Goal: Complete application form: Complete application form

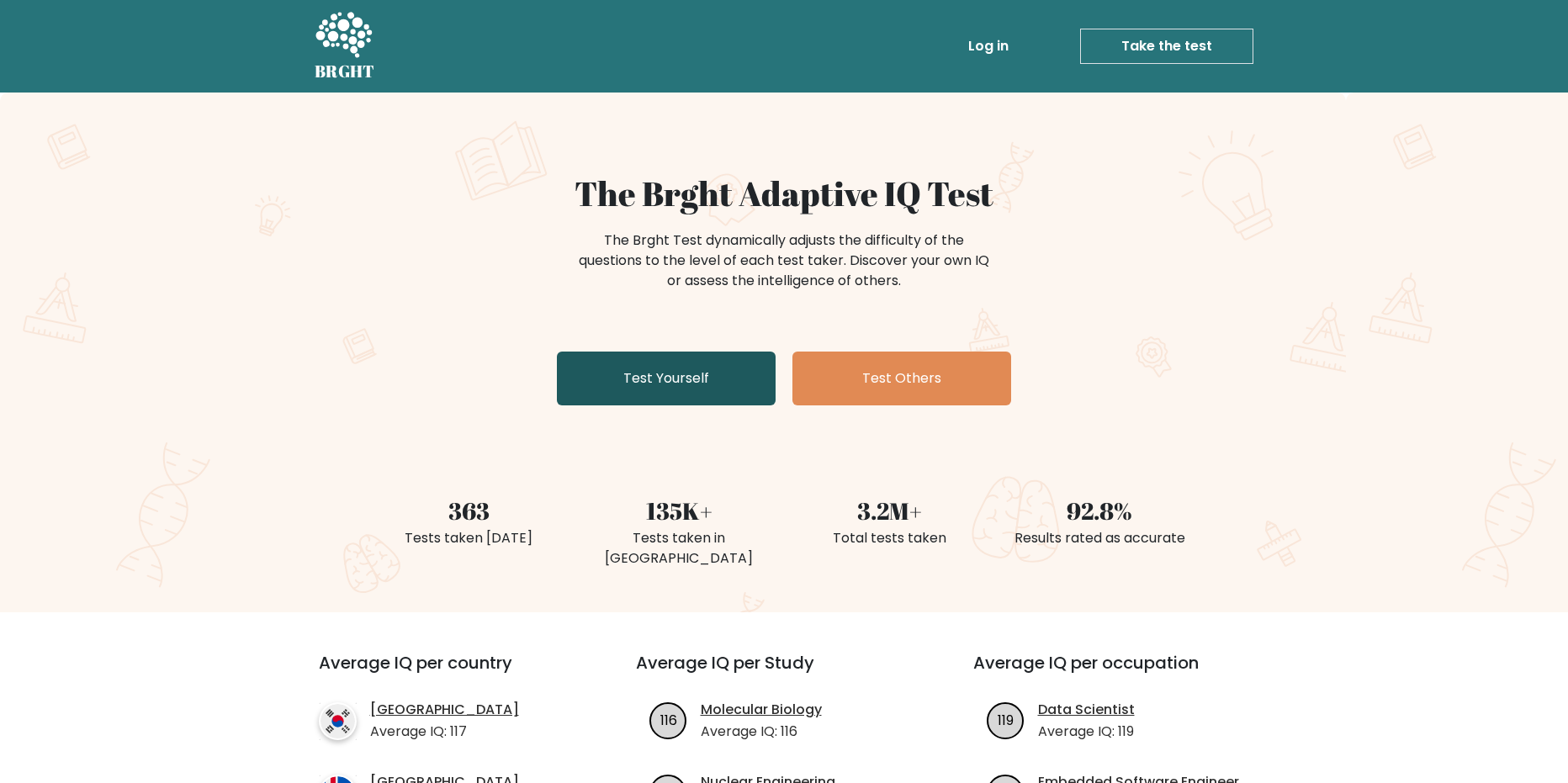
click at [694, 376] on link "Test Yourself" at bounding box center [666, 378] width 219 height 53
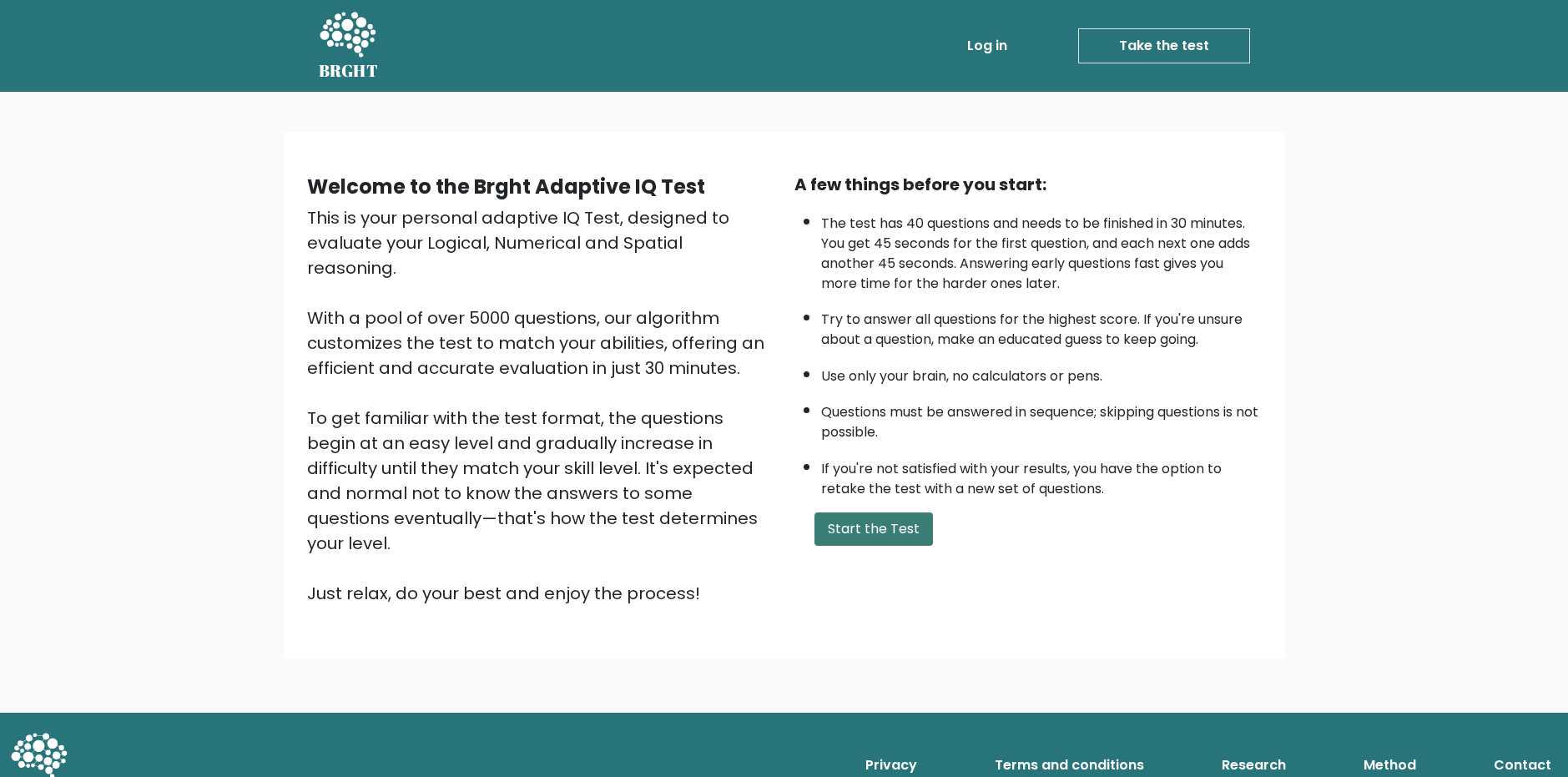
click at [875, 534] on button "Start the Test" at bounding box center [874, 529] width 119 height 33
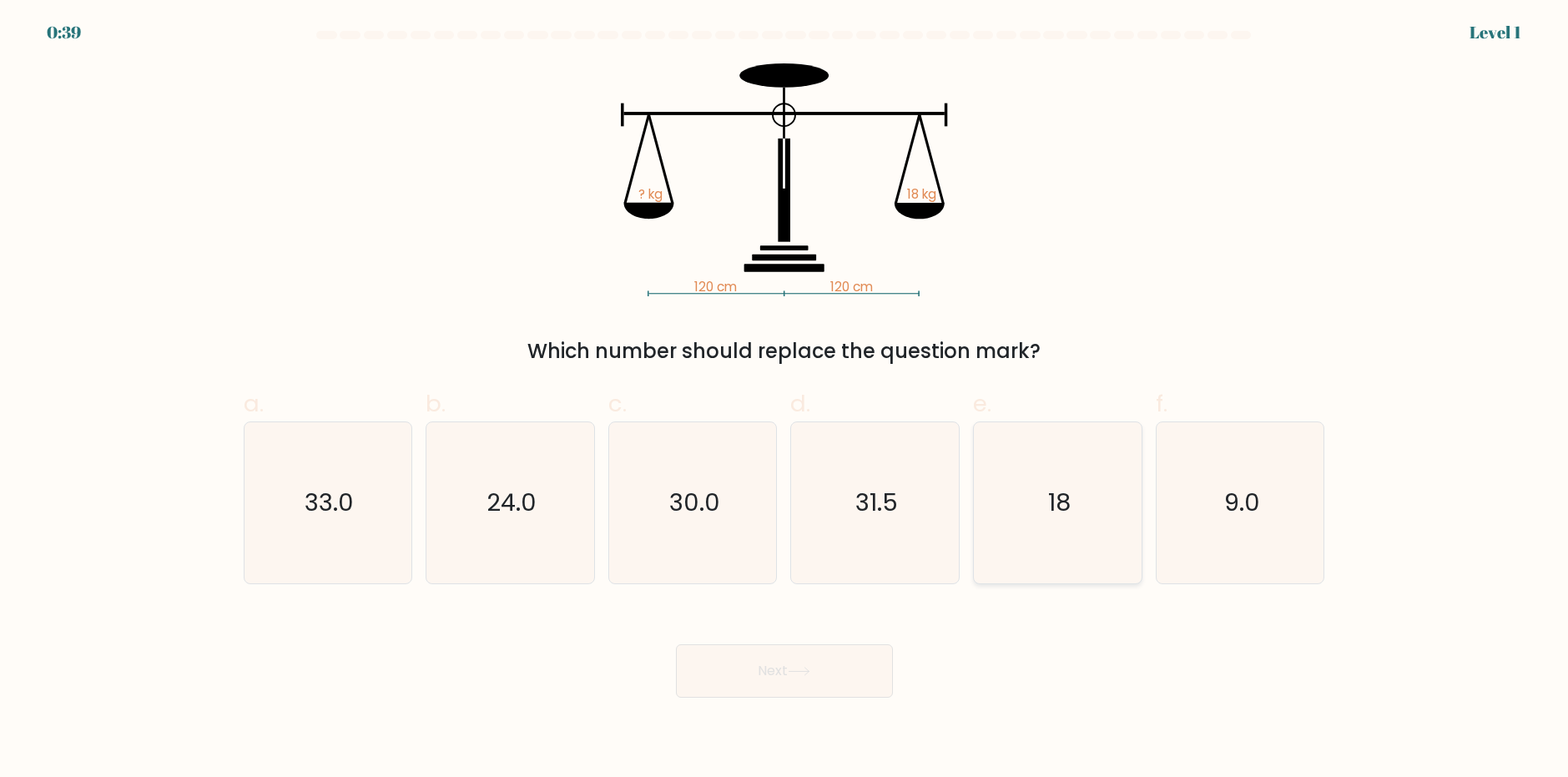
click at [1053, 469] on icon "18" at bounding box center [1058, 502] width 161 height 161
click at [785, 400] on input "e. 18" at bounding box center [784, 394] width 1 height 11
radio input "true"
click at [775, 664] on button "Next" at bounding box center [784, 671] width 217 height 53
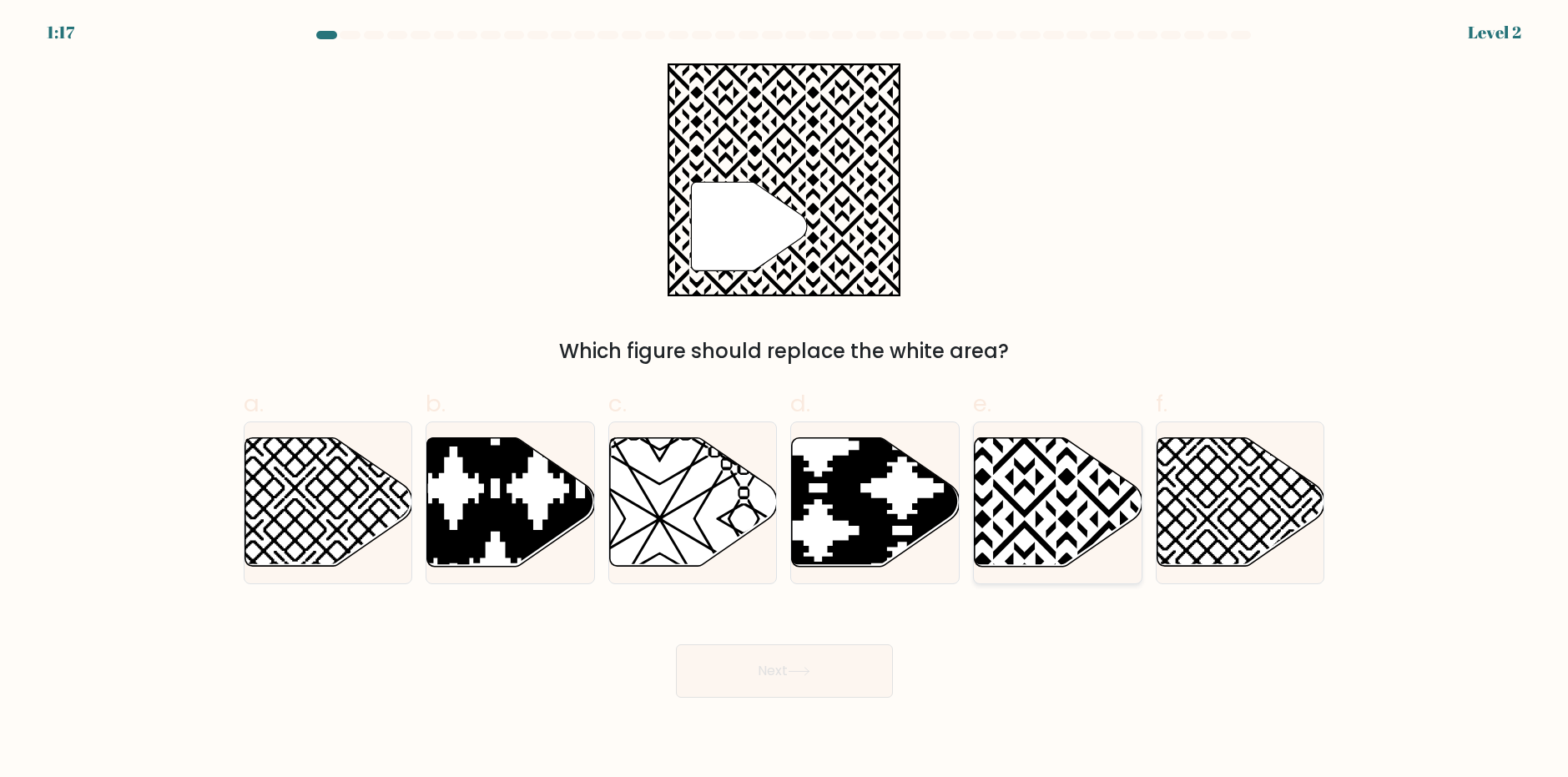
click at [1025, 498] on icon at bounding box center [1058, 502] width 167 height 128
click at [785, 400] on input "e." at bounding box center [784, 394] width 1 height 11
radio input "true"
click at [773, 645] on button "Next" at bounding box center [784, 671] width 217 height 53
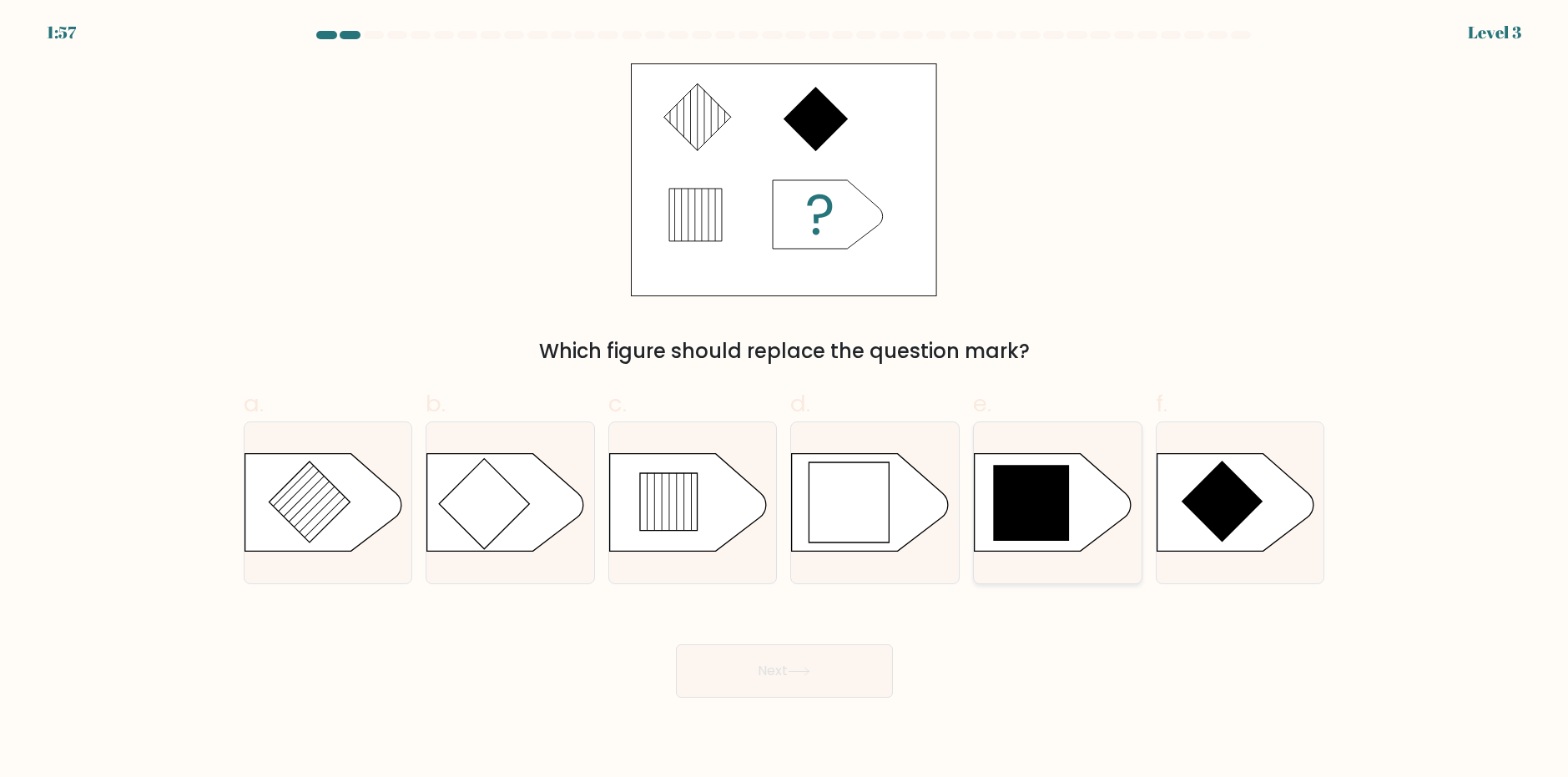
click at [1044, 508] on icon at bounding box center [1031, 502] width 76 height 76
click at [785, 400] on input "e." at bounding box center [784, 394] width 1 height 11
radio input "true"
click at [814, 653] on button "Next" at bounding box center [784, 671] width 217 height 53
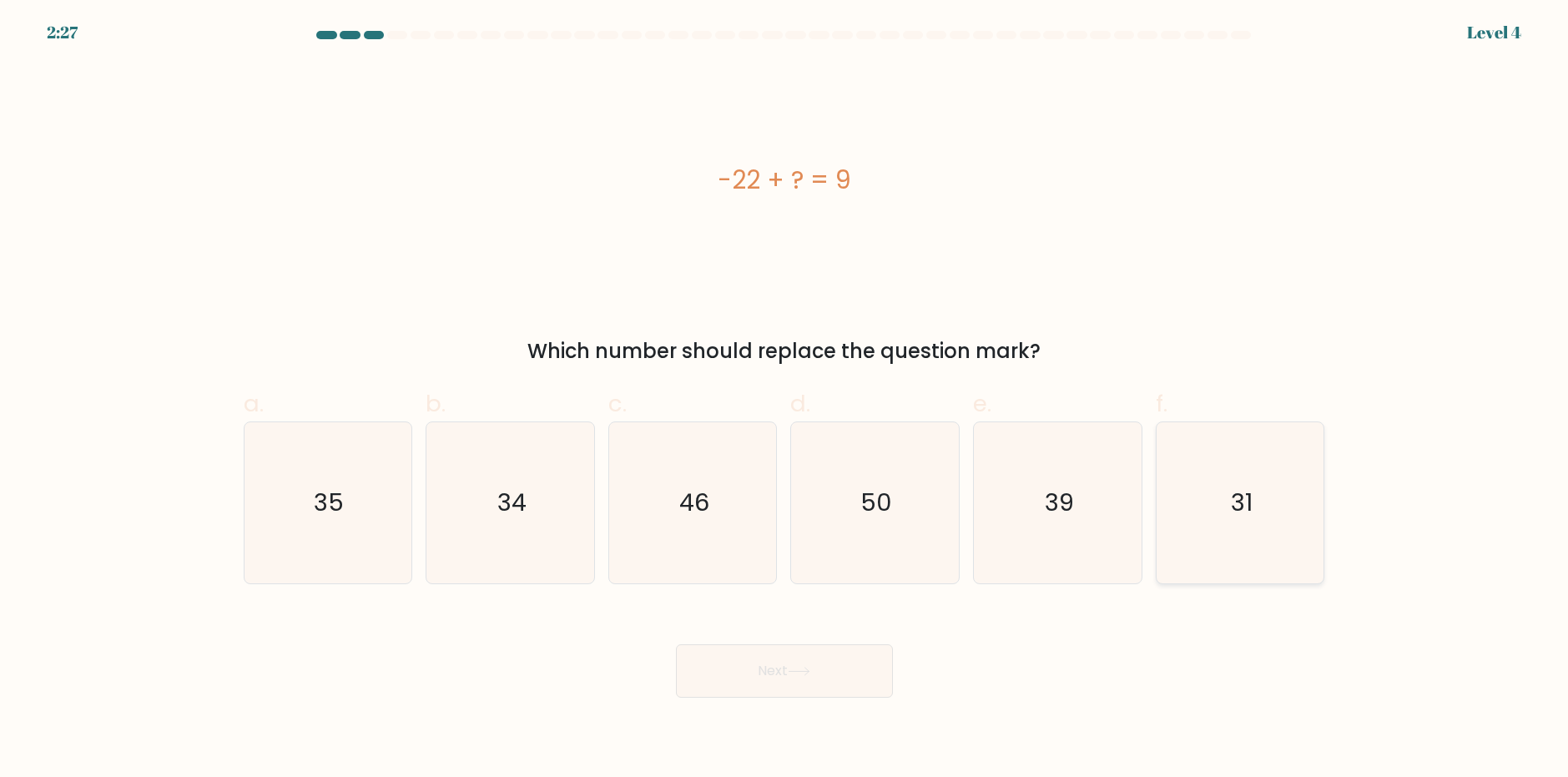
click at [1239, 519] on icon "31" at bounding box center [1240, 502] width 161 height 161
click at [785, 400] on input "f. 31" at bounding box center [784, 394] width 1 height 11
radio input "true"
click at [832, 670] on button "Next" at bounding box center [784, 671] width 217 height 53
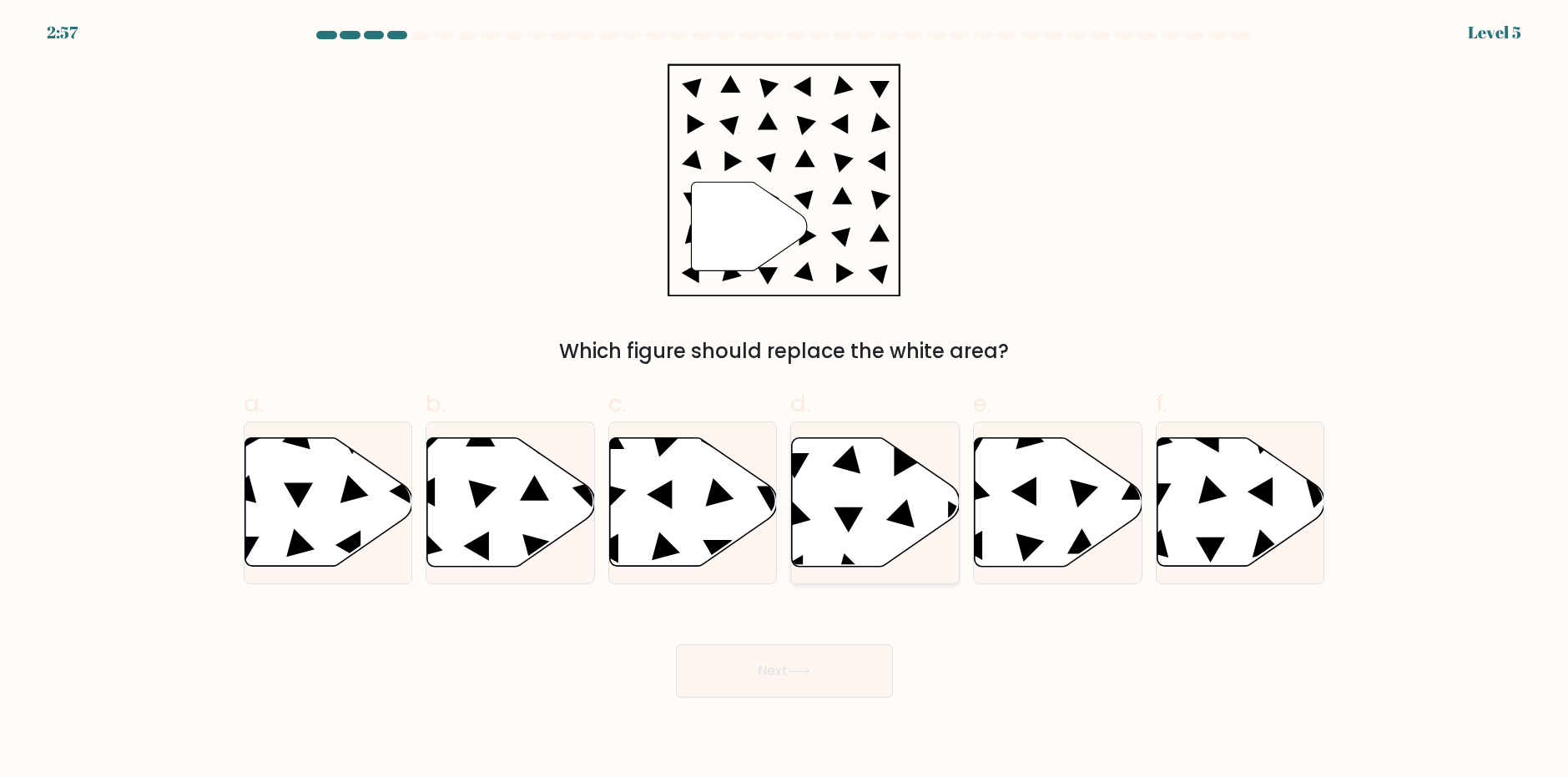
click at [849, 480] on icon at bounding box center [875, 502] width 167 height 128
click at [785, 400] on input "d." at bounding box center [784, 394] width 1 height 11
radio input "true"
click at [800, 669] on icon at bounding box center [799, 672] width 23 height 9
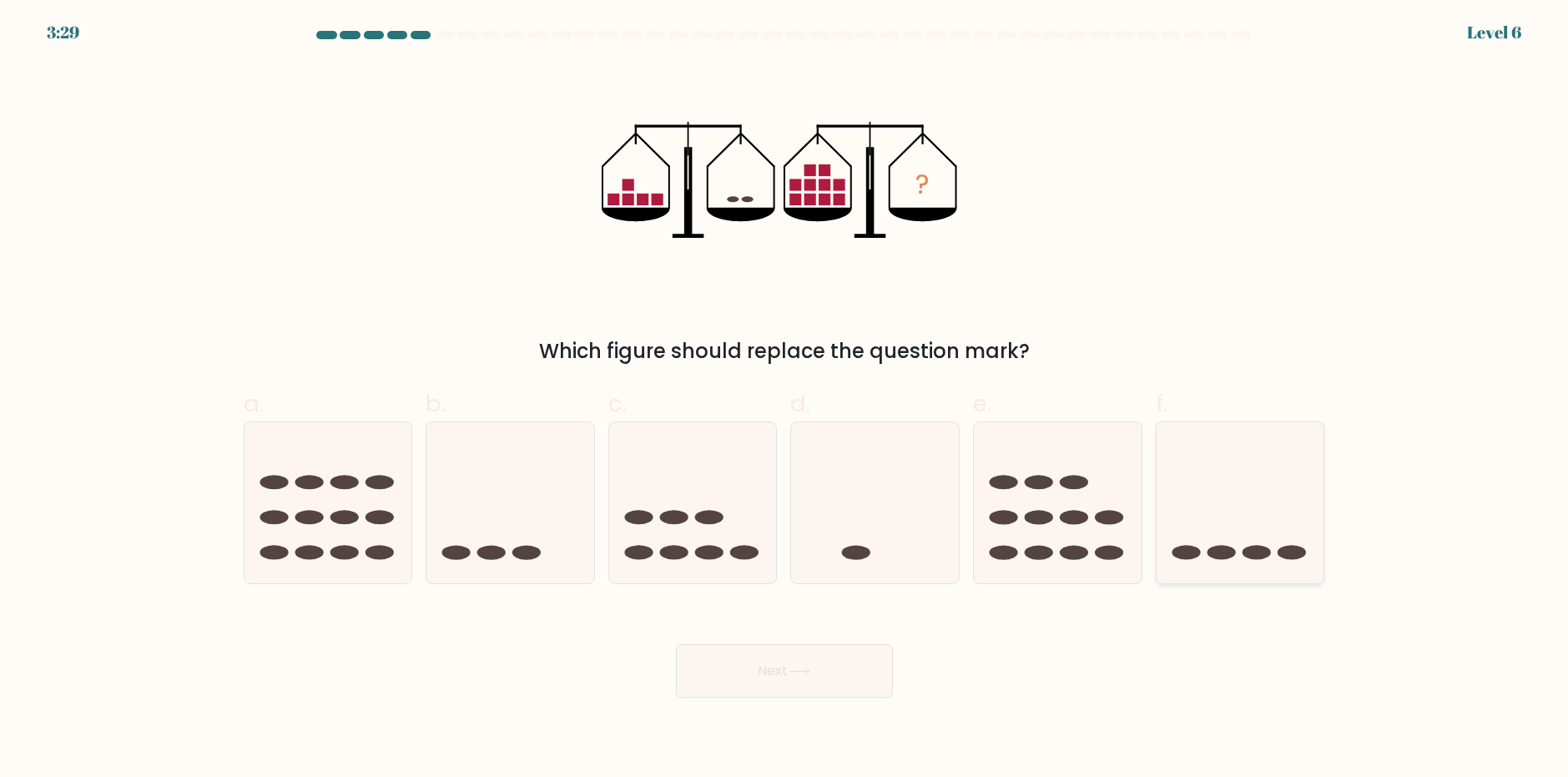
click at [1247, 517] on icon at bounding box center [1240, 502] width 167 height 138
click at [785, 400] on input "f." at bounding box center [784, 394] width 1 height 11
radio input "true"
click at [828, 667] on button "Next" at bounding box center [784, 671] width 217 height 53
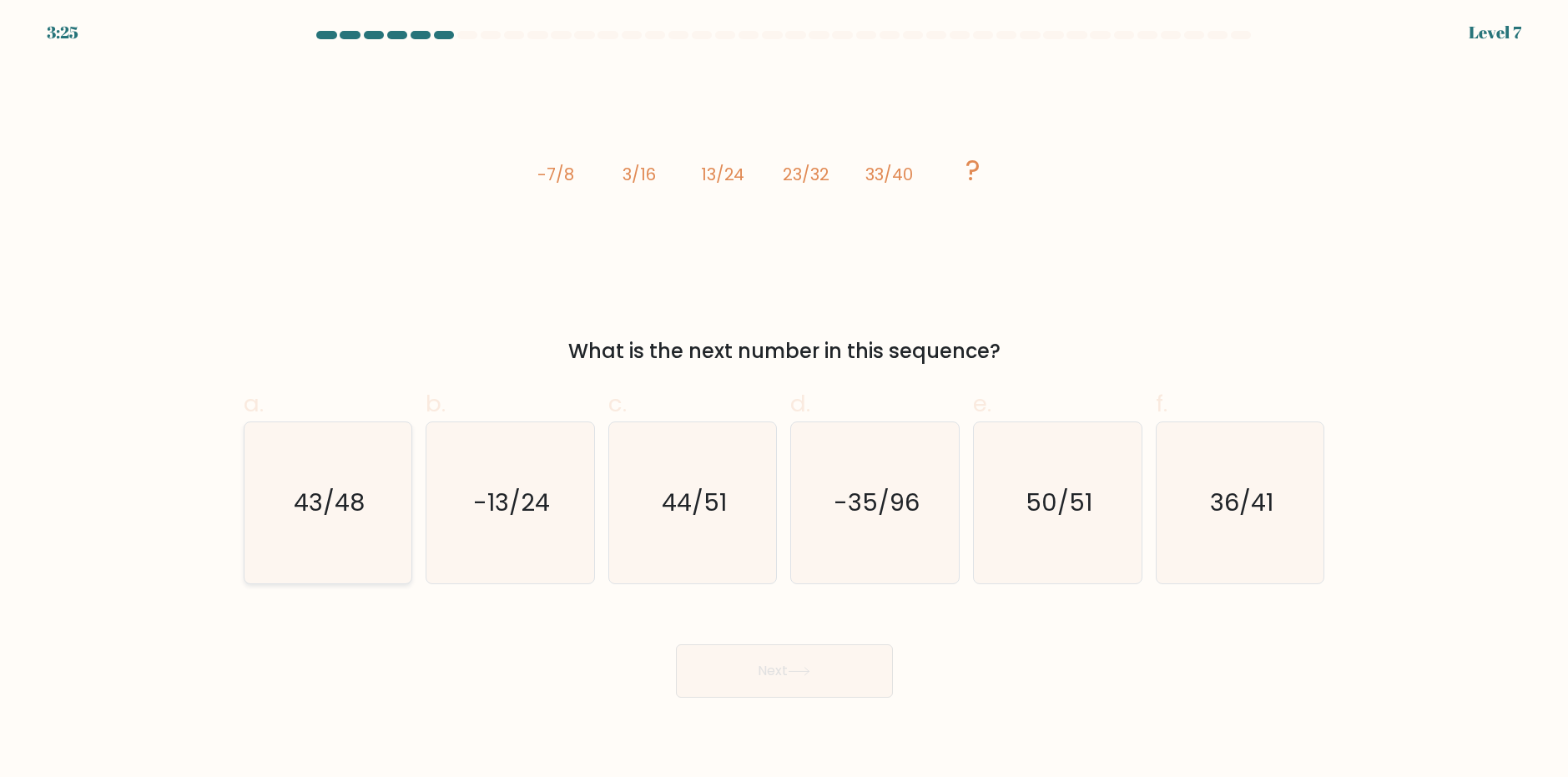
click at [352, 522] on icon "43/48" at bounding box center [328, 502] width 161 height 161
click at [784, 400] on input "a. 43/48" at bounding box center [784, 394] width 1 height 11
radio input "true"
click at [855, 675] on button "Next" at bounding box center [784, 671] width 217 height 53
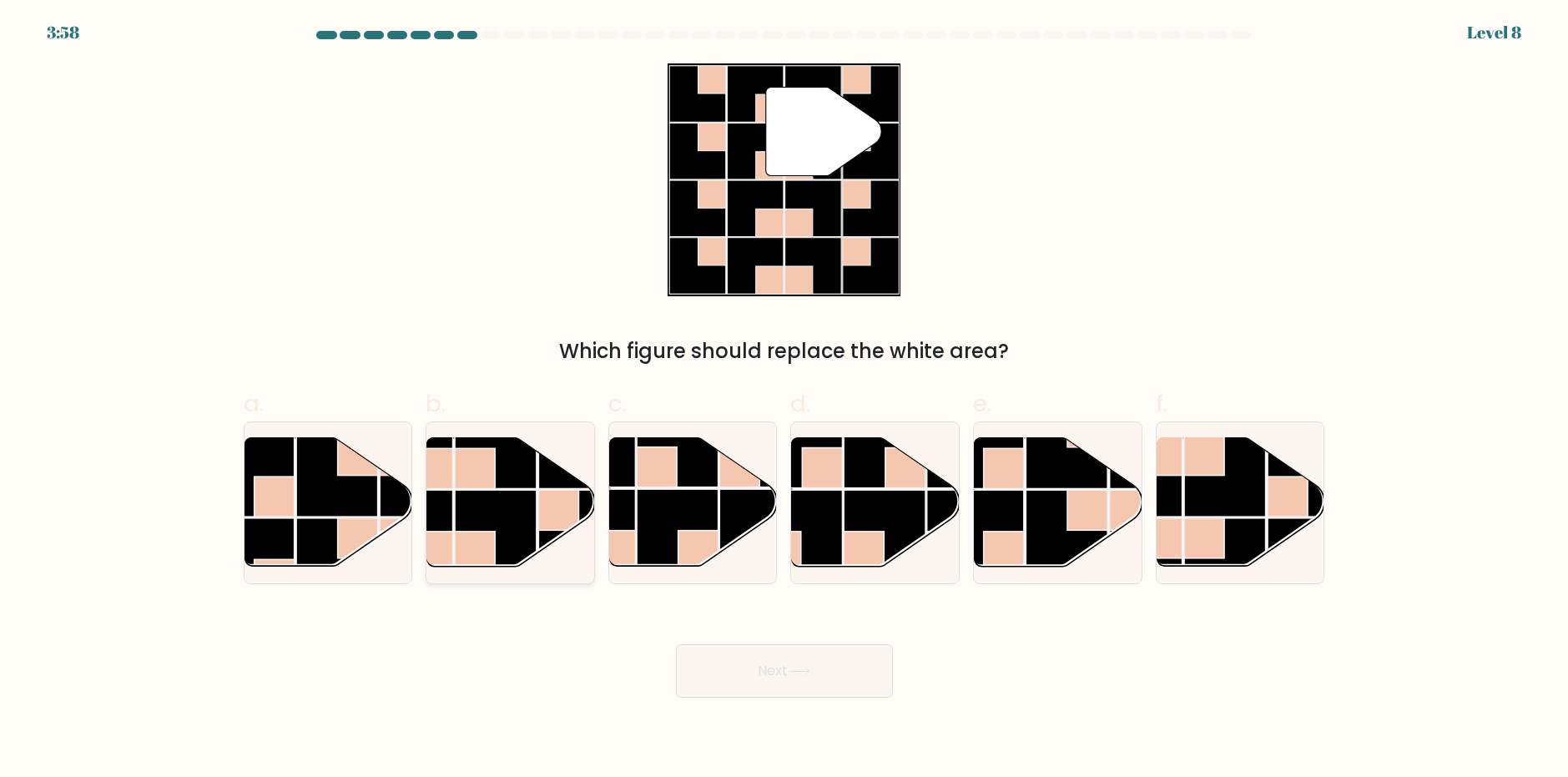
click at [511, 485] on rect at bounding box center [495, 447] width 81 height 81
click at [784, 400] on input "b." at bounding box center [784, 394] width 1 height 11
radio input "true"
click at [757, 677] on button "Next" at bounding box center [784, 671] width 217 height 53
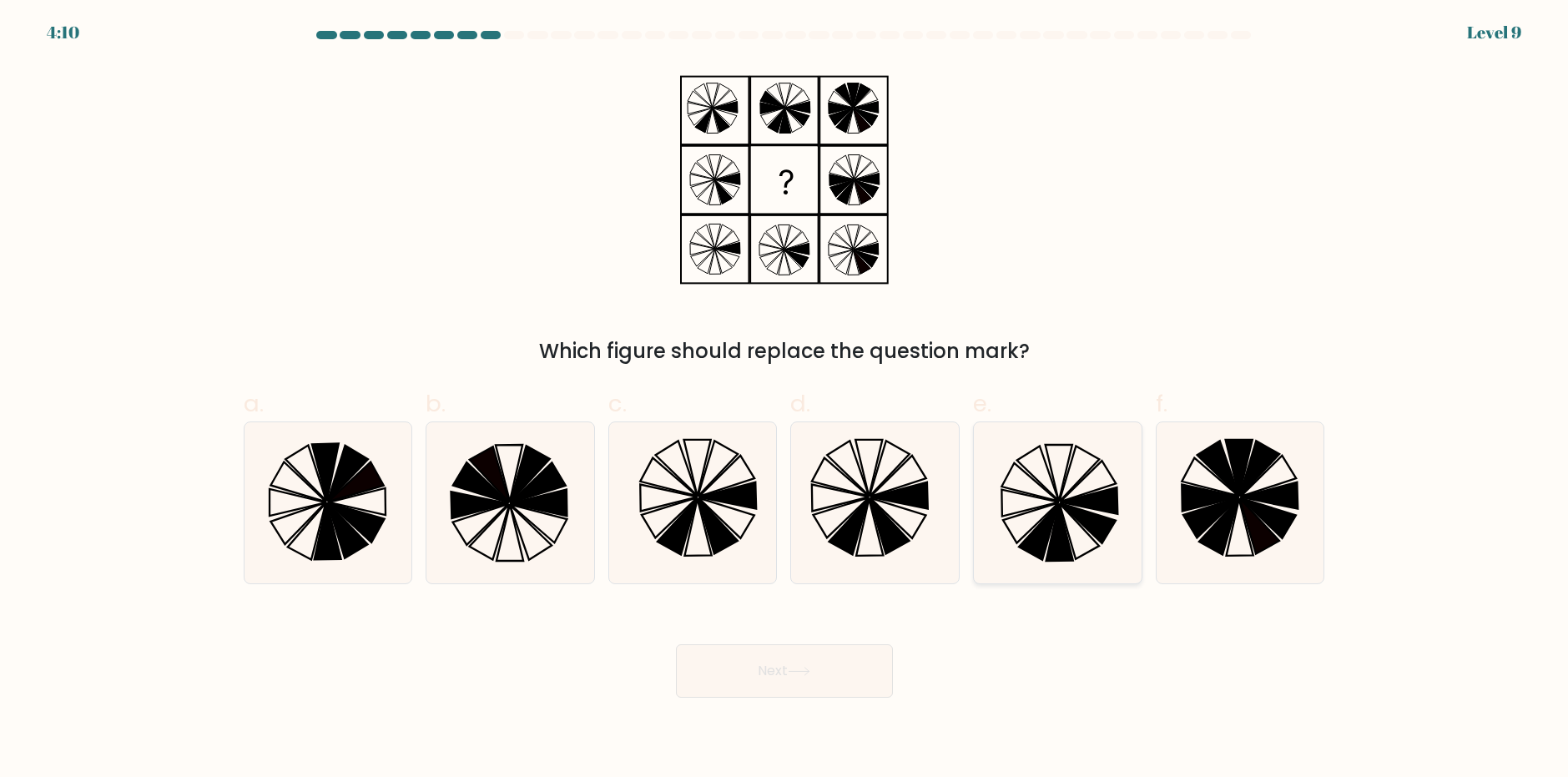
click at [1100, 490] on icon at bounding box center [1058, 502] width 161 height 161
click at [785, 400] on input "e." at bounding box center [784, 394] width 1 height 11
radio input "true"
click at [772, 693] on button "Next" at bounding box center [784, 671] width 217 height 53
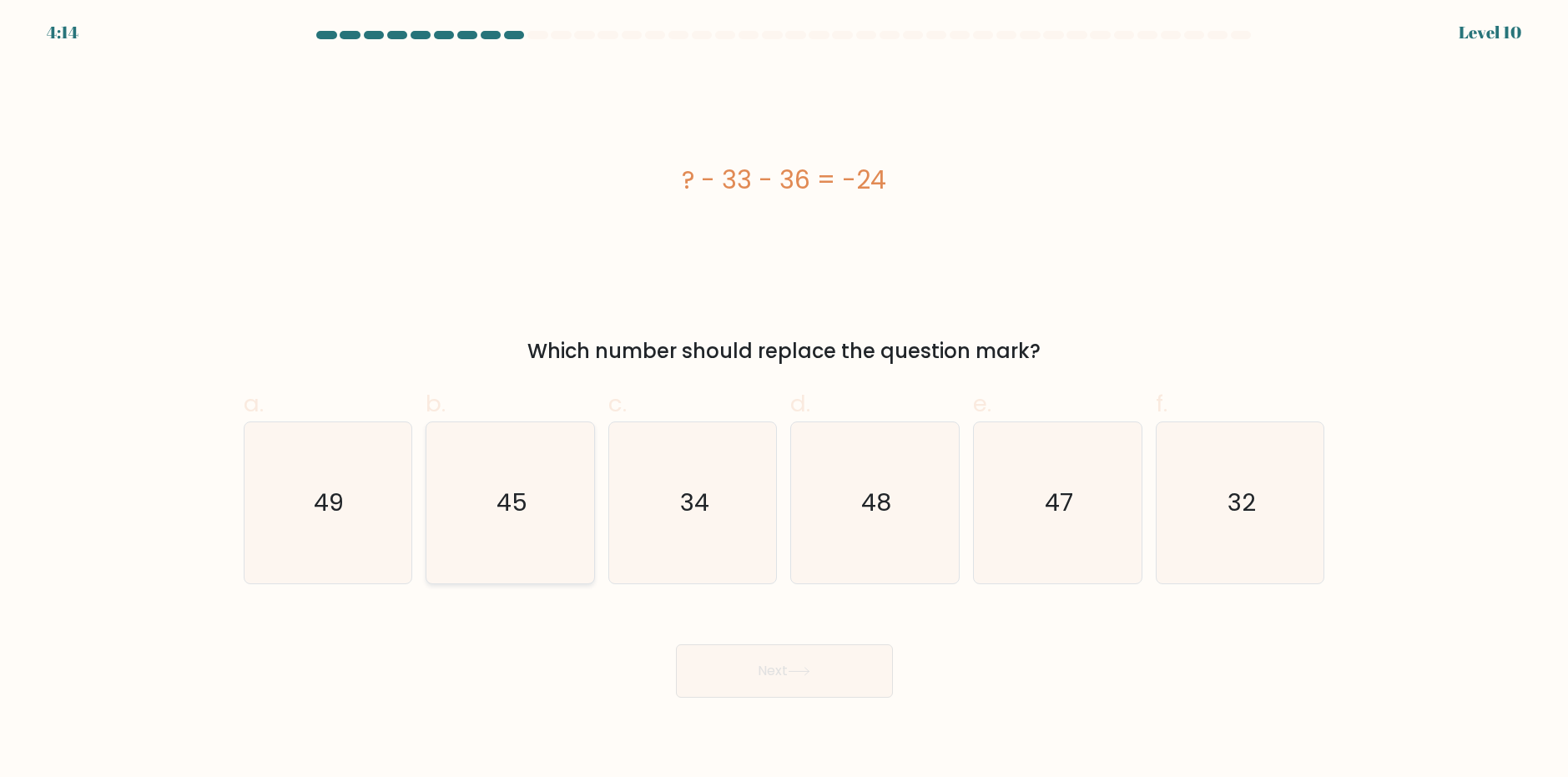
click at [529, 521] on icon "45" at bounding box center [510, 502] width 161 height 161
click at [784, 400] on input "b. 45" at bounding box center [784, 394] width 1 height 11
radio input "true"
click at [804, 686] on button "Next" at bounding box center [784, 671] width 217 height 53
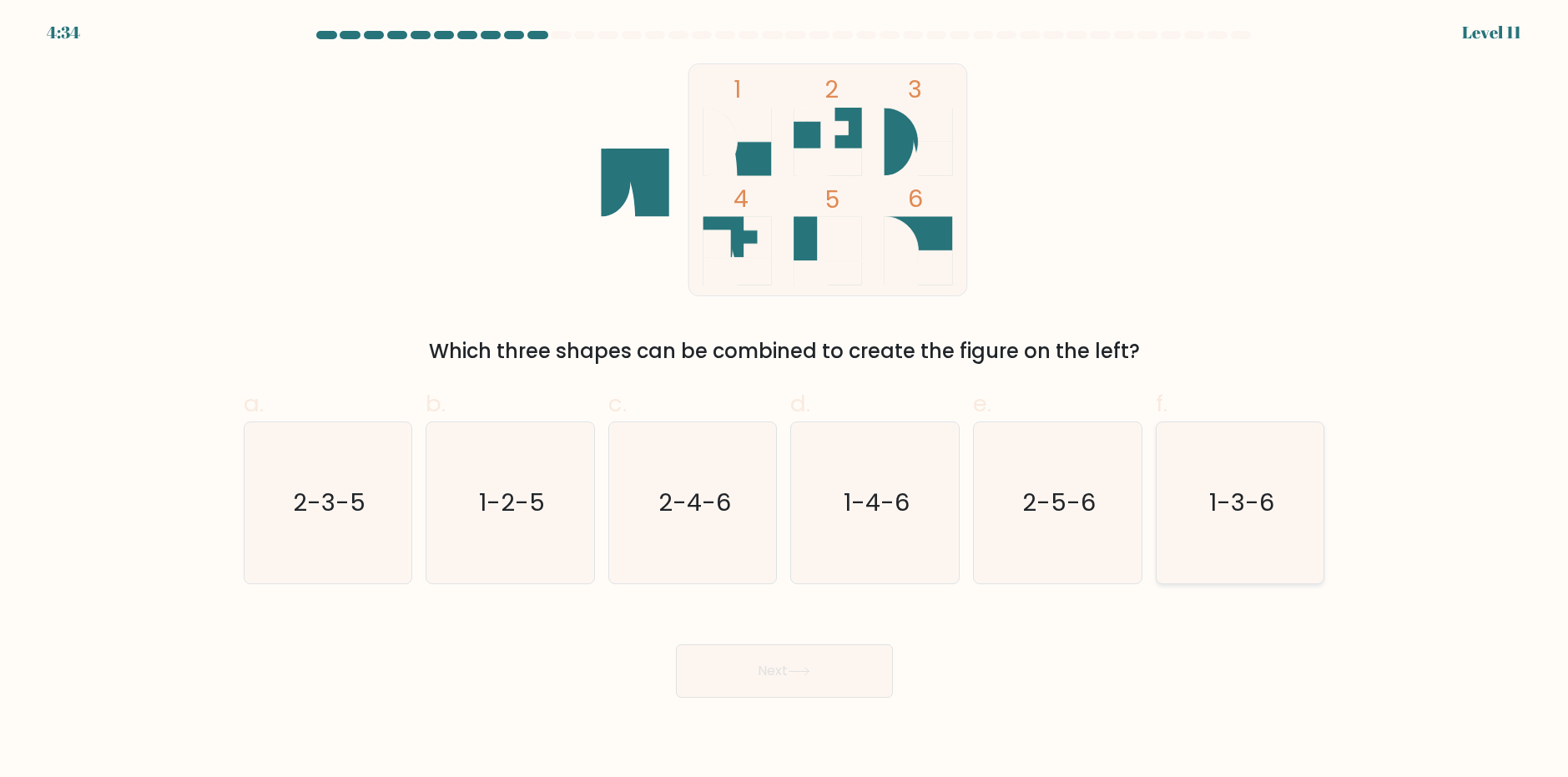
click at [1235, 499] on text "1-3-6" at bounding box center [1241, 502] width 65 height 33
click at [785, 400] on input "f. 1-3-6" at bounding box center [784, 394] width 1 height 11
radio input "true"
click at [841, 663] on button "Next" at bounding box center [784, 671] width 217 height 53
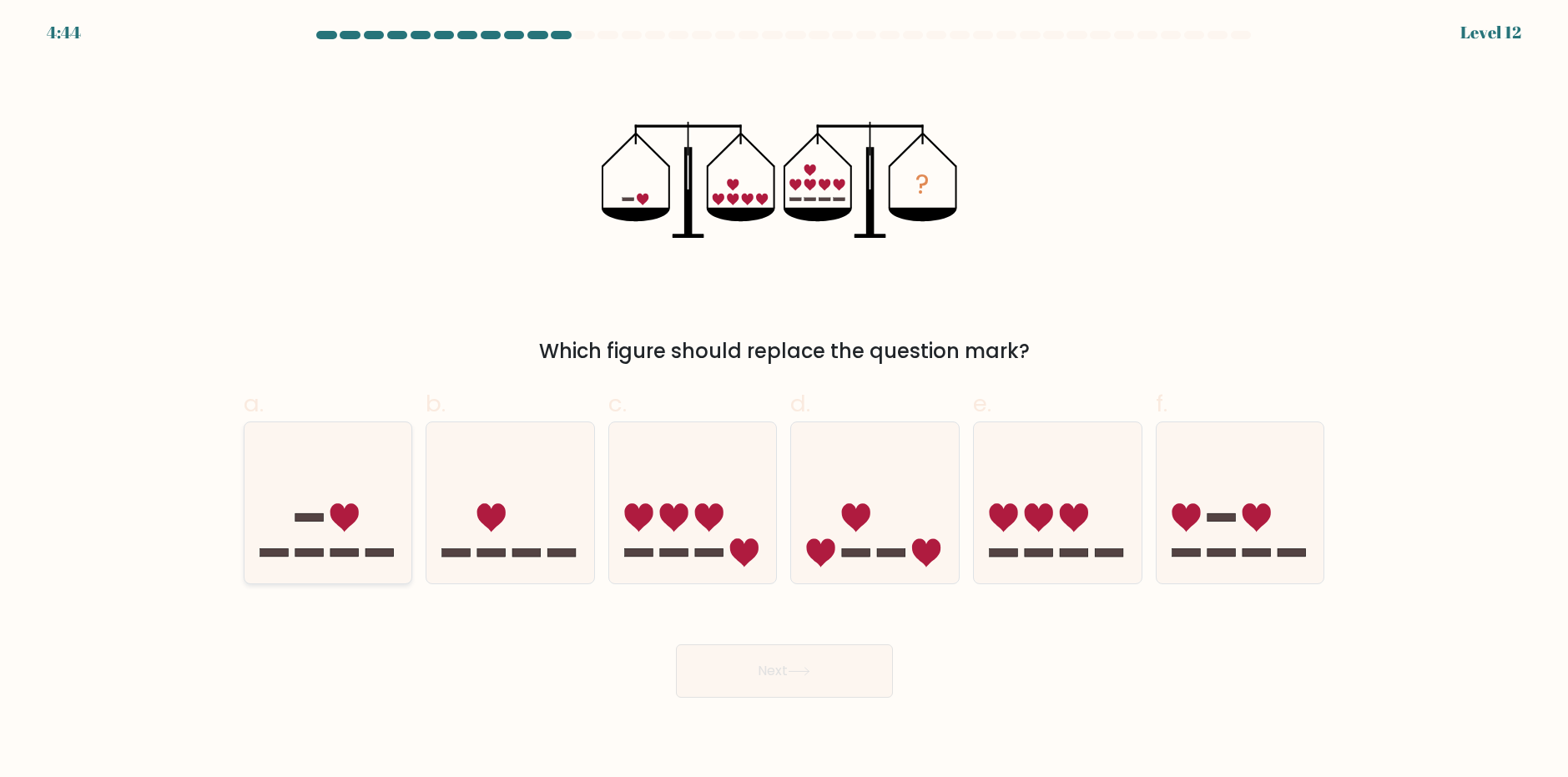
click at [328, 521] on icon at bounding box center [328, 502] width 167 height 138
click at [784, 400] on input "a." at bounding box center [784, 394] width 1 height 11
radio input "true"
click at [769, 680] on button "Next" at bounding box center [784, 671] width 217 height 53
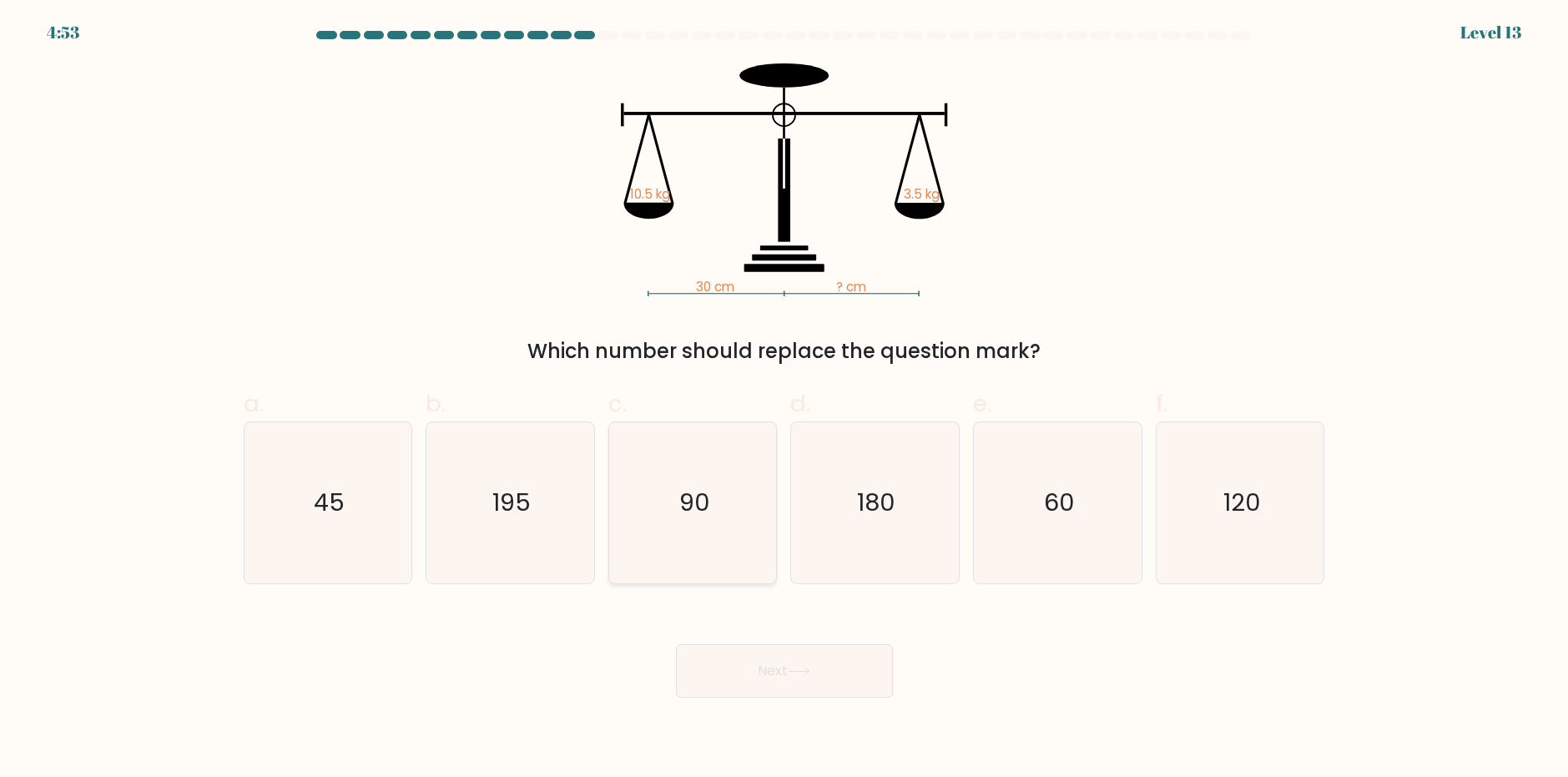
click at [725, 500] on icon "90" at bounding box center [693, 502] width 161 height 161
click at [784, 400] on input "c. 90" at bounding box center [784, 394] width 1 height 11
radio input "true"
click at [784, 707] on body "4:53 Level 13" at bounding box center [784, 388] width 1568 height 777
click at [771, 693] on button "Next" at bounding box center [784, 671] width 217 height 53
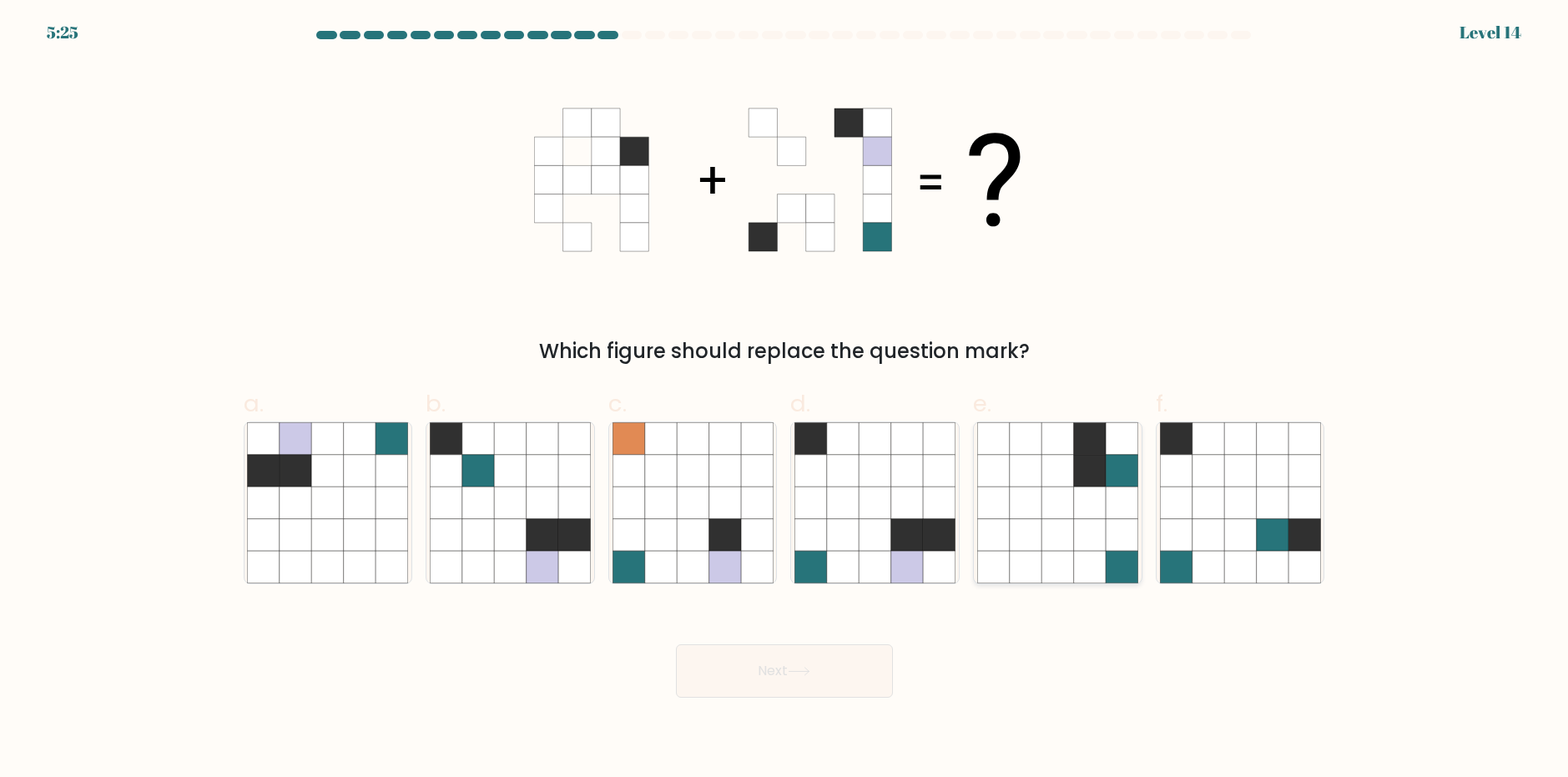
click at [1101, 505] on icon at bounding box center [1090, 502] width 32 height 32
click at [785, 400] on input "e." at bounding box center [784, 394] width 1 height 11
radio input "true"
click at [822, 673] on button "Next" at bounding box center [784, 671] width 217 height 53
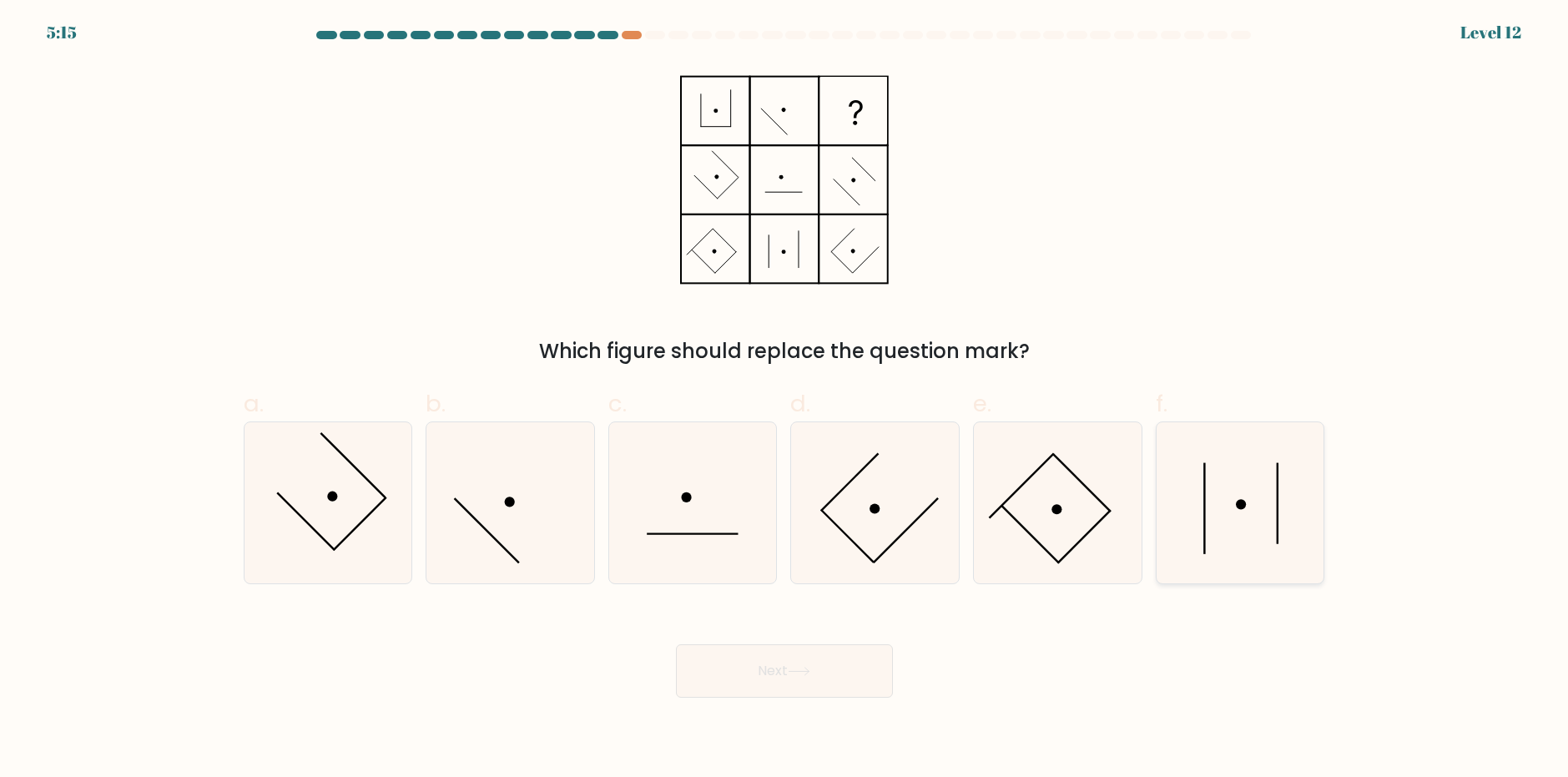
click at [1217, 517] on icon at bounding box center [1240, 502] width 161 height 161
click at [785, 400] on input "f." at bounding box center [784, 394] width 1 height 11
radio input "true"
click at [820, 665] on button "Next" at bounding box center [784, 671] width 217 height 53
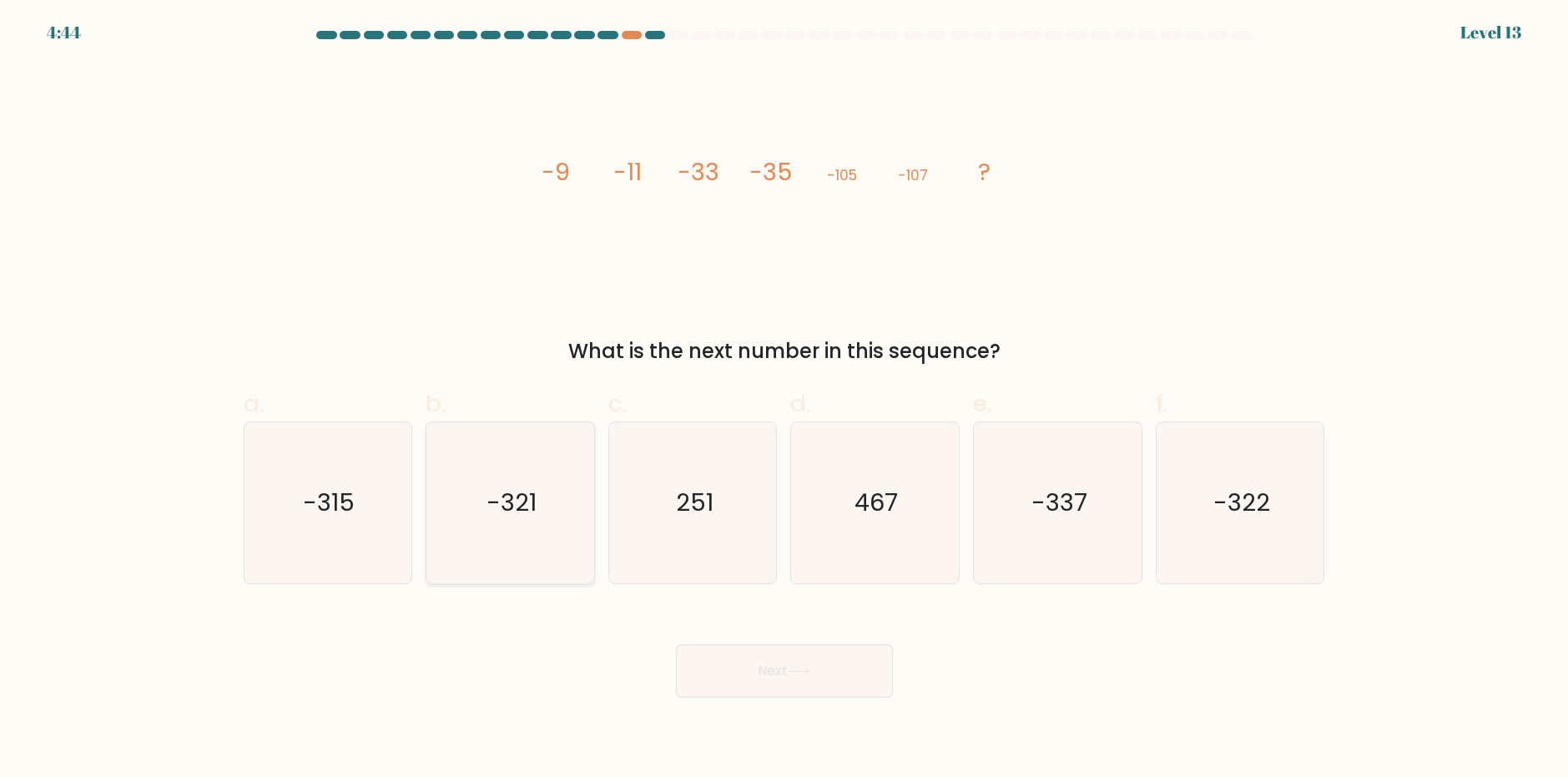
click at [518, 506] on text "-321" at bounding box center [511, 502] width 50 height 33
click at [784, 400] on input "b. -321" at bounding box center [784, 394] width 1 height 11
radio input "true"
click at [806, 673] on icon at bounding box center [799, 672] width 23 height 9
click at [796, 678] on button "Next" at bounding box center [784, 671] width 217 height 53
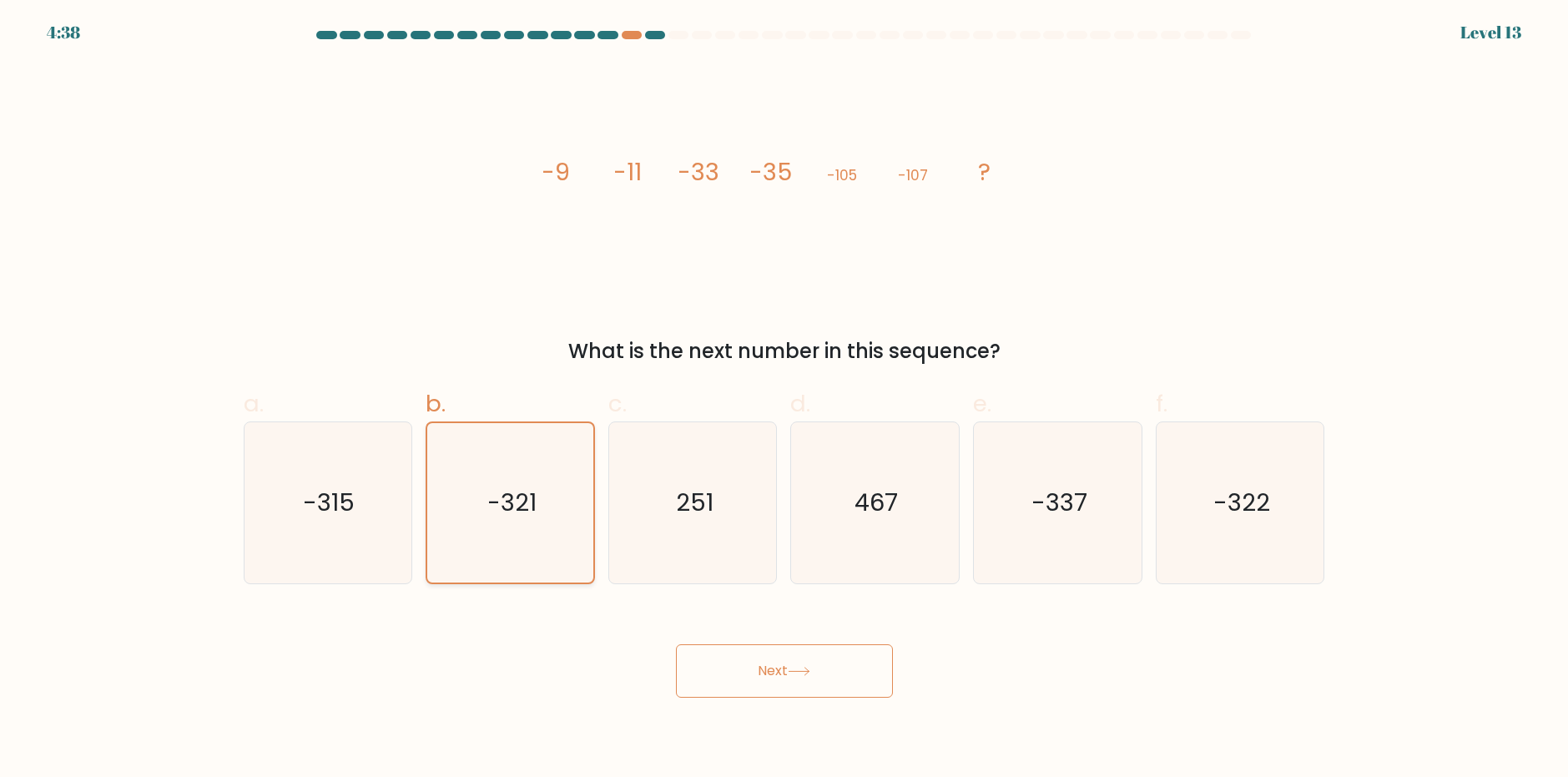
click at [527, 517] on text "-321" at bounding box center [512, 502] width 49 height 33
click at [784, 400] on input "b. -321" at bounding box center [784, 394] width 1 height 11
click at [821, 674] on button "Next" at bounding box center [784, 671] width 217 height 53
click at [794, 684] on button "Next" at bounding box center [784, 671] width 217 height 53
drag, startPoint x: 1203, startPoint y: 243, endPoint x: 1261, endPoint y: 235, distance: 58.5
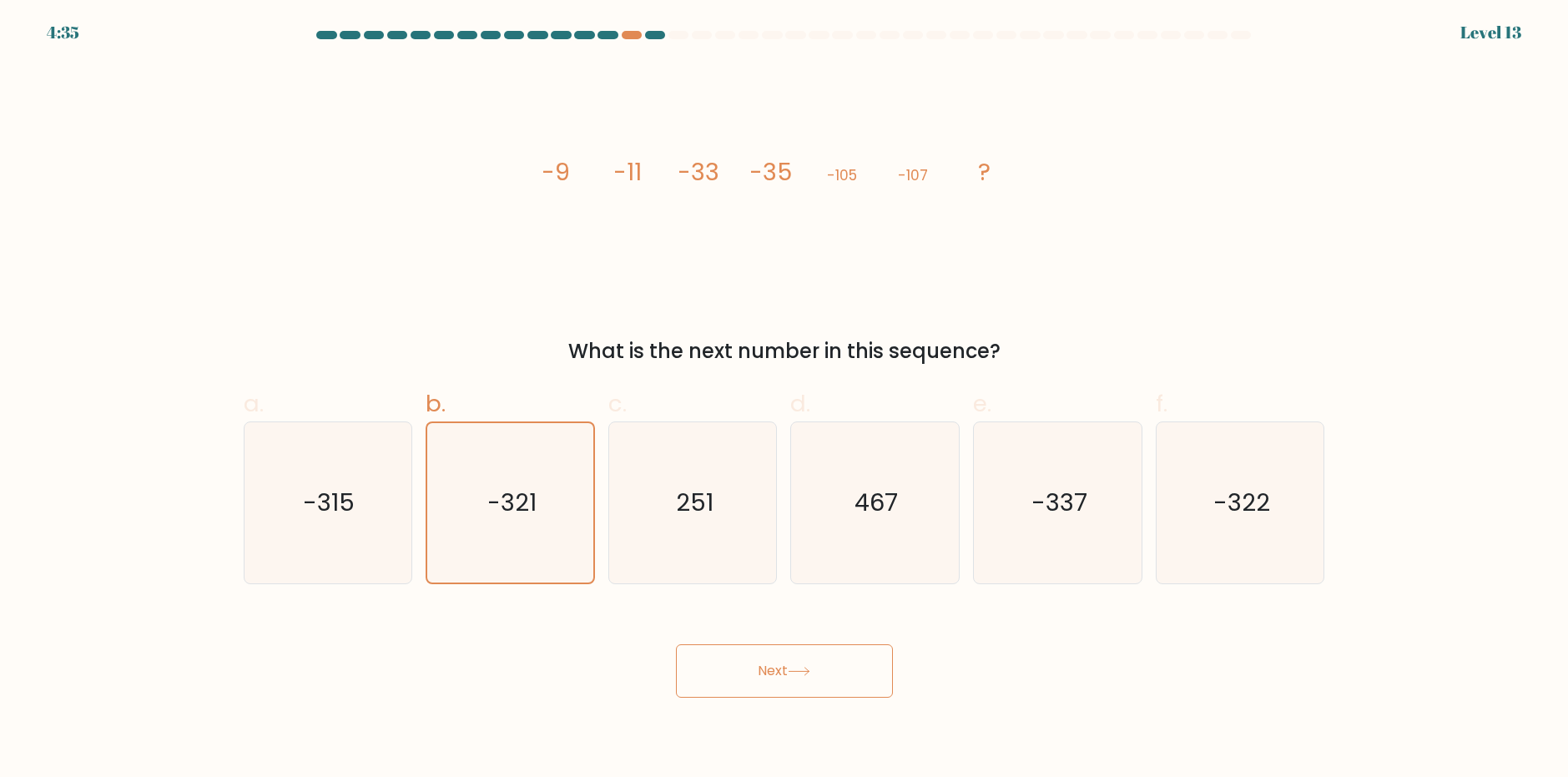
click at [1204, 243] on div "image/svg+xml -9 -11 -33 -35 -105 -107 ? What is the next number in this sequen…" at bounding box center [784, 214] width 1101 height 303
click at [1262, 234] on div "image/svg+xml -9 -11 -33 -35 -105 -107 ? What is the next number in this sequen…" at bounding box center [784, 214] width 1101 height 303
click at [790, 683] on button "Next" at bounding box center [784, 671] width 217 height 53
click at [787, 683] on button "Next" at bounding box center [784, 671] width 217 height 53
click at [784, 682] on button "Next" at bounding box center [784, 671] width 217 height 53
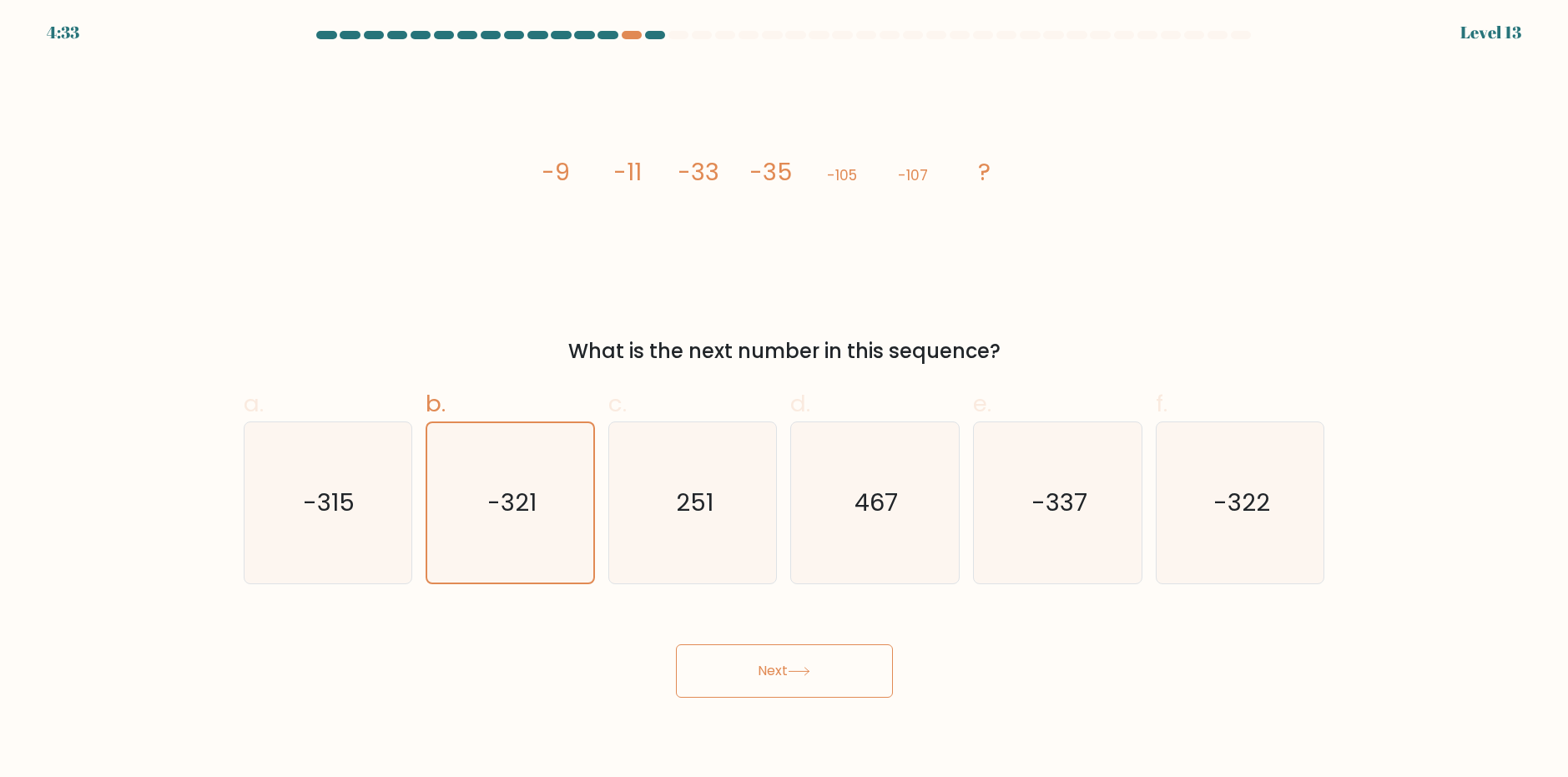
click at [785, 682] on button "Next" at bounding box center [784, 671] width 217 height 53
click at [647, 36] on div at bounding box center [655, 35] width 20 height 8
click at [628, 37] on div at bounding box center [631, 35] width 20 height 8
click at [632, 33] on div at bounding box center [631, 35] width 20 height 8
click at [653, 34] on div at bounding box center [655, 35] width 20 height 8
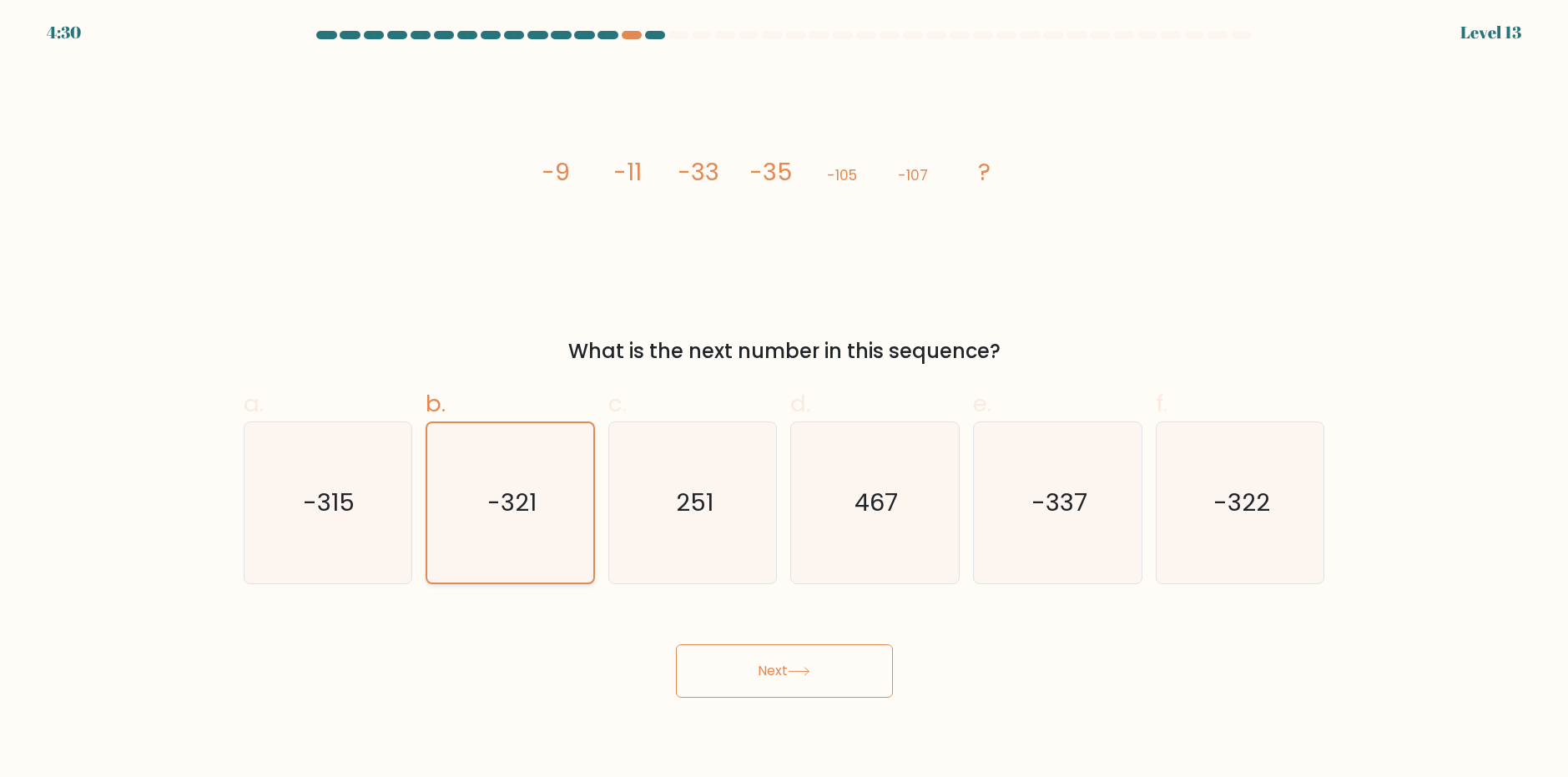
drag, startPoint x: 555, startPoint y: 483, endPoint x: 519, endPoint y: 512, distance: 46.2
click at [554, 484] on icon "-321" at bounding box center [510, 502] width 159 height 159
click at [784, 400] on input "b. -321" at bounding box center [784, 394] width 1 height 11
click at [375, 516] on icon "-315" at bounding box center [328, 502] width 161 height 161
click at [784, 400] on input "a. -315" at bounding box center [784, 394] width 1 height 11
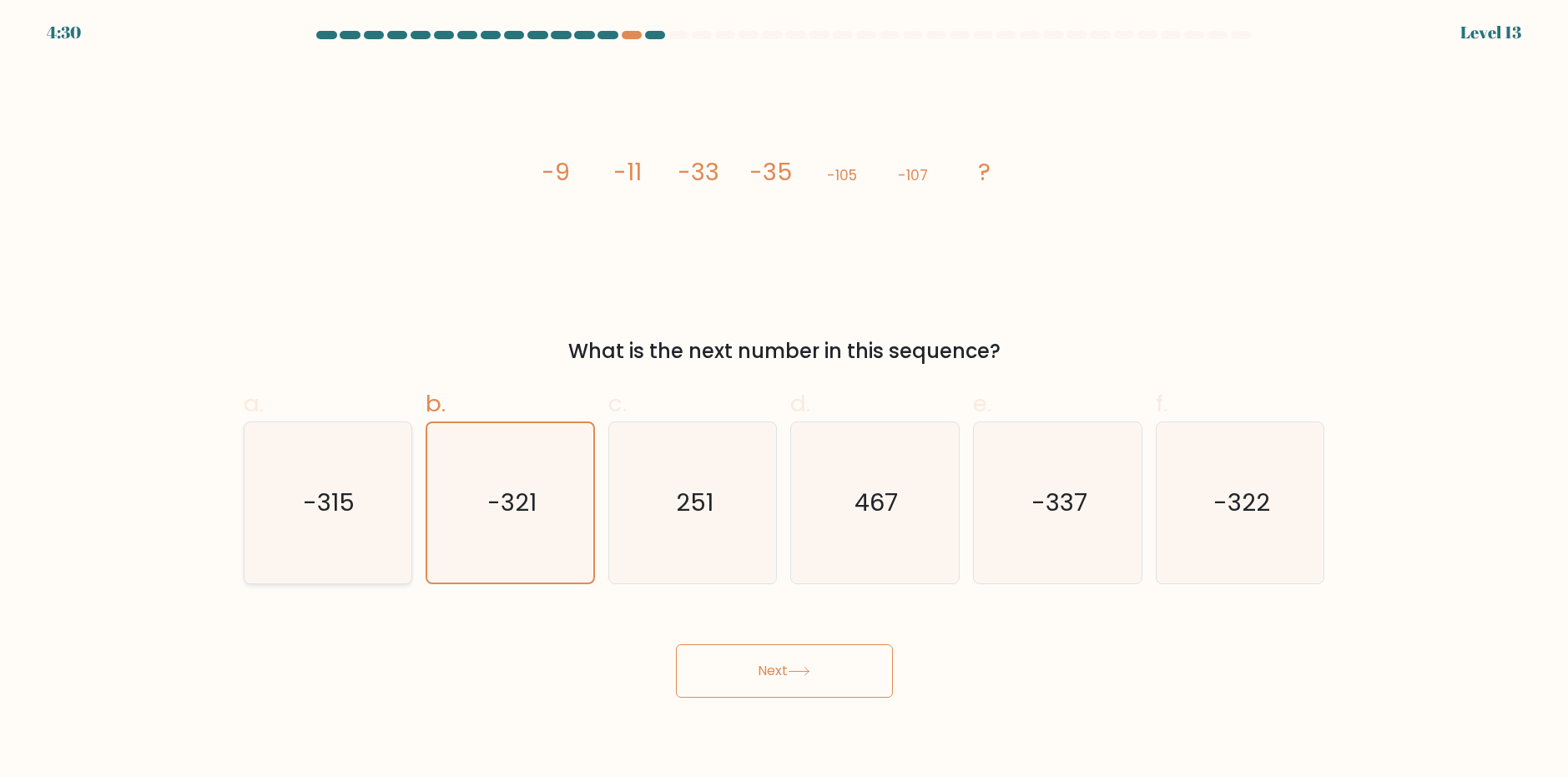
radio input "true"
click at [510, 503] on text "-321" at bounding box center [511, 502] width 50 height 33
click at [784, 400] on input "b. -321" at bounding box center [784, 394] width 1 height 11
radio input "true"
click at [802, 675] on icon at bounding box center [799, 672] width 23 height 9
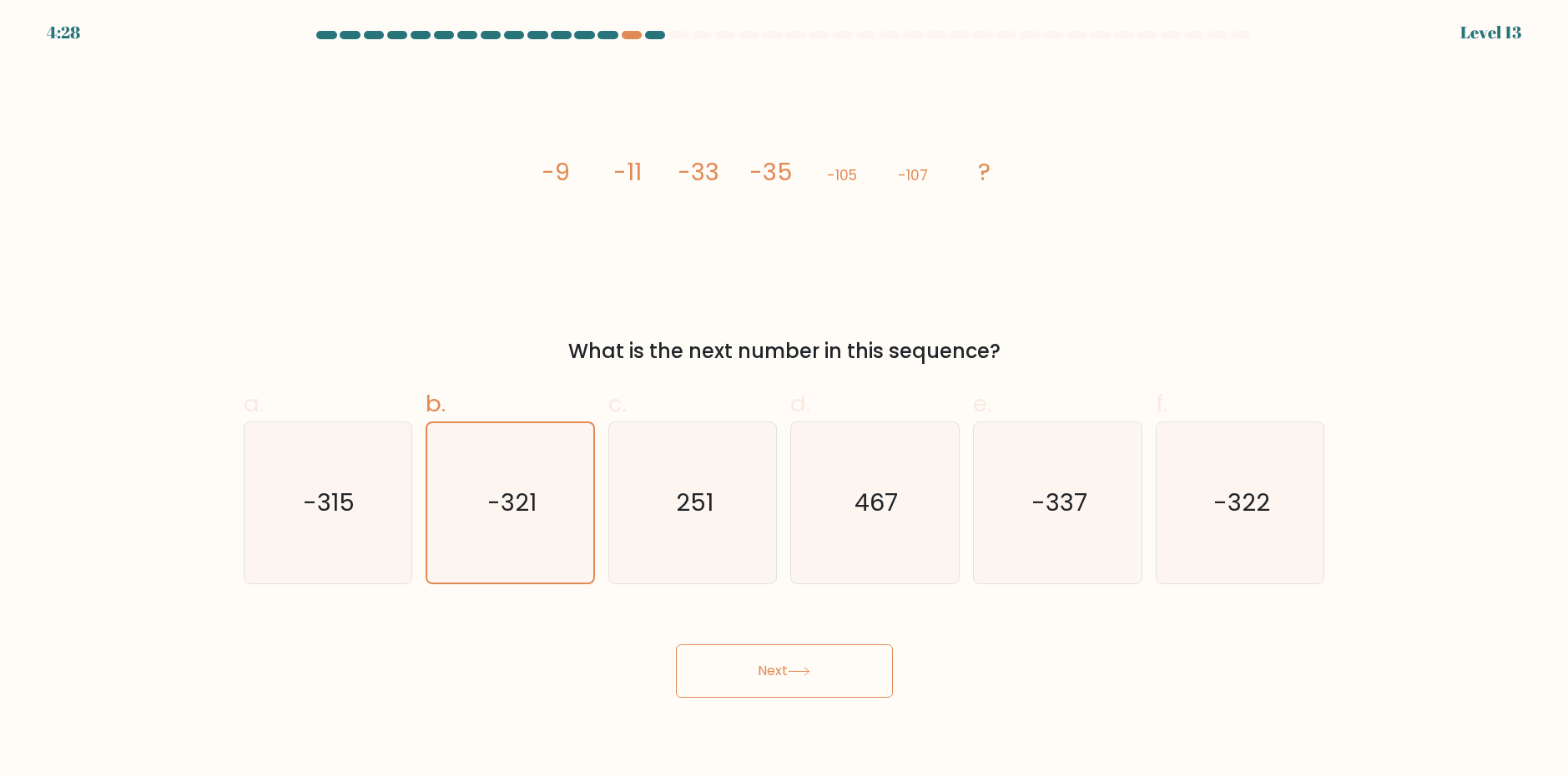
click at [802, 675] on icon at bounding box center [799, 672] width 23 height 9
drag, startPoint x: 854, startPoint y: 235, endPoint x: 982, endPoint y: 177, distance: 140.5
click at [876, 214] on icon "image/svg+xml -9 -11 -33 -35 -105 -107 ?" at bounding box center [784, 179] width 500 height 232
drag, startPoint x: 1018, startPoint y: 176, endPoint x: 1001, endPoint y: 180, distance: 17.5
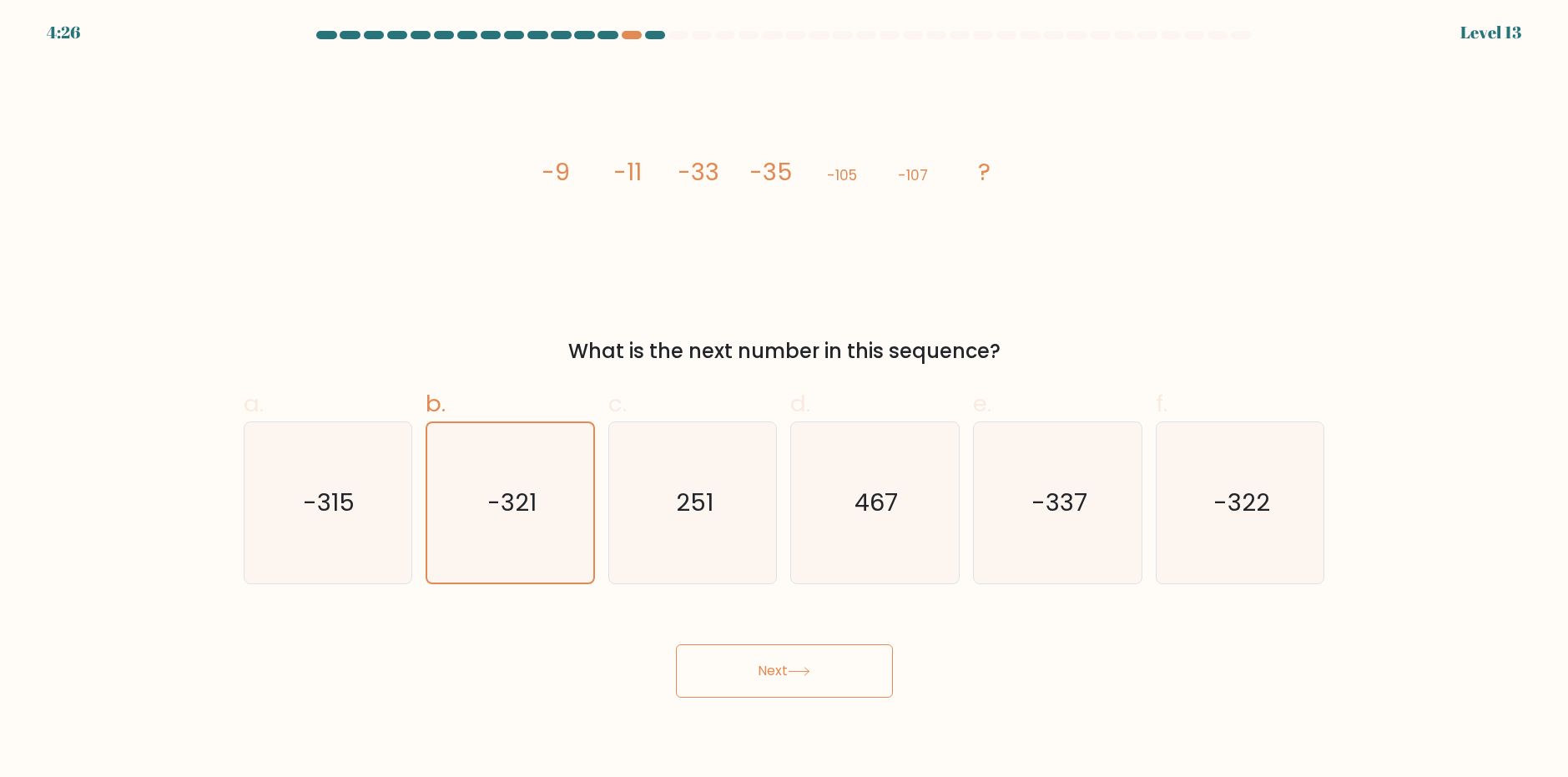
click at [1014, 178] on icon "image/svg+xml -9 -11 -33 -35 -105 -107 ?" at bounding box center [784, 179] width 500 height 232
drag, startPoint x: 981, startPoint y: 163, endPoint x: 1012, endPoint y: 270, distance: 111.4
click at [1029, 204] on icon "image/svg+xml -9 -11 -33 -35 -105 -107 ?" at bounding box center [784, 179] width 500 height 232
drag, startPoint x: 1026, startPoint y: 297, endPoint x: 1019, endPoint y: 302, distance: 8.6
click at [1026, 297] on div "image/svg+xml -9 -11 -33 -35 -105 -107 ? What is the next number in this sequen…" at bounding box center [784, 214] width 1101 height 303
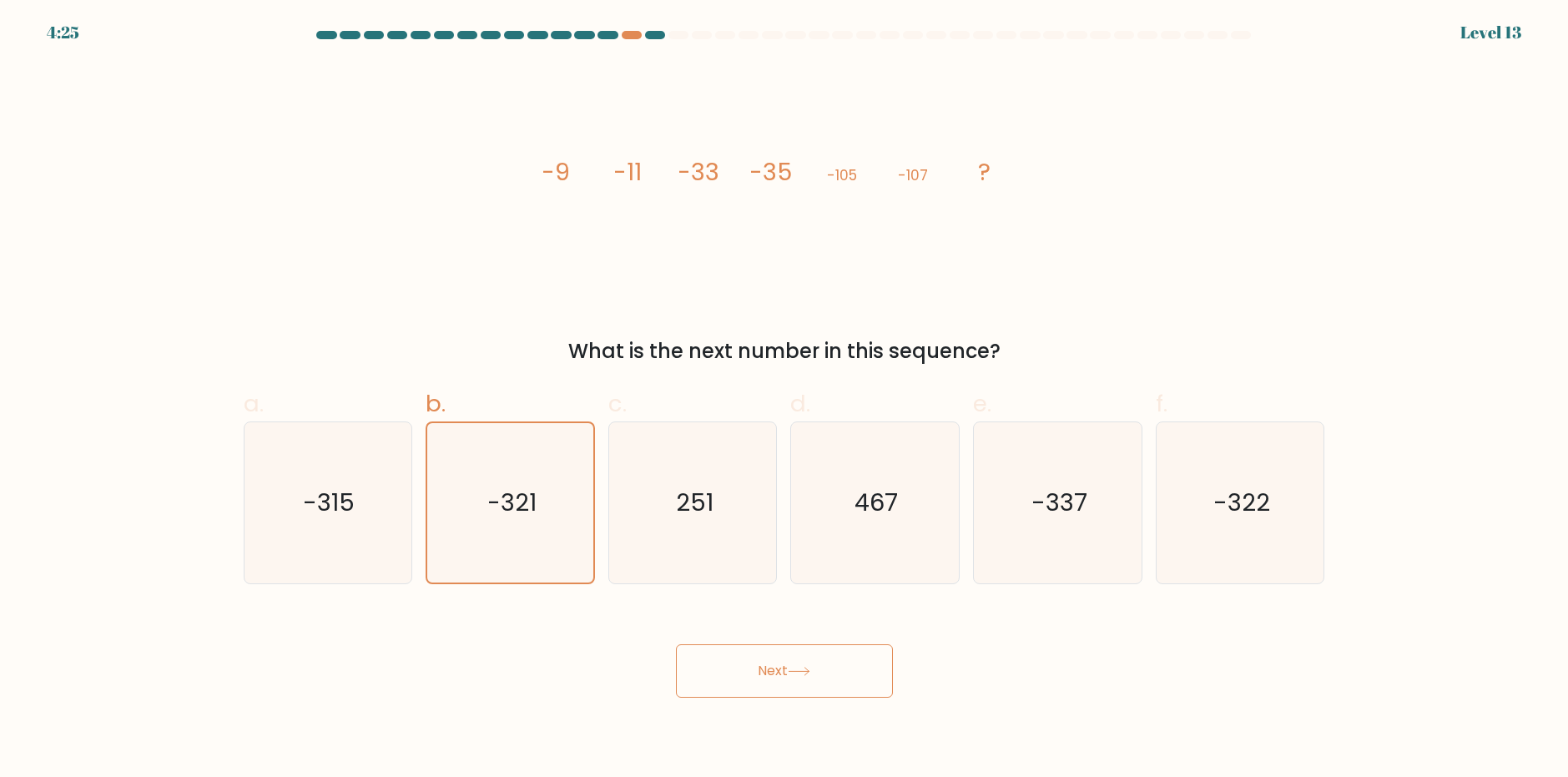
click at [789, 677] on button "Next" at bounding box center [784, 671] width 217 height 53
click at [783, 694] on button "Next" at bounding box center [784, 671] width 217 height 53
drag, startPoint x: 780, startPoint y: 693, endPoint x: 770, endPoint y: 685, distance: 12.8
click at [779, 692] on button "Next" at bounding box center [784, 671] width 217 height 53
click at [768, 678] on button "Next" at bounding box center [784, 671] width 217 height 53
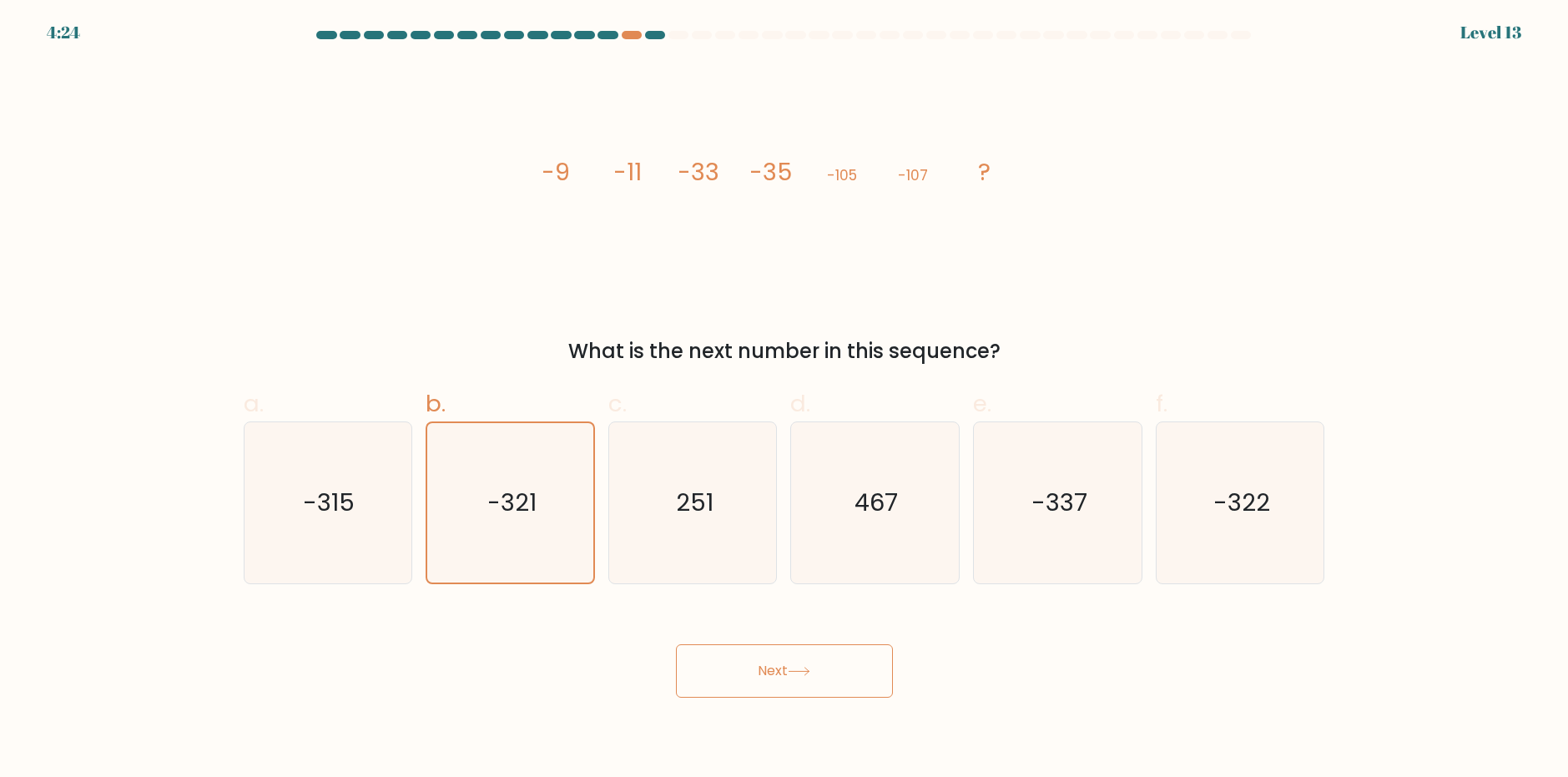
click at [768, 674] on button "Next" at bounding box center [784, 671] width 217 height 53
click at [768, 674] on button "Next" at bounding box center [784, 671] width 217 height 53
click at [563, 459] on icon "-321" at bounding box center [510, 502] width 159 height 159
click at [784, 400] on input "b. -321" at bounding box center [784, 394] width 1 height 11
click at [668, 481] on icon "251" at bounding box center [693, 502] width 161 height 161
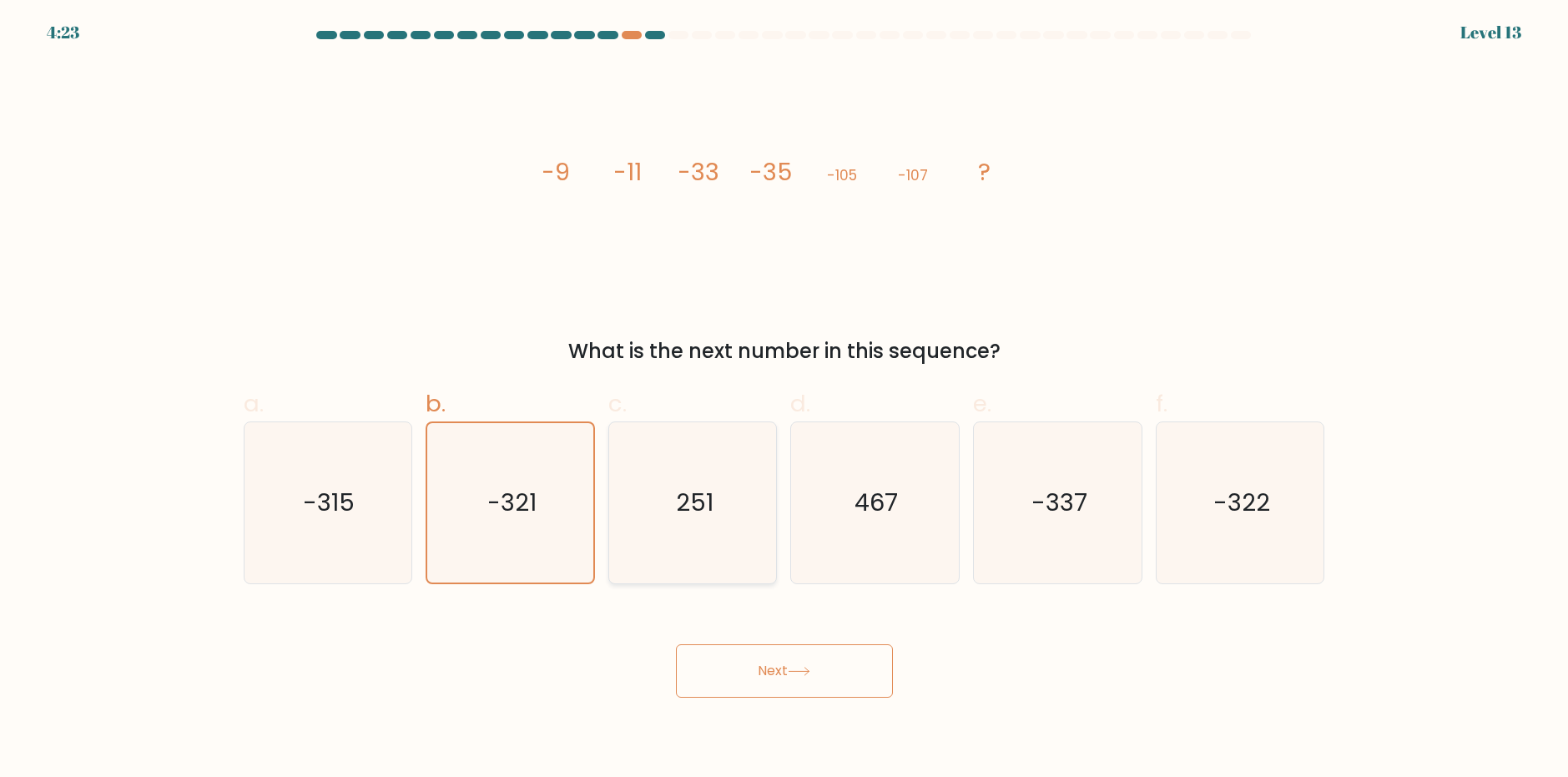
click at [784, 400] on input "c. 251" at bounding box center [784, 394] width 1 height 11
radio input "true"
click at [327, 522] on icon "-315" at bounding box center [328, 502] width 161 height 161
click at [784, 400] on input "a. -315" at bounding box center [784, 394] width 1 height 11
radio input "true"
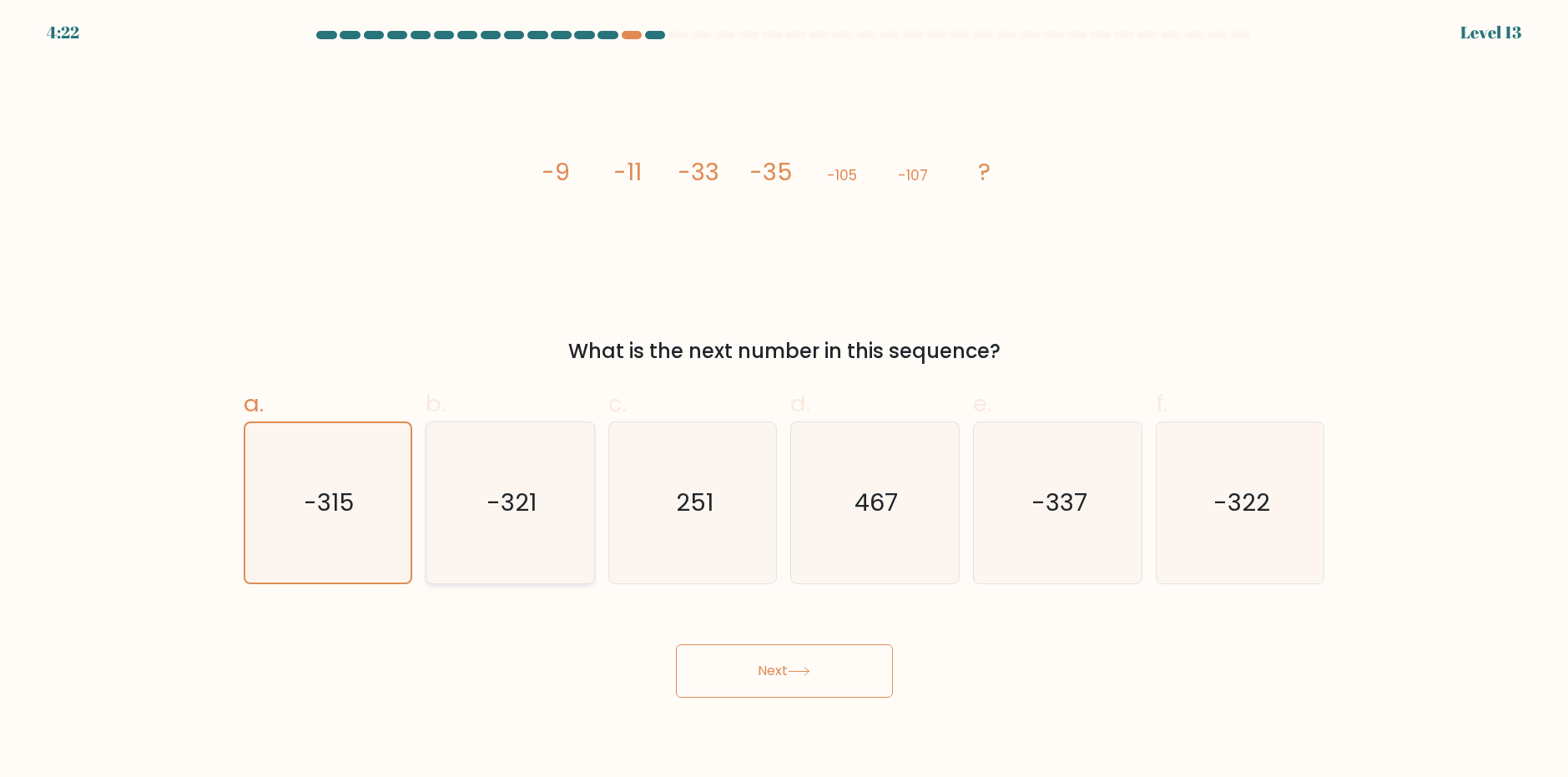
click at [518, 512] on text "-321" at bounding box center [511, 502] width 50 height 33
click at [784, 400] on input "b. -321" at bounding box center [784, 394] width 1 height 11
radio input "true"
click at [815, 682] on button "Next" at bounding box center [784, 671] width 217 height 53
click at [811, 681] on button "Next" at bounding box center [784, 671] width 217 height 53
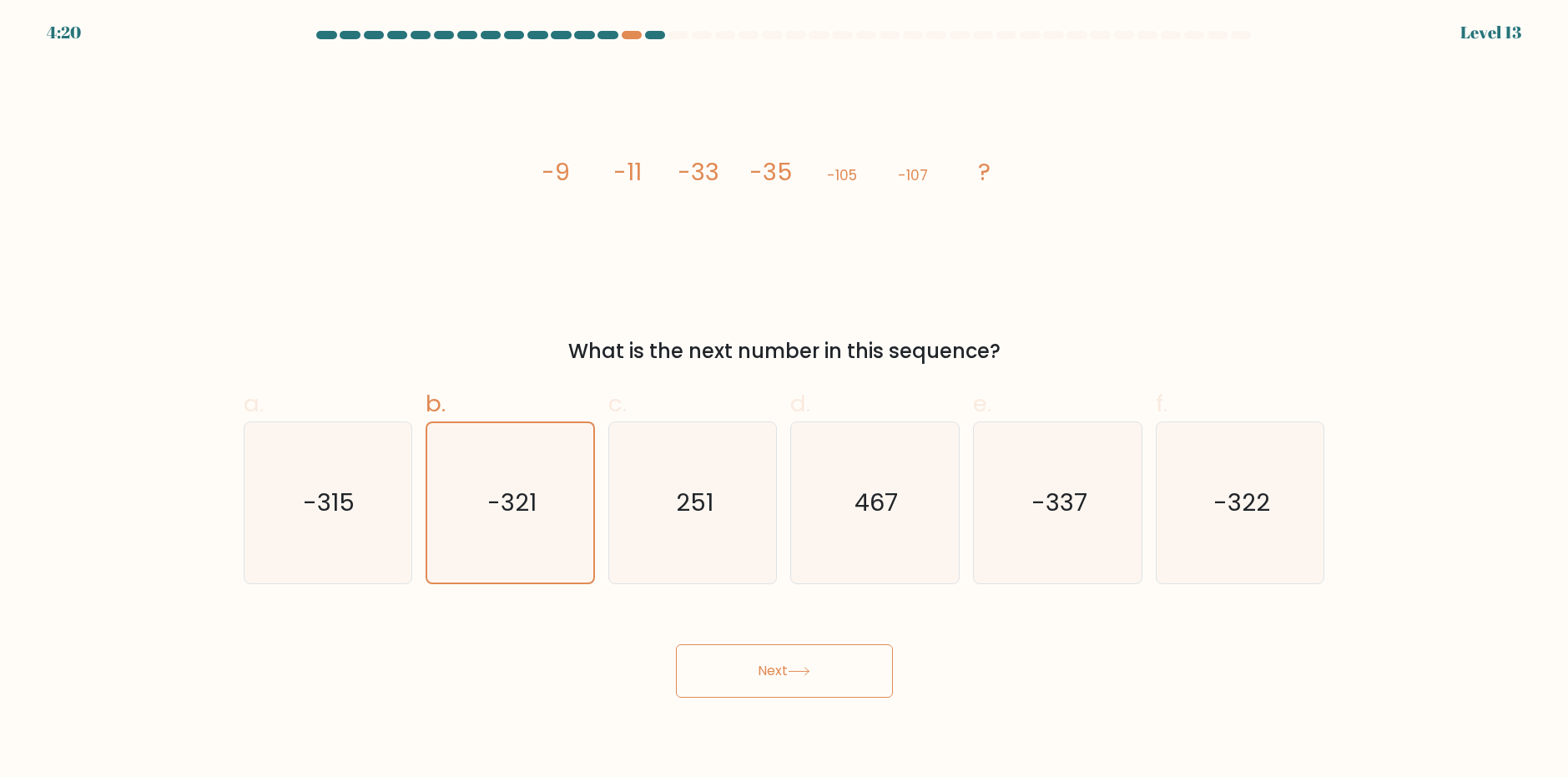
click at [811, 681] on button "Next" at bounding box center [784, 671] width 217 height 53
click at [811, 680] on button "Next" at bounding box center [784, 671] width 217 height 53
click at [811, 679] on button "Next" at bounding box center [784, 671] width 217 height 53
click at [814, 678] on button "Next" at bounding box center [784, 671] width 217 height 53
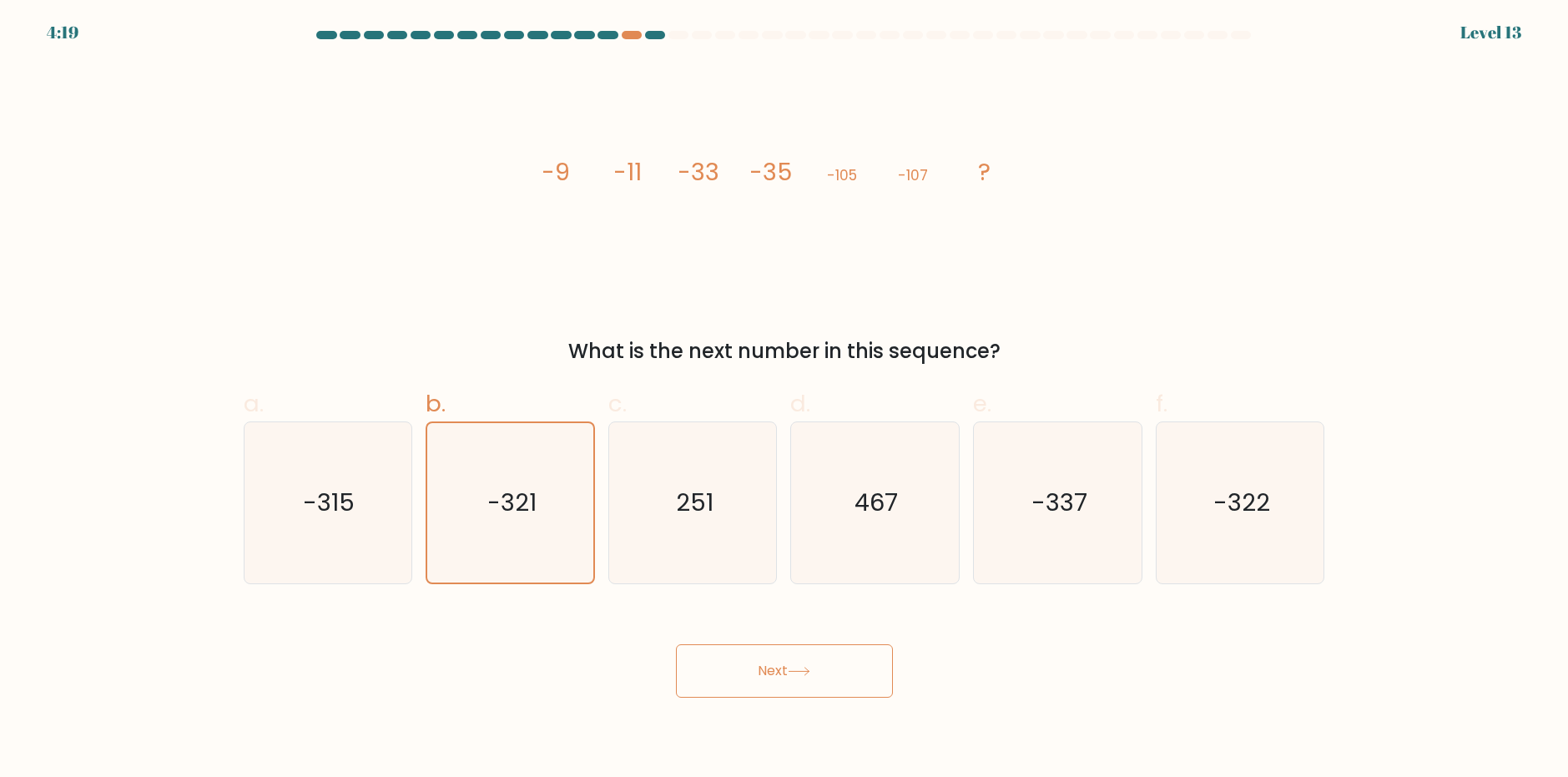
click at [814, 678] on button "Next" at bounding box center [784, 671] width 217 height 53
click at [821, 676] on button "Next" at bounding box center [784, 671] width 217 height 53
click at [820, 678] on button "Next" at bounding box center [784, 671] width 217 height 53
drag, startPoint x: 842, startPoint y: 678, endPoint x: 851, endPoint y: 681, distance: 9.5
click at [841, 678] on button "Next" at bounding box center [784, 671] width 217 height 53
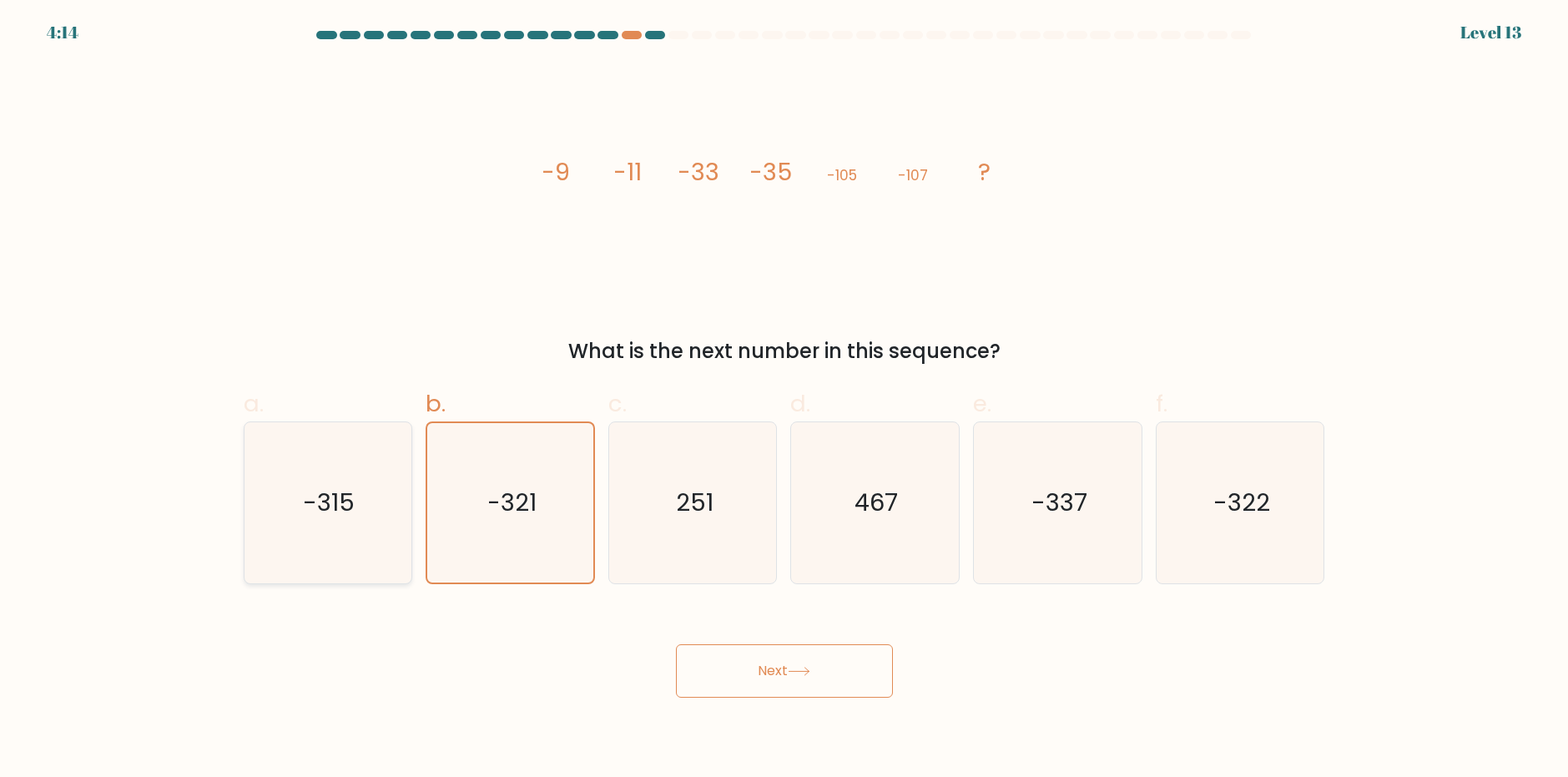
click at [357, 504] on icon "-315" at bounding box center [328, 502] width 161 height 161
click at [784, 400] on input "a. -315" at bounding box center [784, 394] width 1 height 11
radio input "true"
click at [769, 681] on button "Next" at bounding box center [784, 671] width 217 height 53
click at [542, 516] on icon "-321" at bounding box center [510, 502] width 161 height 161
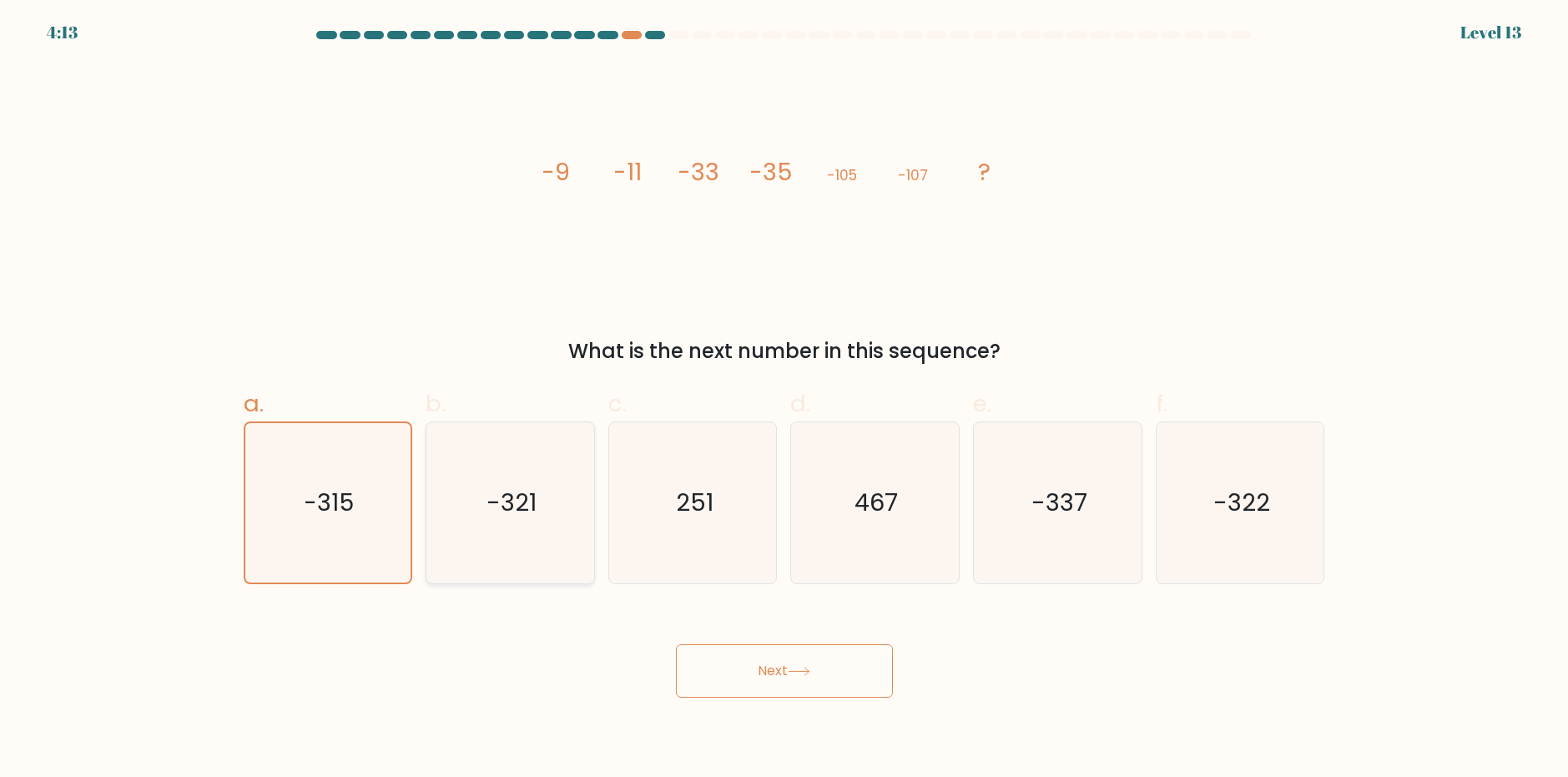
click at [784, 400] on input "b. -321" at bounding box center [784, 394] width 1 height 11
radio input "true"
click at [792, 694] on button "Next" at bounding box center [784, 671] width 217 height 53
click at [781, 686] on button "Next" at bounding box center [784, 671] width 217 height 53
click at [778, 687] on button "Next" at bounding box center [784, 671] width 217 height 53
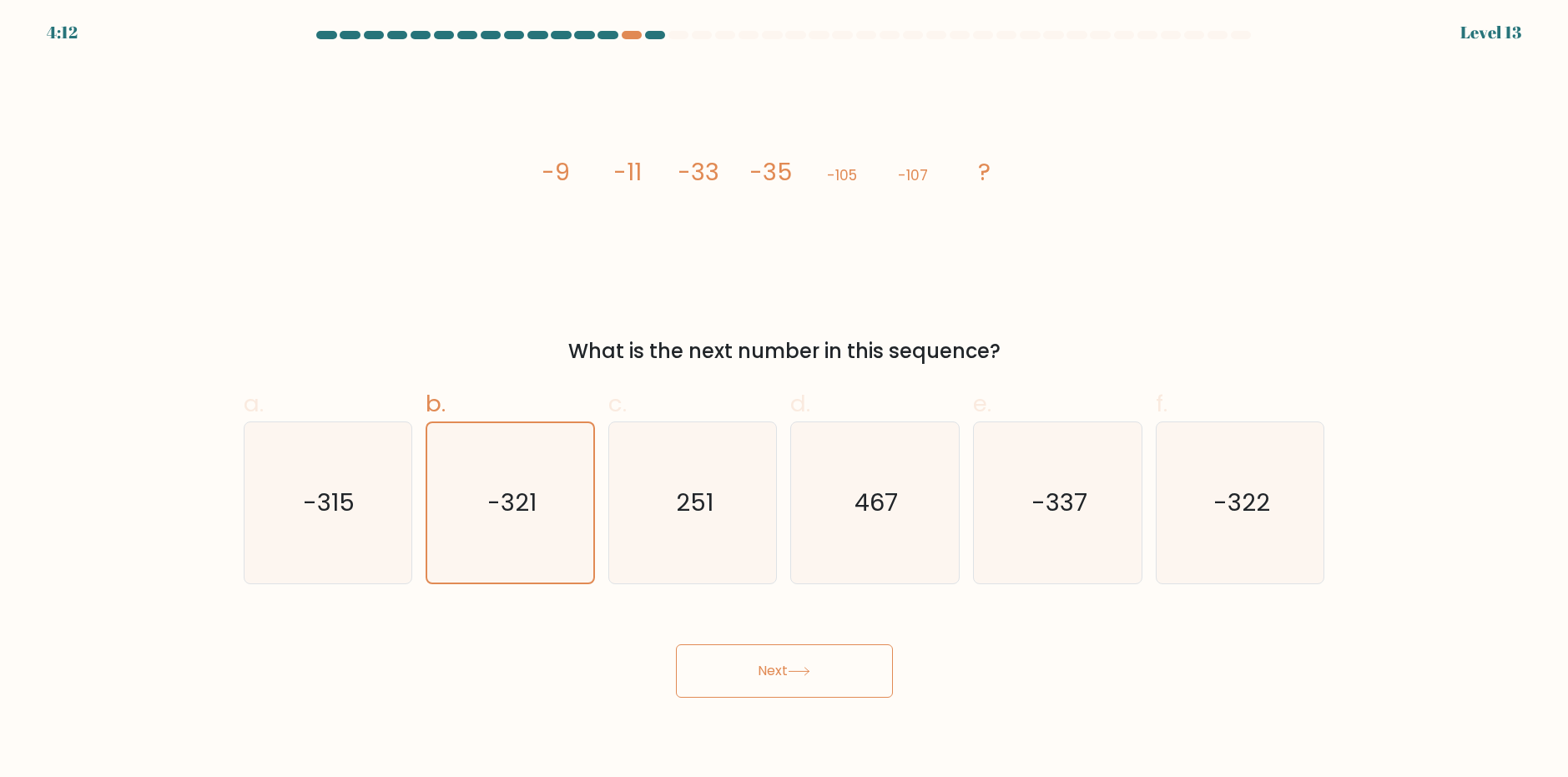
click at [1192, 658] on div "Next" at bounding box center [784, 651] width 1101 height 93
click at [822, 670] on button "Next" at bounding box center [784, 671] width 217 height 53
drag, startPoint x: 821, startPoint y: 667, endPoint x: 525, endPoint y: 632, distance: 298.1
click at [525, 632] on div "Next" at bounding box center [784, 651] width 1101 height 93
click at [730, 680] on button "Next" at bounding box center [784, 671] width 217 height 53
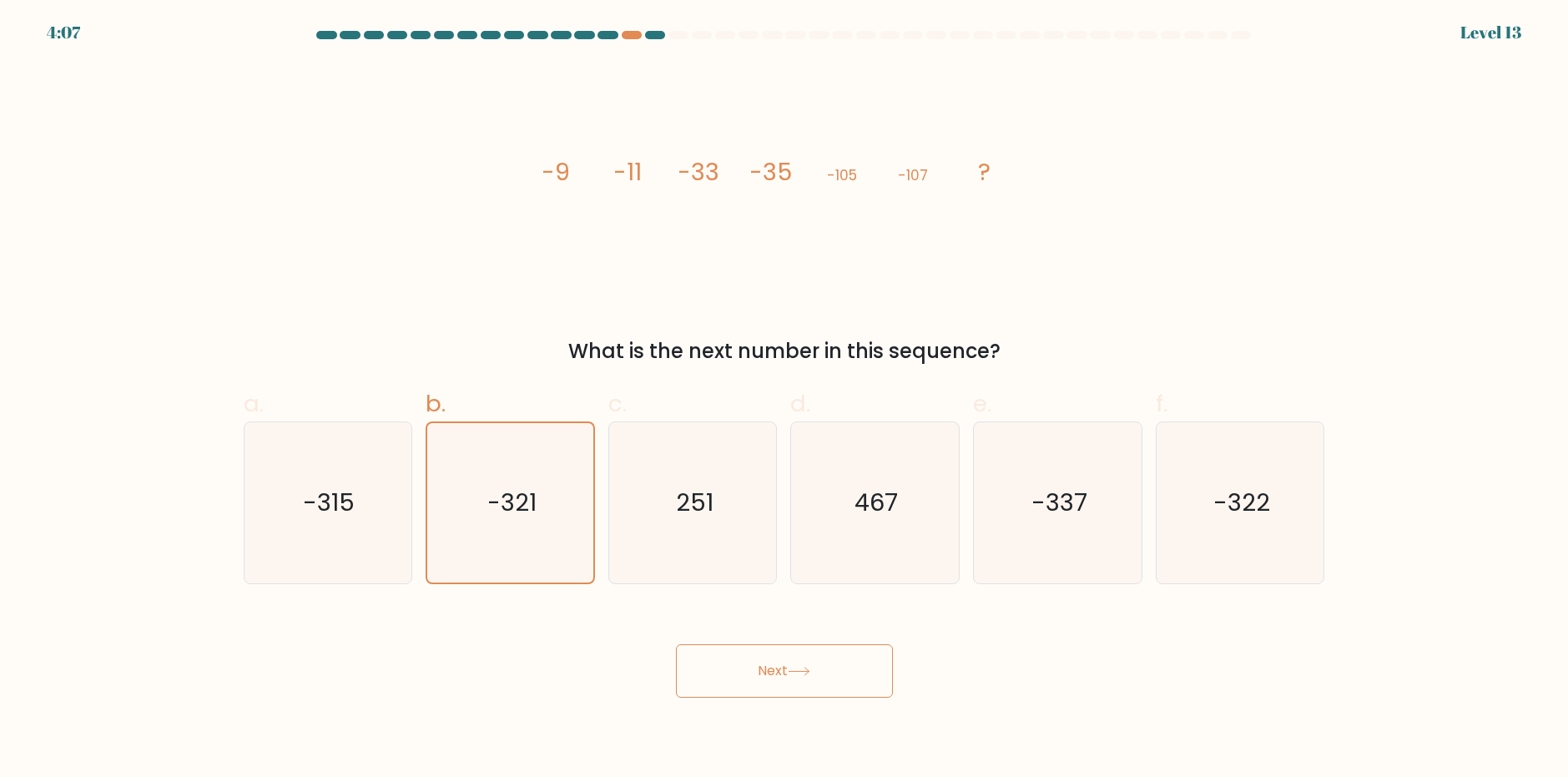
click at [729, 680] on button "Next" at bounding box center [784, 671] width 217 height 53
click at [725, 681] on button "Next" at bounding box center [784, 671] width 217 height 53
click at [722, 681] on button "Next" at bounding box center [784, 671] width 217 height 53
click at [831, 221] on icon "image/svg+xml -9 -11 -33 -35 -105 -107 ?" at bounding box center [784, 179] width 500 height 232
click at [513, 502] on text "-321" at bounding box center [512, 502] width 49 height 33
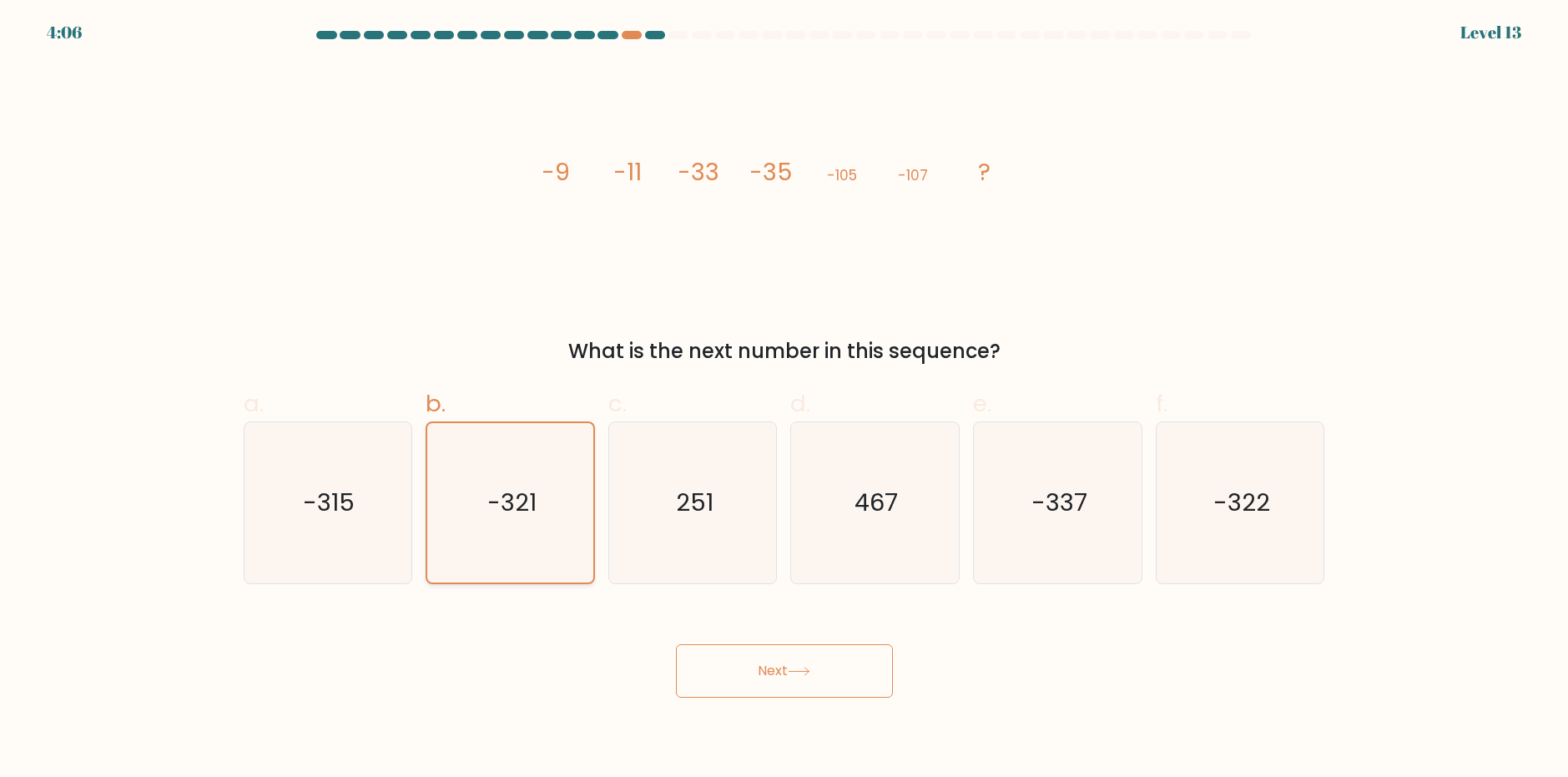
click at [784, 400] on input "b. -321" at bounding box center [784, 394] width 1 height 11
click at [694, 510] on text "251" at bounding box center [694, 502] width 38 height 33
click at [784, 400] on input "c. 251" at bounding box center [784, 394] width 1 height 11
radio input "true"
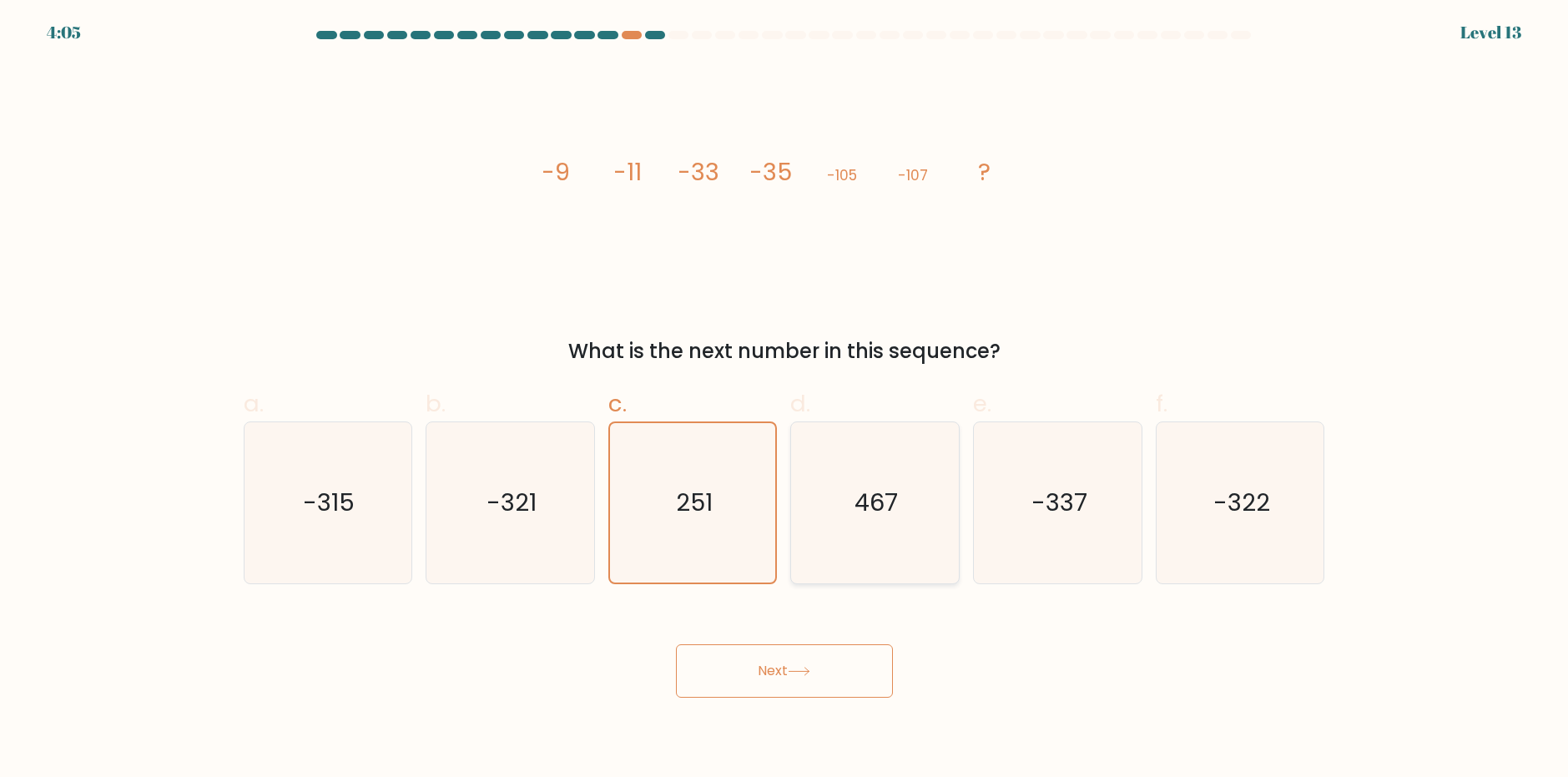
click at [897, 512] on text "467" at bounding box center [876, 502] width 43 height 33
click at [785, 400] on input "d. 467" at bounding box center [784, 394] width 1 height 11
radio input "true"
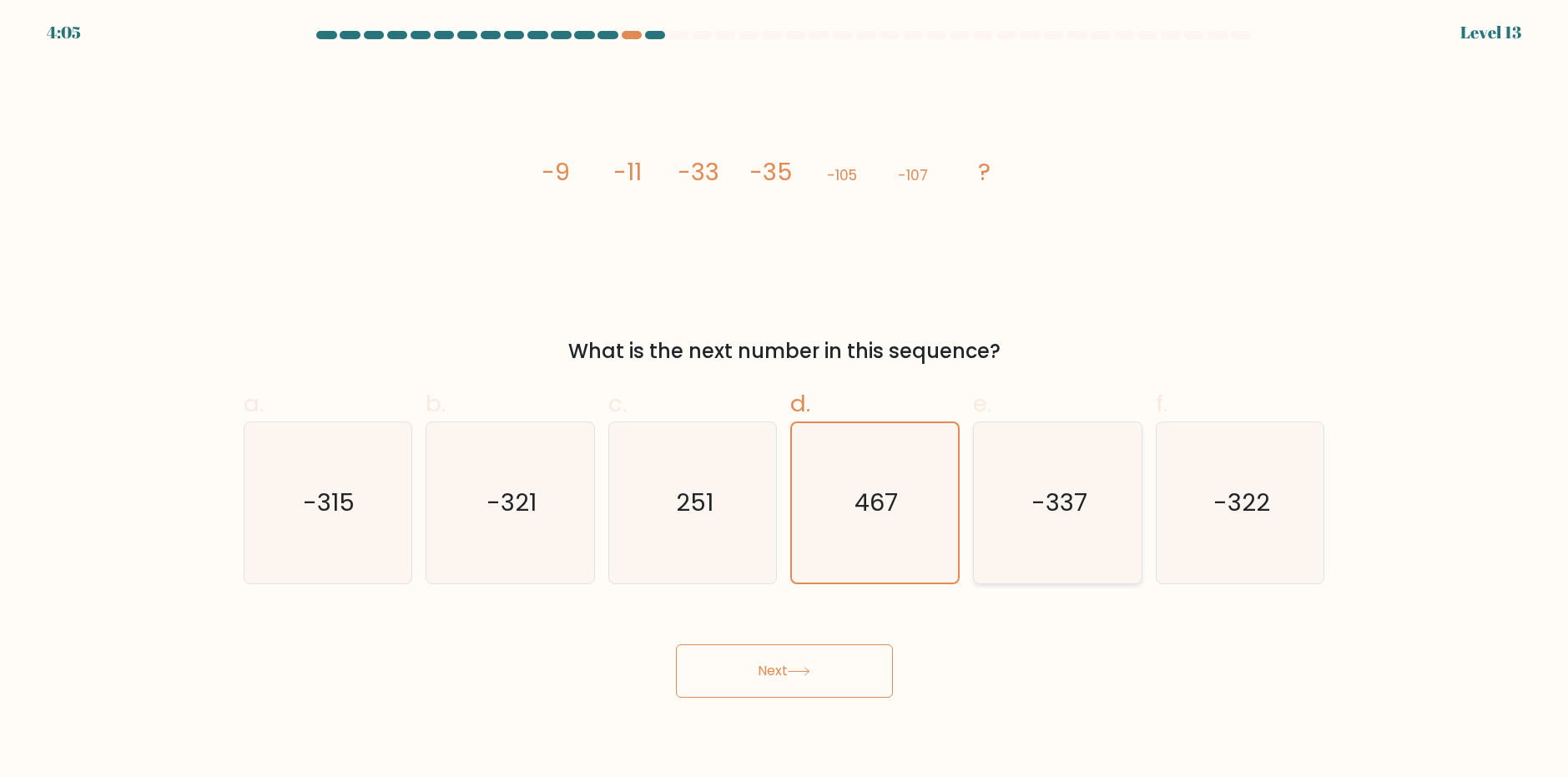
click at [1063, 521] on icon "-337" at bounding box center [1058, 502] width 161 height 161
click at [785, 400] on input "e. -337" at bounding box center [784, 394] width 1 height 11
radio input "true"
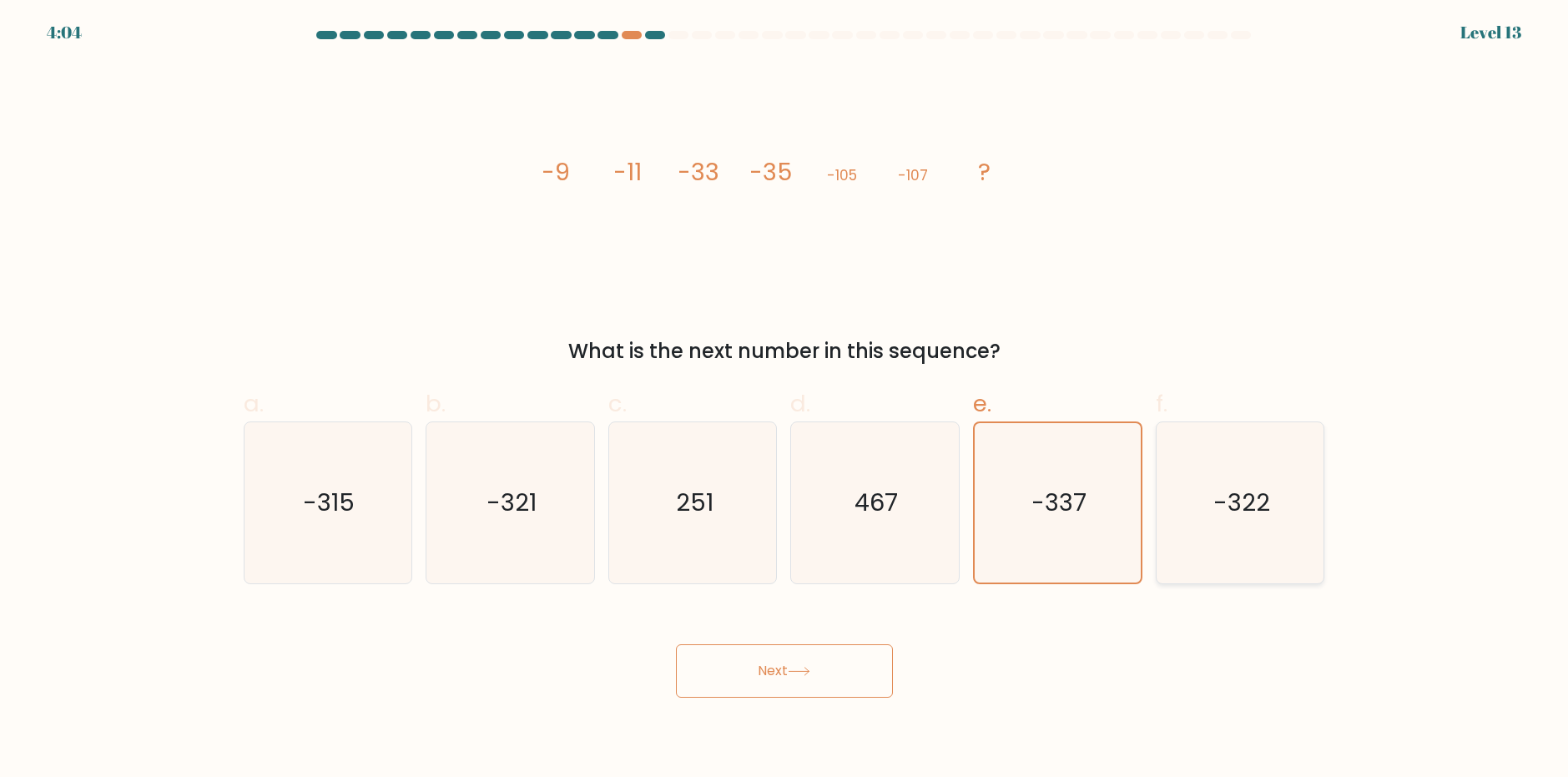
click at [1227, 527] on icon "-322" at bounding box center [1240, 502] width 161 height 161
click at [785, 400] on input "f. -322" at bounding box center [784, 394] width 1 height 11
radio input "true"
click at [809, 668] on icon at bounding box center [799, 672] width 23 height 9
click at [811, 669] on icon at bounding box center [799, 672] width 23 height 9
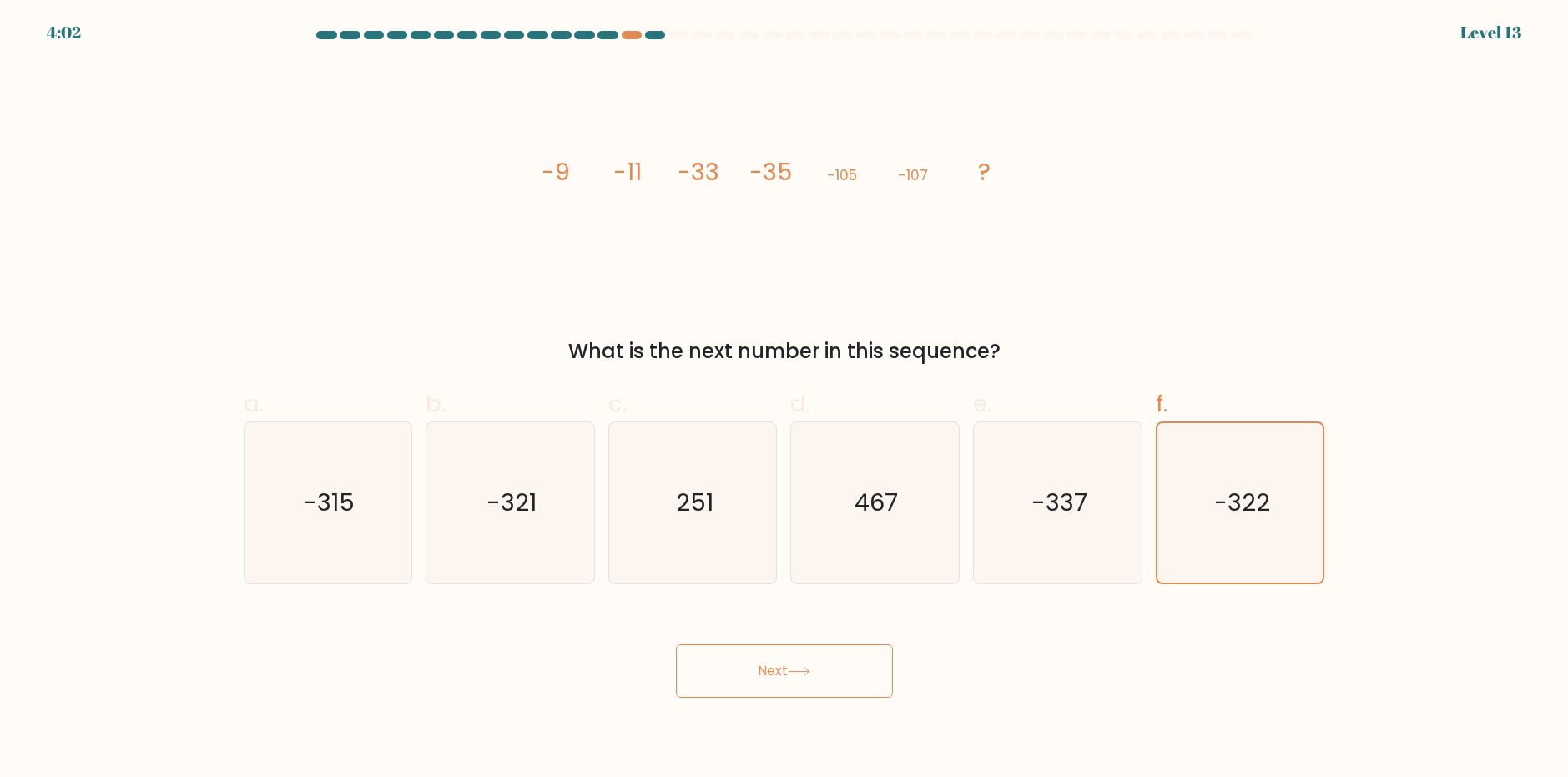
click at [809, 669] on icon at bounding box center [799, 672] width 20 height 7
drag, startPoint x: 811, startPoint y: 669, endPoint x: 798, endPoint y: 660, distance: 15.8
click at [809, 669] on icon at bounding box center [799, 672] width 20 height 7
click at [480, 466] on icon "-321" at bounding box center [510, 502] width 161 height 161
click at [784, 400] on input "b. -321" at bounding box center [784, 394] width 1 height 11
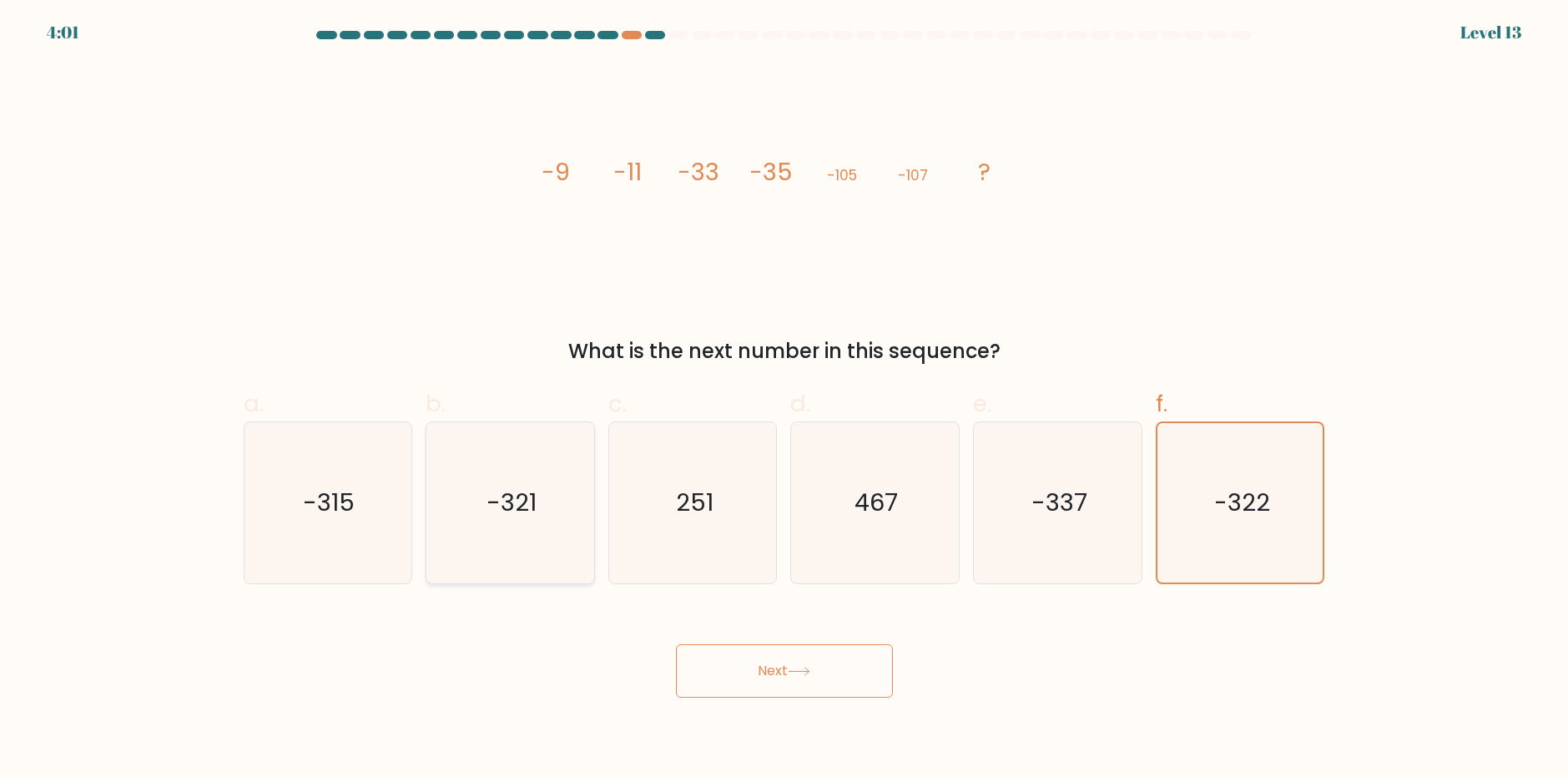
radio input "true"
click at [758, 659] on button "Next" at bounding box center [784, 671] width 217 height 53
click at [764, 660] on button "Next" at bounding box center [784, 671] width 217 height 53
click at [763, 660] on button "Next" at bounding box center [784, 671] width 217 height 53
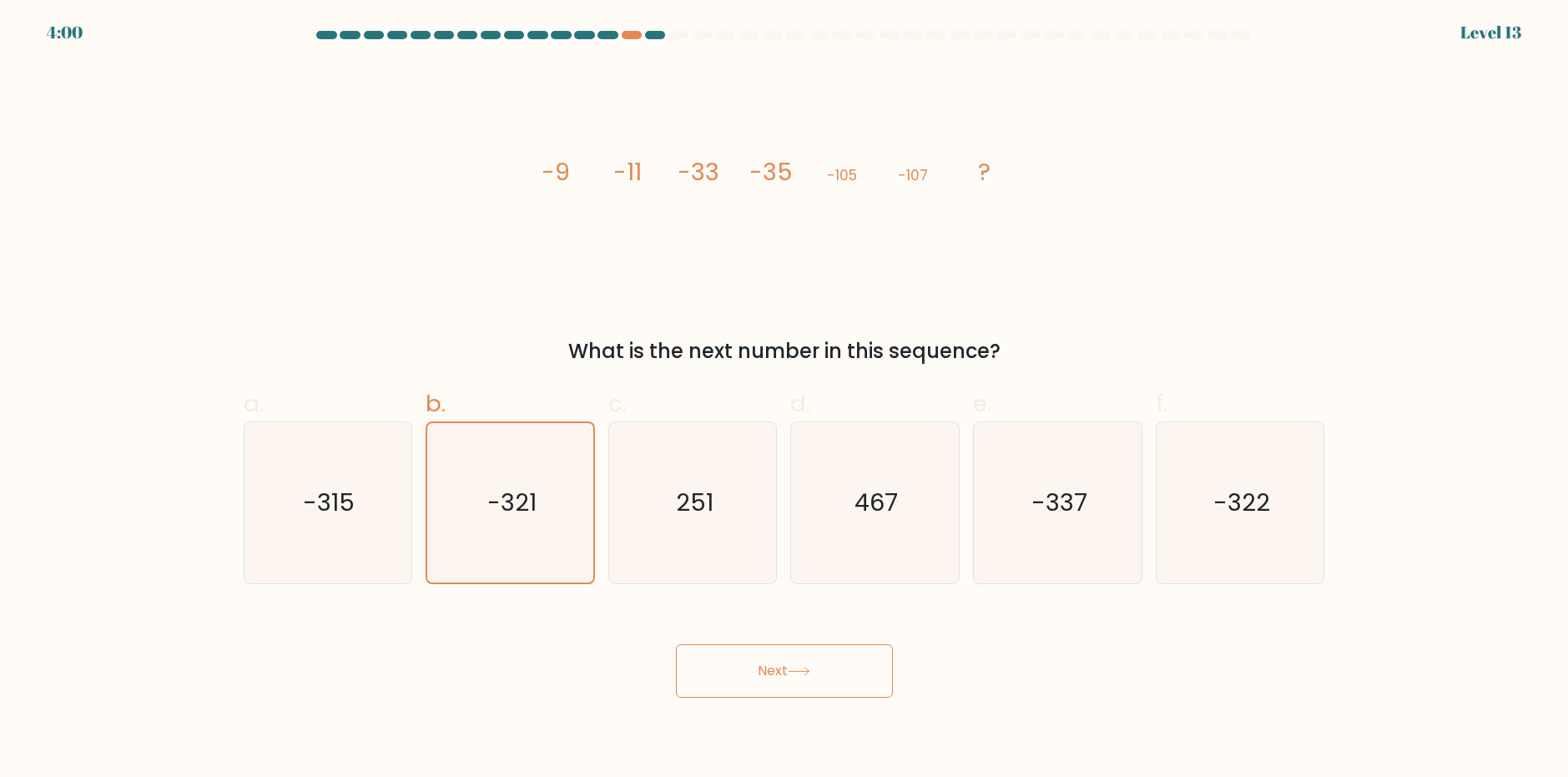
click at [765, 663] on button "Next" at bounding box center [784, 671] width 217 height 53
click at [660, 38] on div at bounding box center [655, 35] width 20 height 8
click at [652, 36] on div at bounding box center [655, 35] width 20 height 8
click at [640, 33] on div at bounding box center [631, 35] width 20 height 8
click at [631, 34] on div at bounding box center [631, 35] width 20 height 8
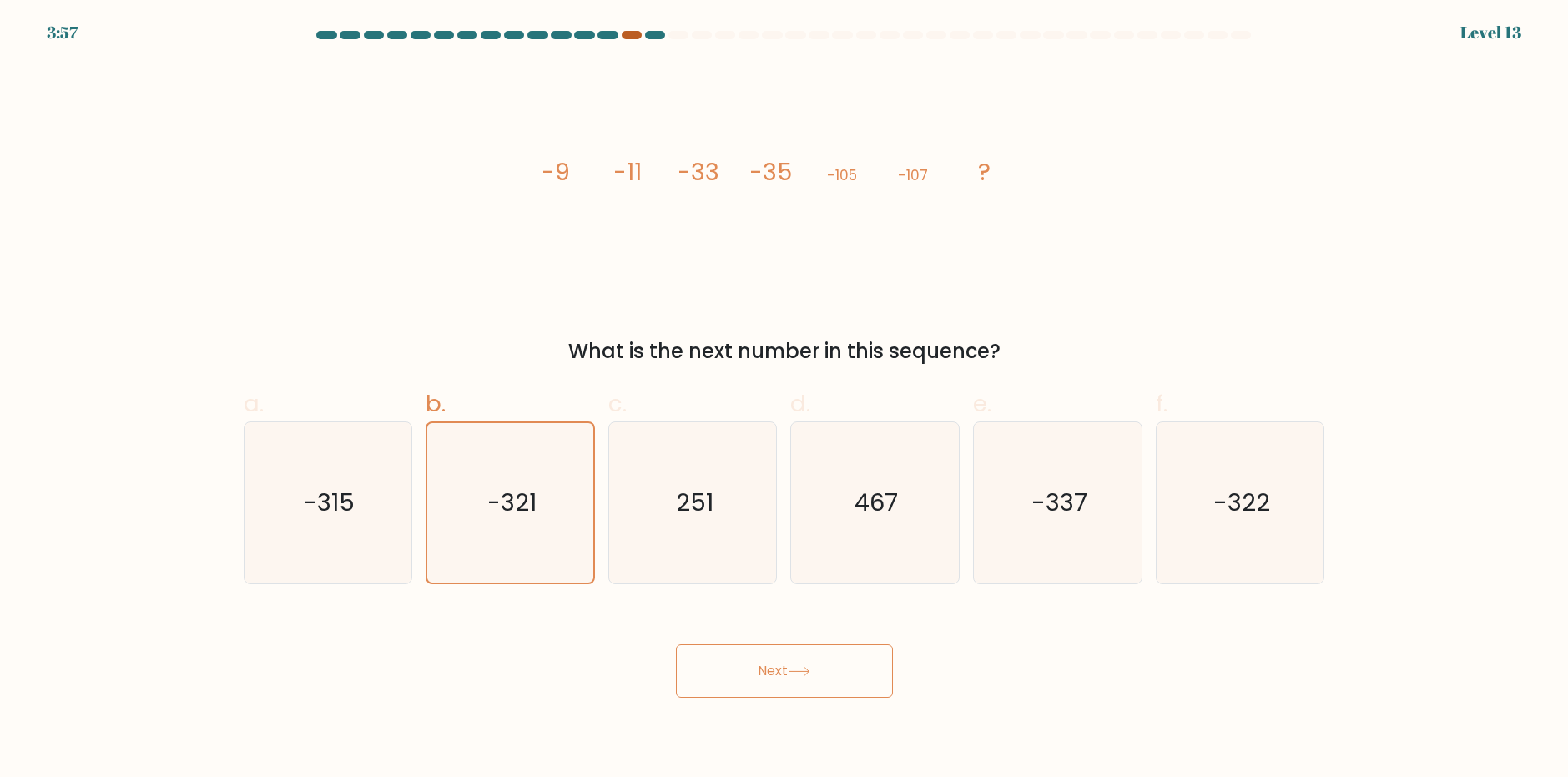
click at [631, 37] on div at bounding box center [631, 35] width 20 height 8
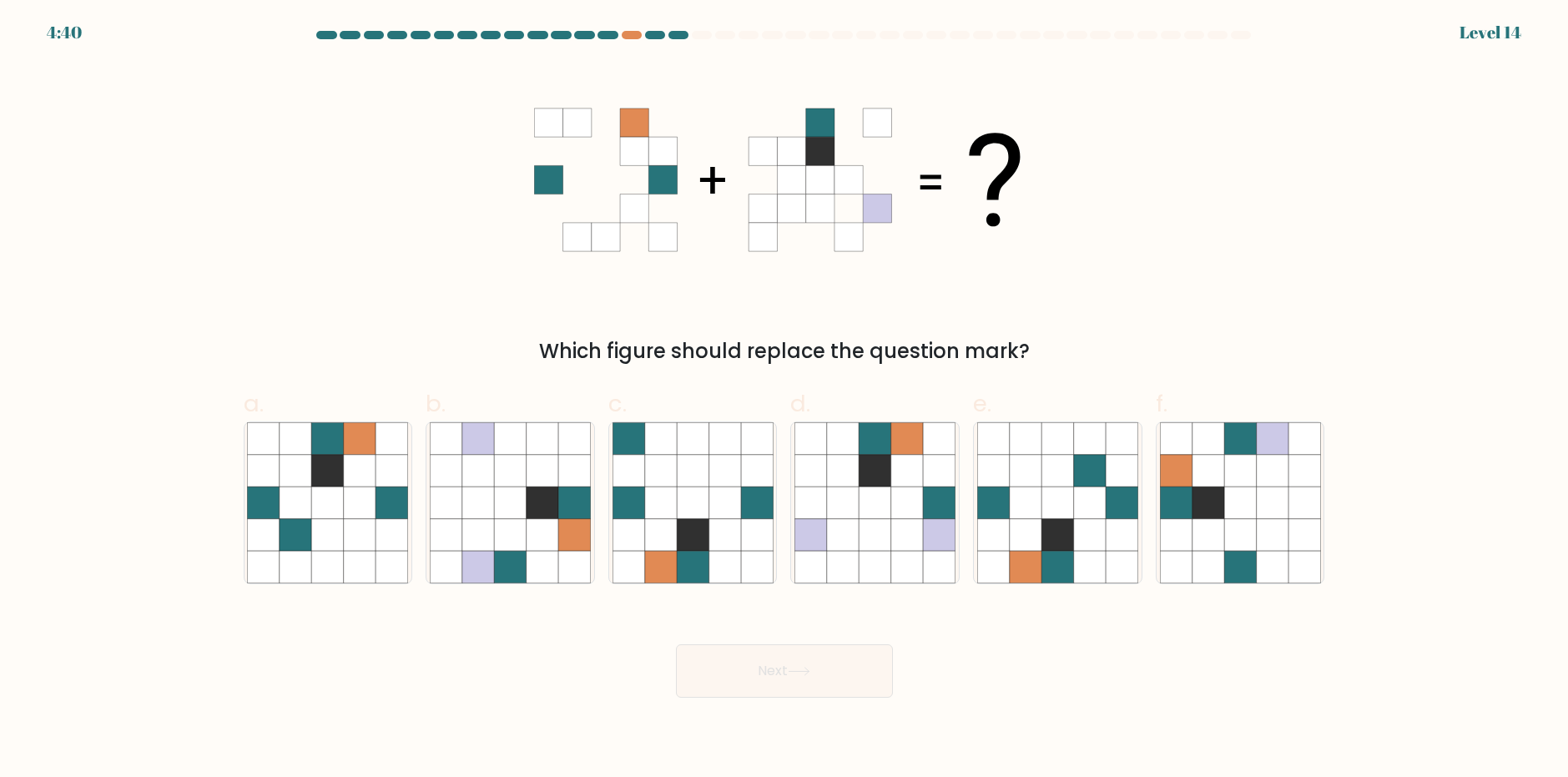
drag, startPoint x: 631, startPoint y: 36, endPoint x: 1170, endPoint y: 334, distance: 615.9
click at [1170, 334] on div "Which figure should replace the question mark?" at bounding box center [784, 214] width 1101 height 303
click at [870, 508] on icon at bounding box center [875, 502] width 32 height 32
click at [785, 400] on input "d." at bounding box center [784, 394] width 1 height 11
radio input "true"
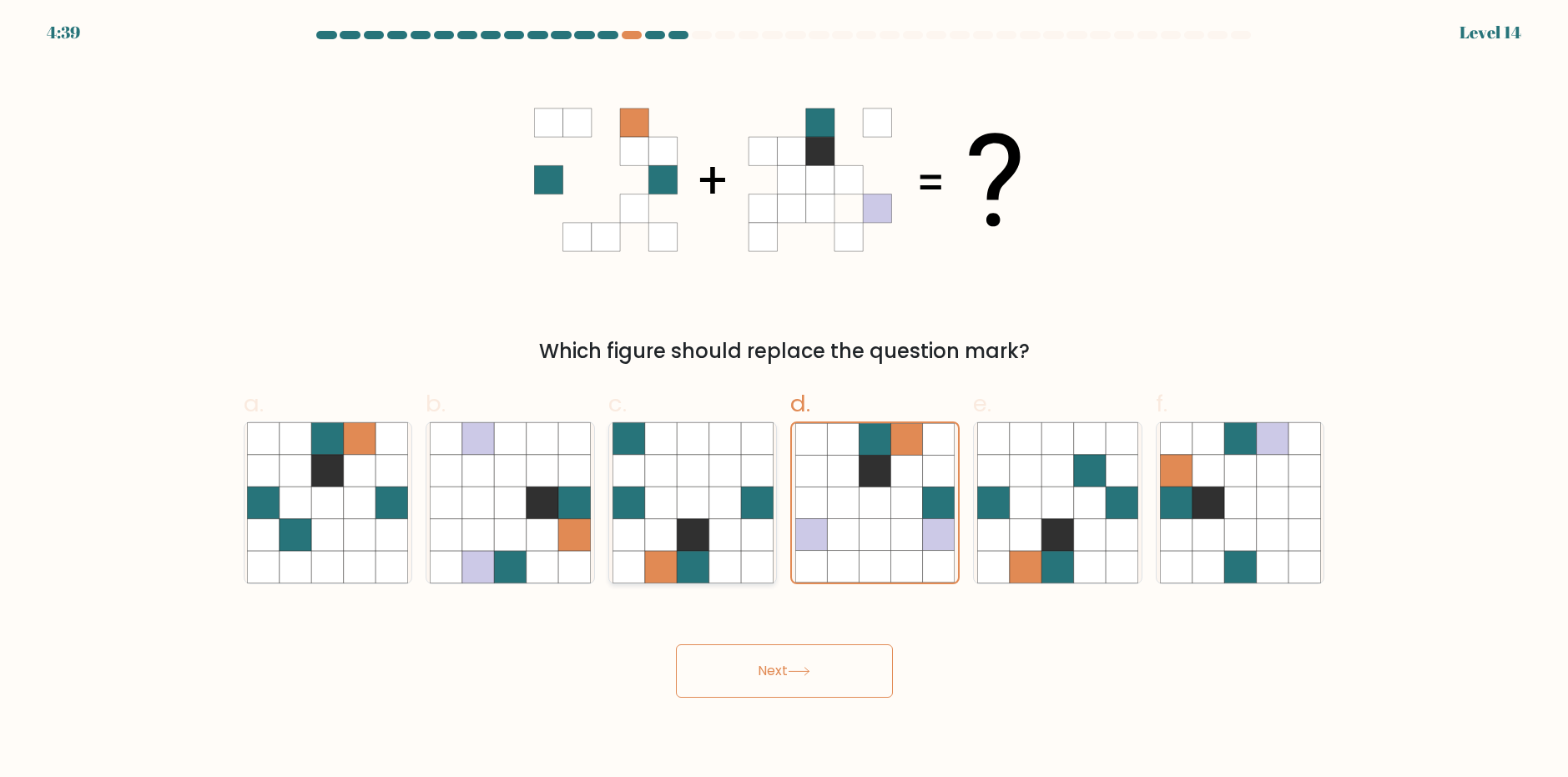
click at [675, 513] on icon at bounding box center [660, 502] width 32 height 32
click at [784, 400] on input "c." at bounding box center [784, 394] width 1 height 11
radio input "true"
click at [489, 498] on icon at bounding box center [478, 502] width 32 height 32
click at [784, 400] on input "b." at bounding box center [784, 394] width 1 height 11
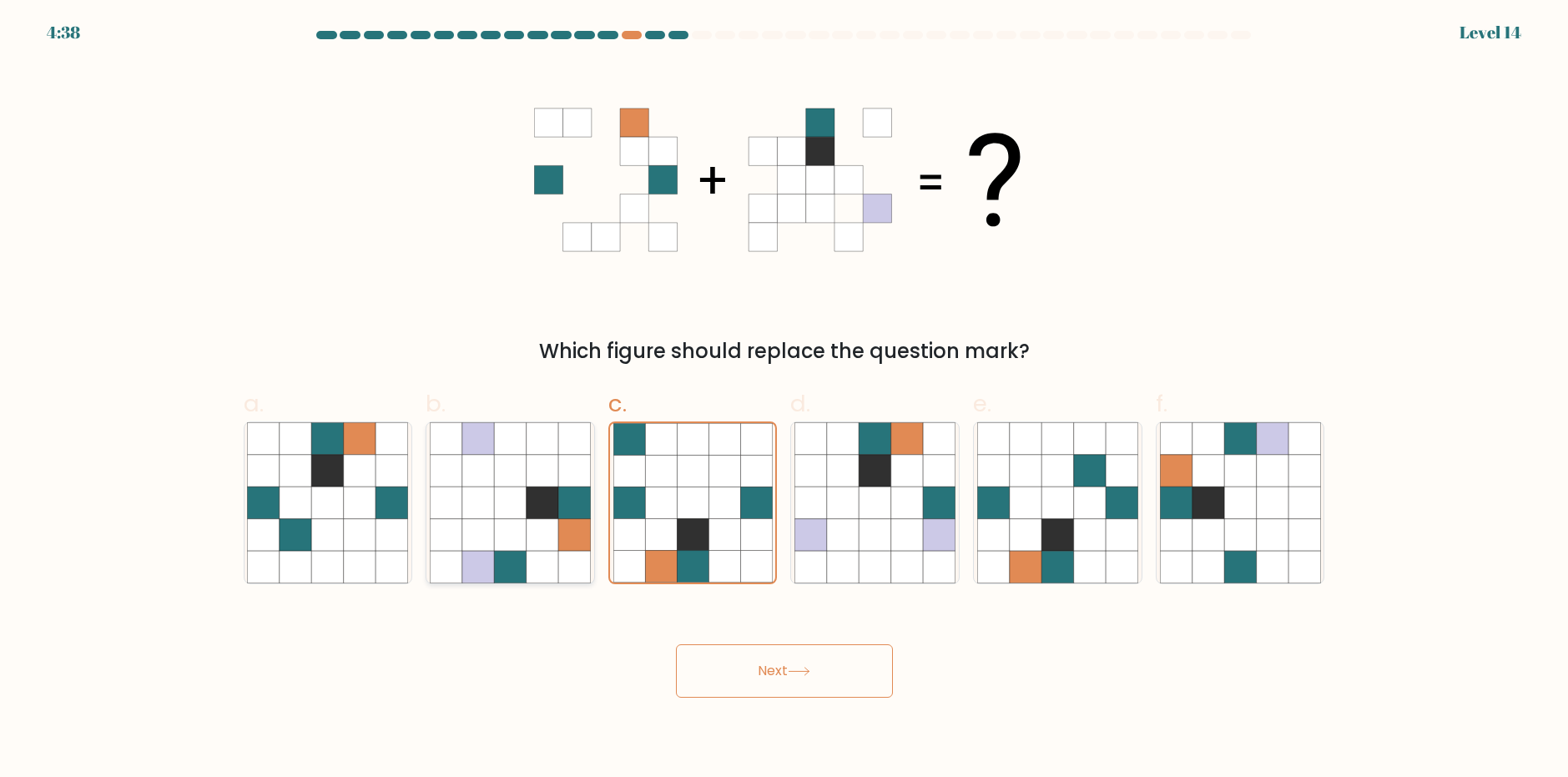
radio input "true"
click at [396, 492] on icon at bounding box center [391, 502] width 32 height 32
click at [784, 400] on input "a." at bounding box center [784, 394] width 1 height 11
radio input "true"
click at [533, 489] on icon at bounding box center [542, 502] width 32 height 32
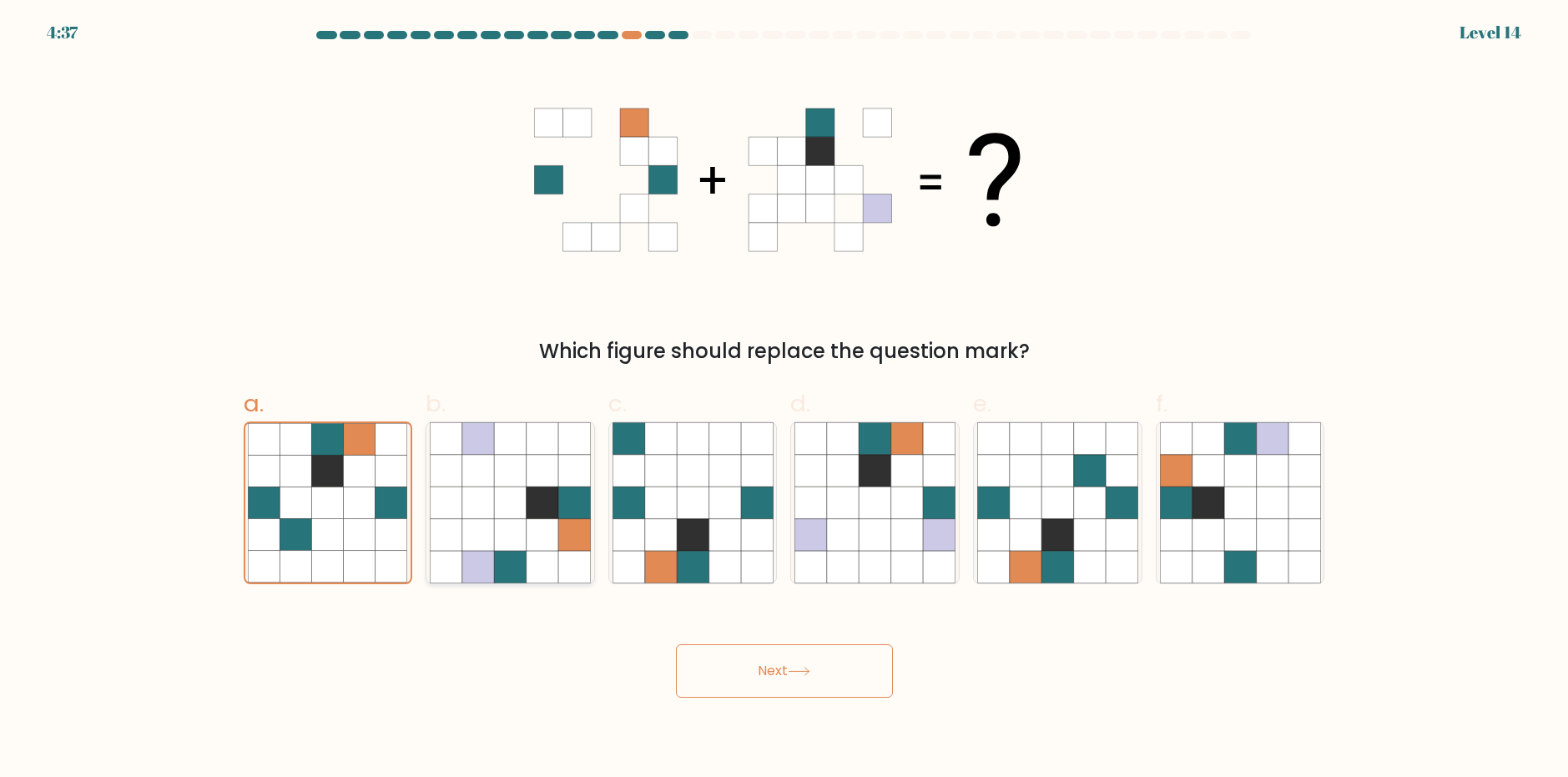
click at [784, 400] on input "b." at bounding box center [784, 394] width 1 height 11
radio input "true"
click at [356, 500] on icon at bounding box center [360, 502] width 32 height 32
click at [784, 400] on input "a." at bounding box center [784, 394] width 1 height 11
radio input "true"
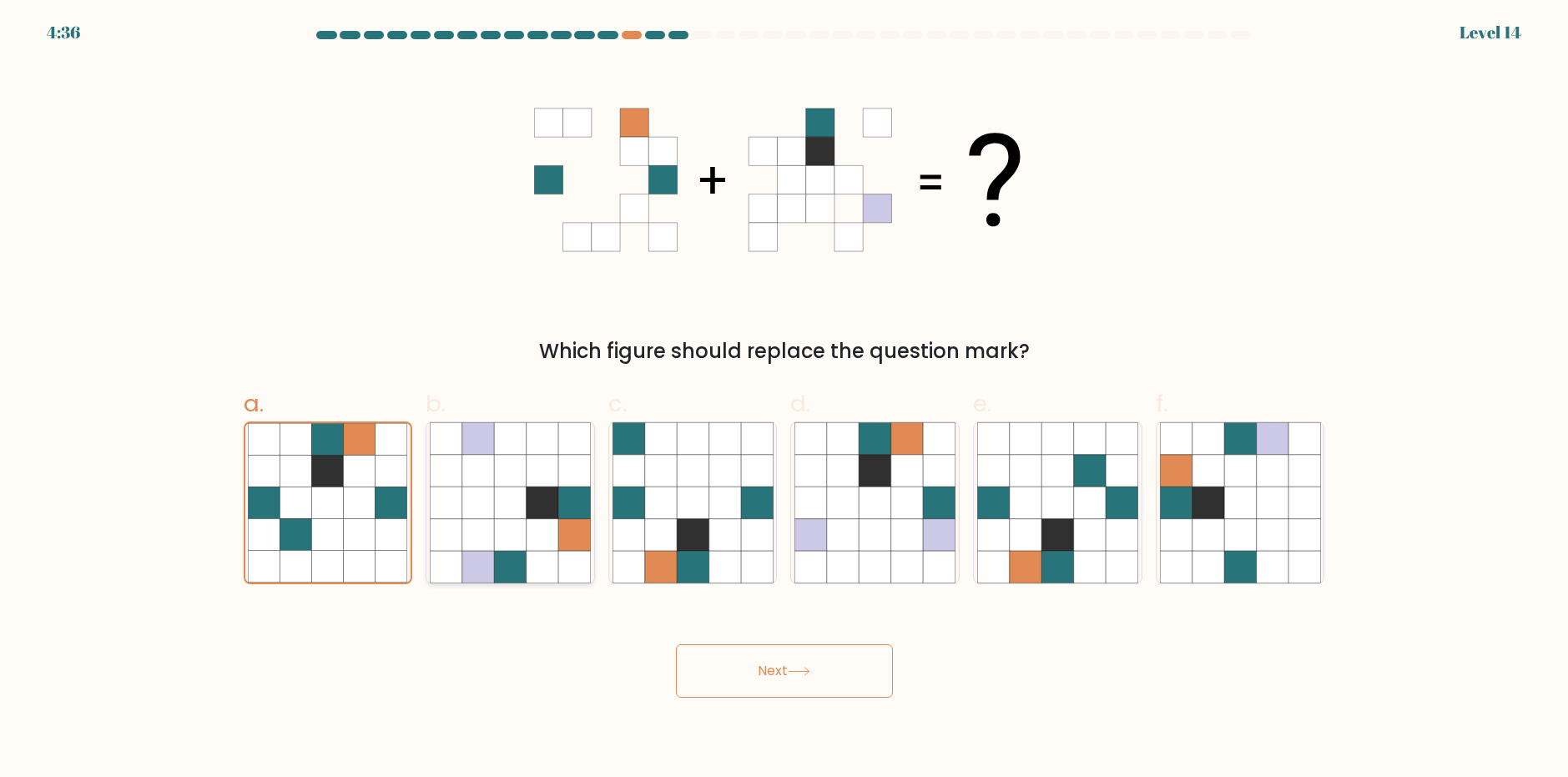
click at [521, 505] on icon at bounding box center [510, 502] width 32 height 32
click at [784, 400] on input "b." at bounding box center [784, 394] width 1 height 11
radio input "true"
click at [375, 523] on icon at bounding box center [360, 534] width 32 height 32
click at [784, 400] on input "a." at bounding box center [784, 394] width 1 height 11
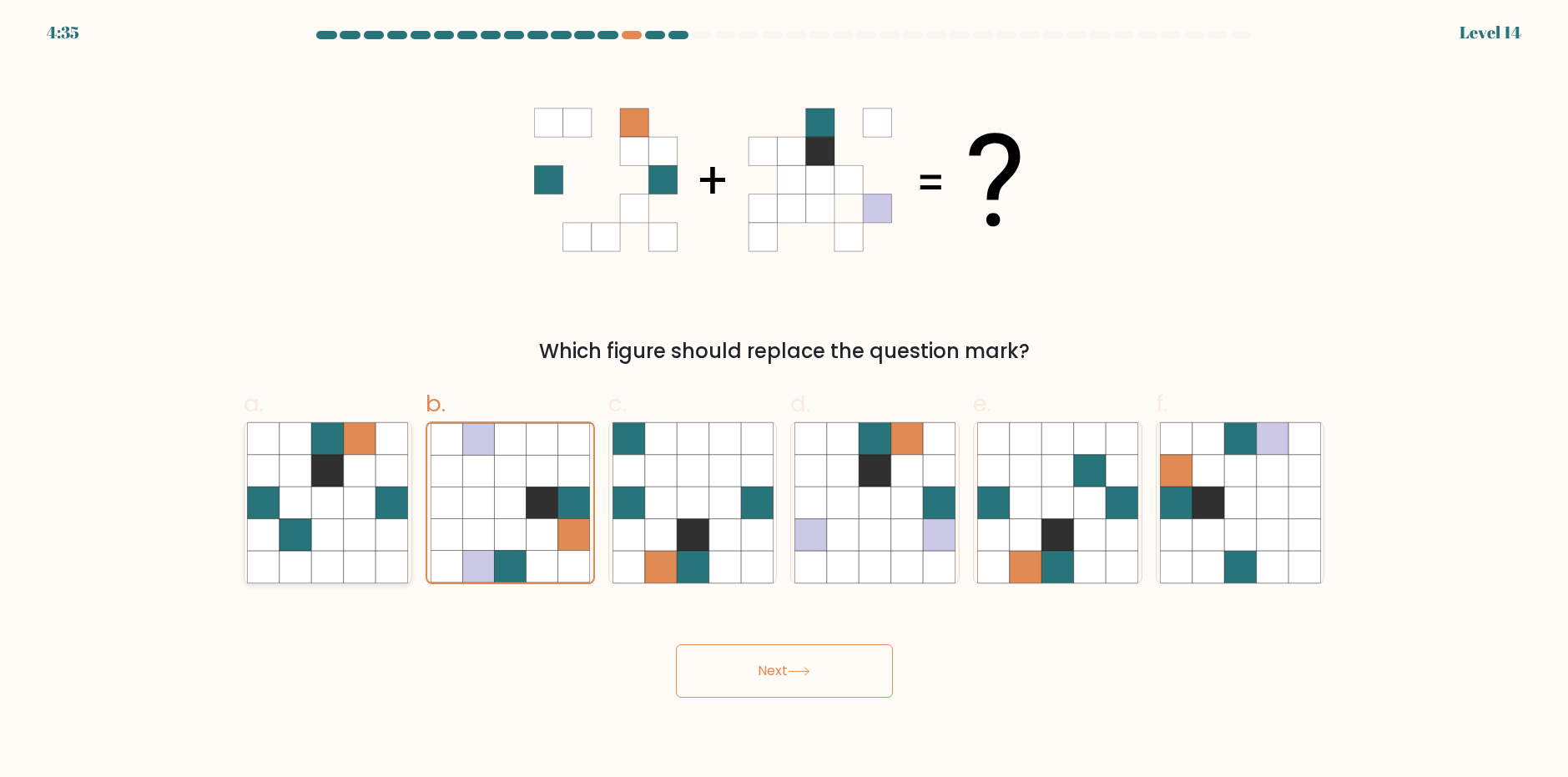
radio input "true"
click at [903, 505] on icon at bounding box center [907, 502] width 32 height 32
click at [785, 400] on input "d." at bounding box center [784, 394] width 1 height 11
radio input "true"
click at [764, 670] on button "Next" at bounding box center [784, 671] width 217 height 53
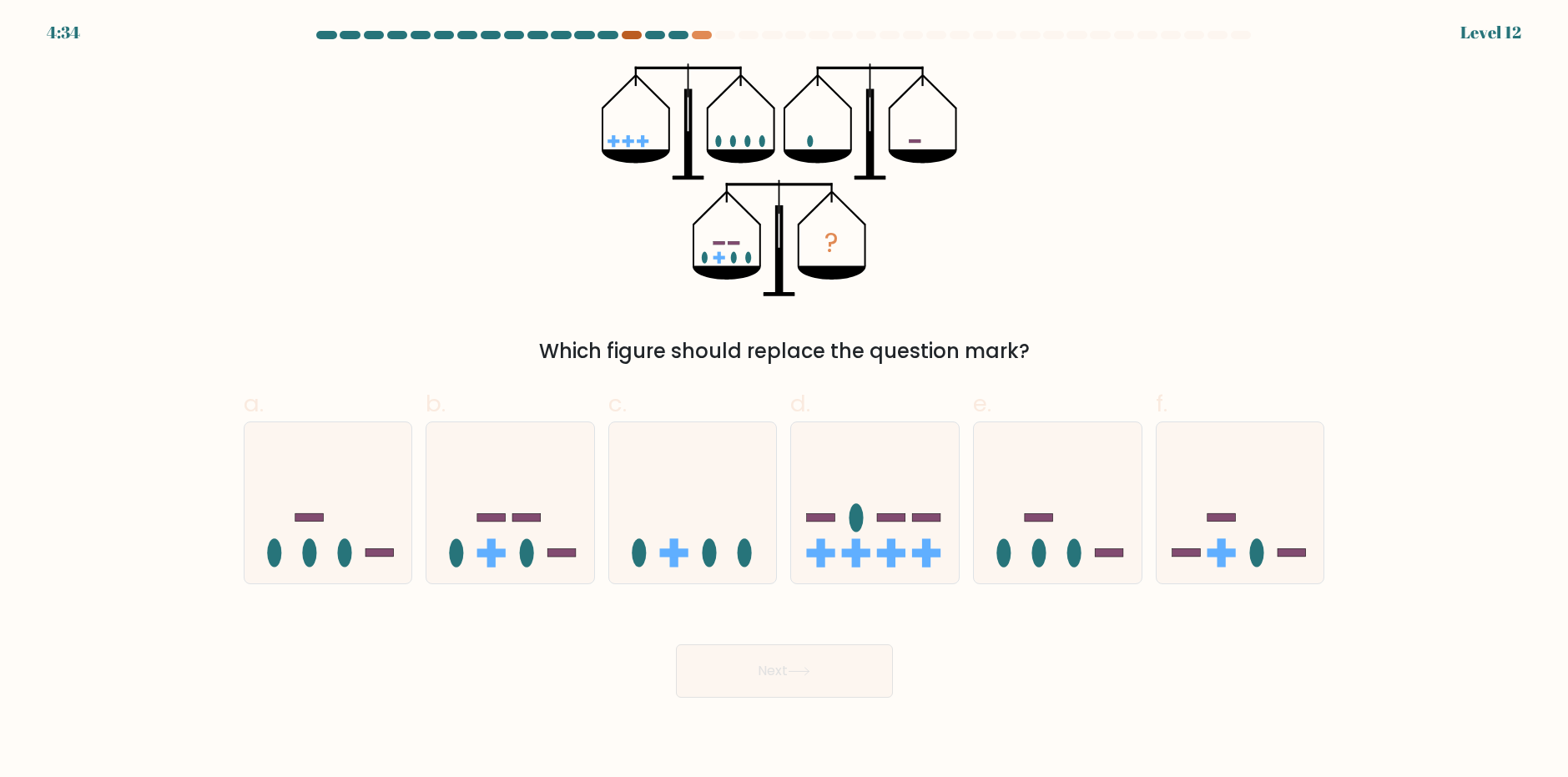
click at [631, 33] on div at bounding box center [631, 35] width 20 height 8
click at [659, 35] on div at bounding box center [655, 35] width 20 height 8
click at [675, 34] on div at bounding box center [679, 35] width 20 height 8
click at [709, 33] on div at bounding box center [702, 35] width 20 height 8
click at [899, 513] on icon at bounding box center [875, 502] width 167 height 138
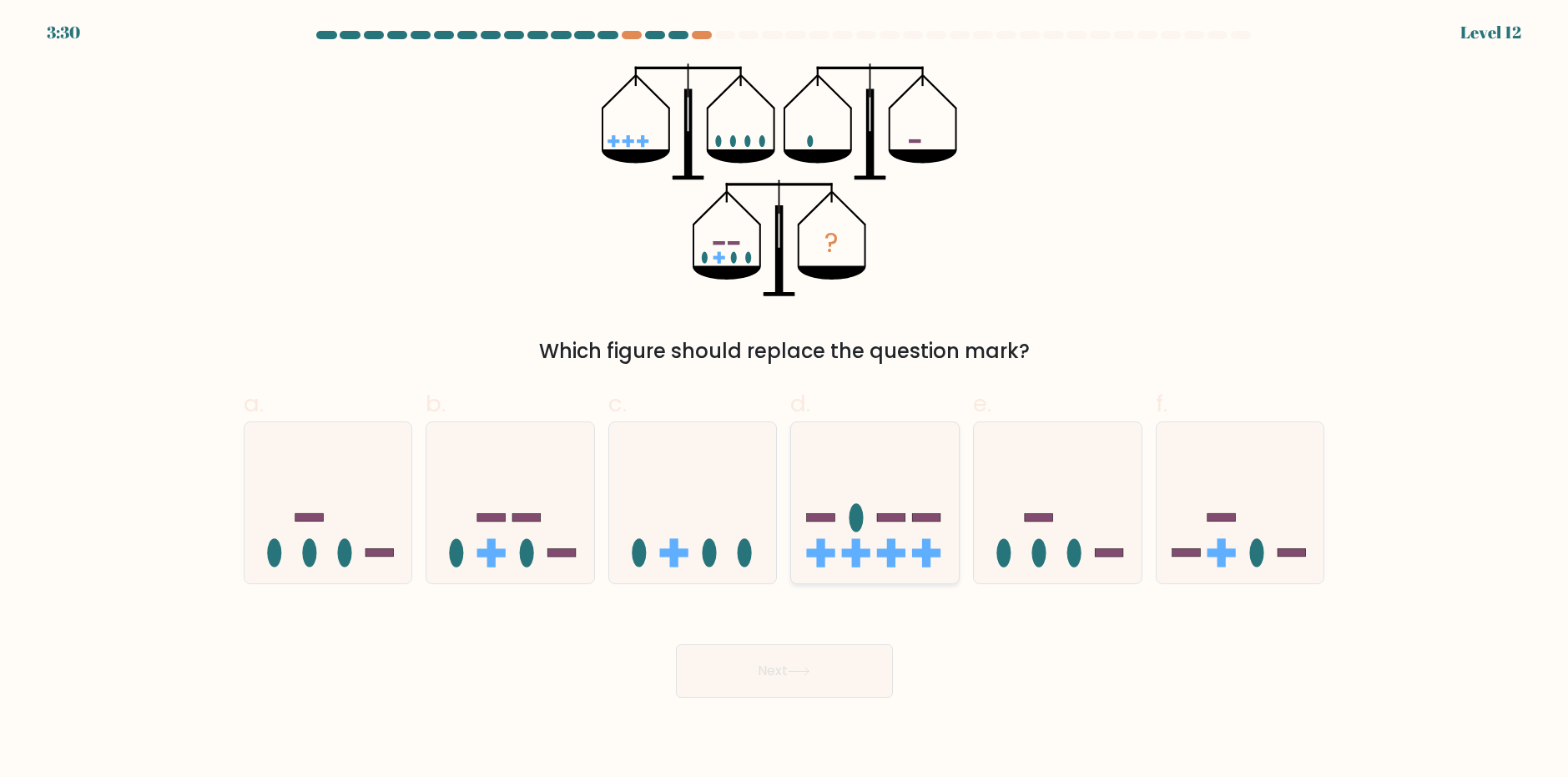
click at [785, 400] on input "d." at bounding box center [784, 394] width 1 height 11
radio input "true"
click at [819, 667] on button "Next" at bounding box center [784, 671] width 217 height 53
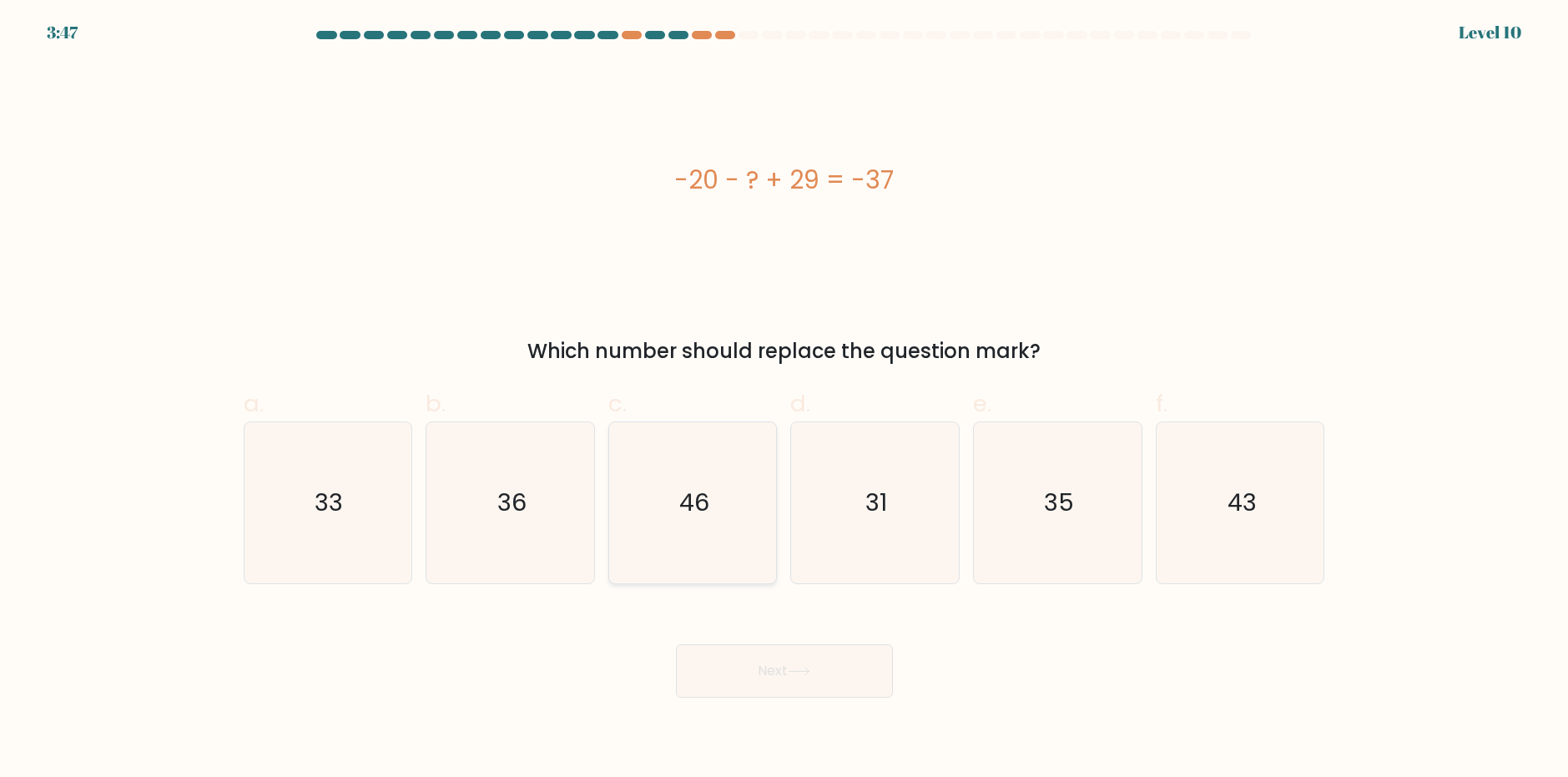
click at [673, 509] on icon "46" at bounding box center [693, 502] width 161 height 161
click at [784, 400] on input "c. 46" at bounding box center [784, 394] width 1 height 11
radio input "true"
click at [800, 665] on button "Next" at bounding box center [784, 671] width 217 height 53
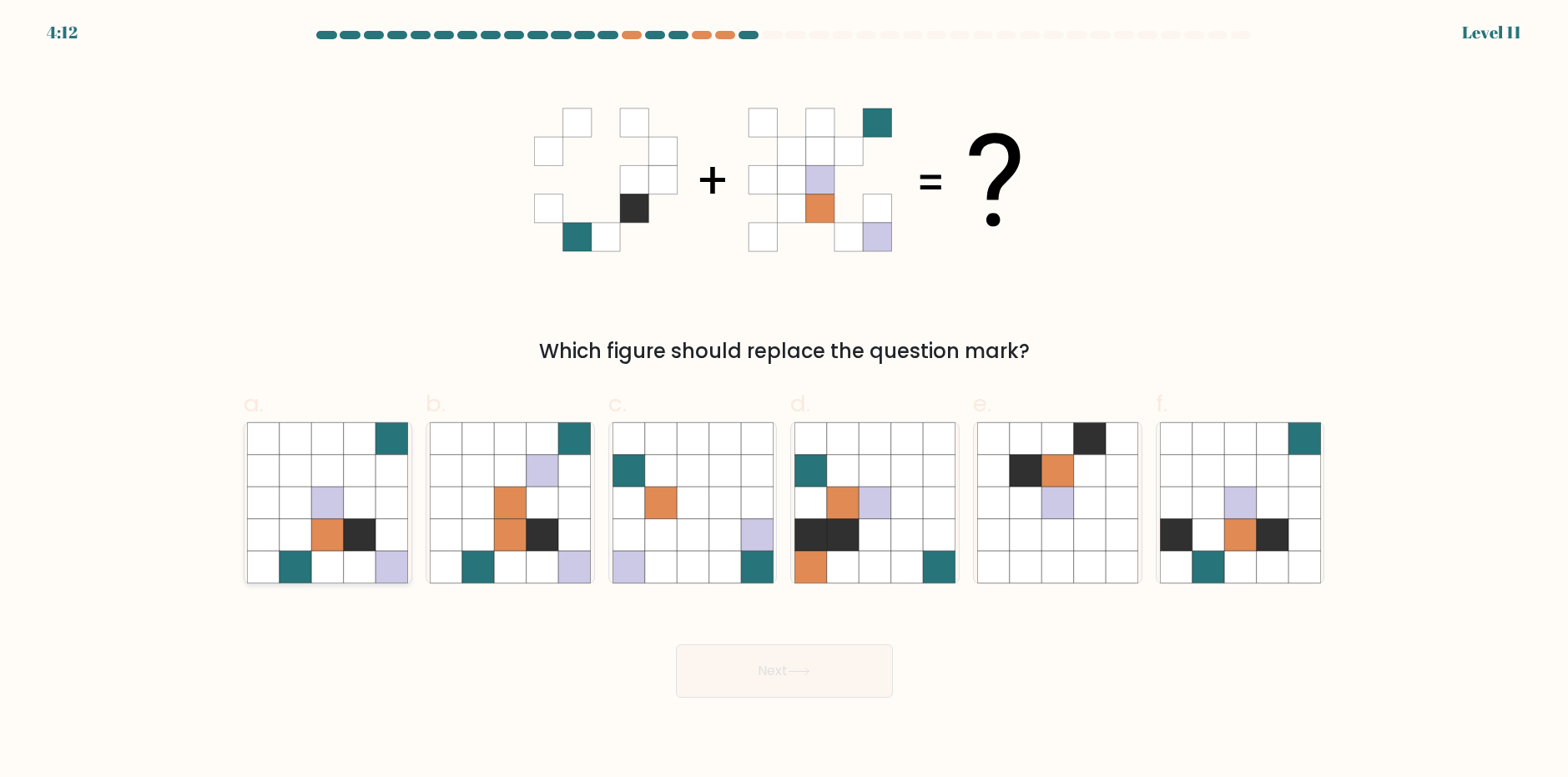
click at [404, 511] on icon at bounding box center [391, 502] width 32 height 32
click at [784, 400] on input "a." at bounding box center [784, 394] width 1 height 11
radio input "true"
click at [811, 680] on button "Next" at bounding box center [784, 671] width 217 height 53
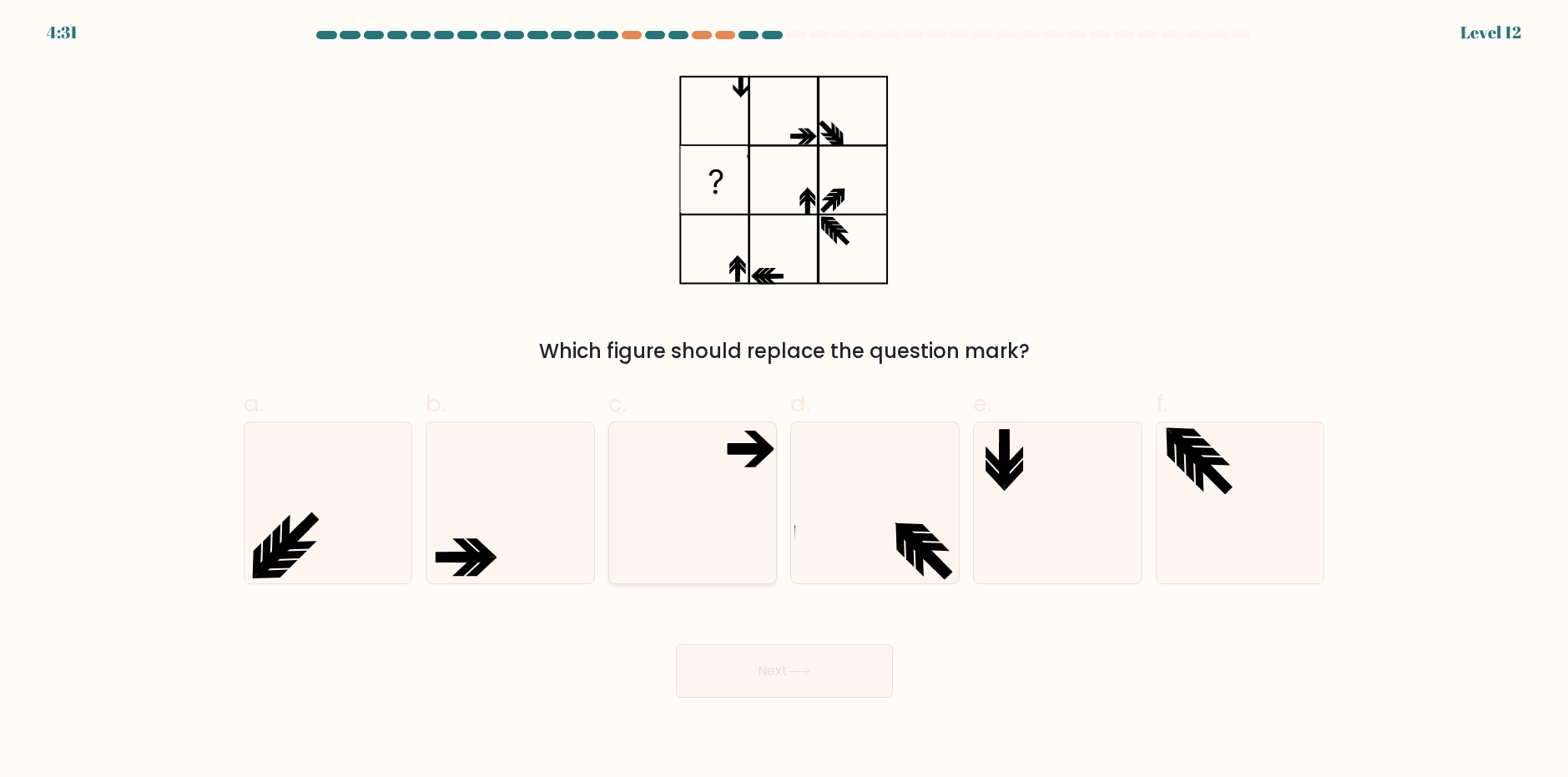
click at [713, 465] on icon at bounding box center [693, 502] width 161 height 161
click at [784, 400] on input "c." at bounding box center [784, 394] width 1 height 11
radio input "true"
click at [789, 683] on button "Next" at bounding box center [784, 671] width 217 height 53
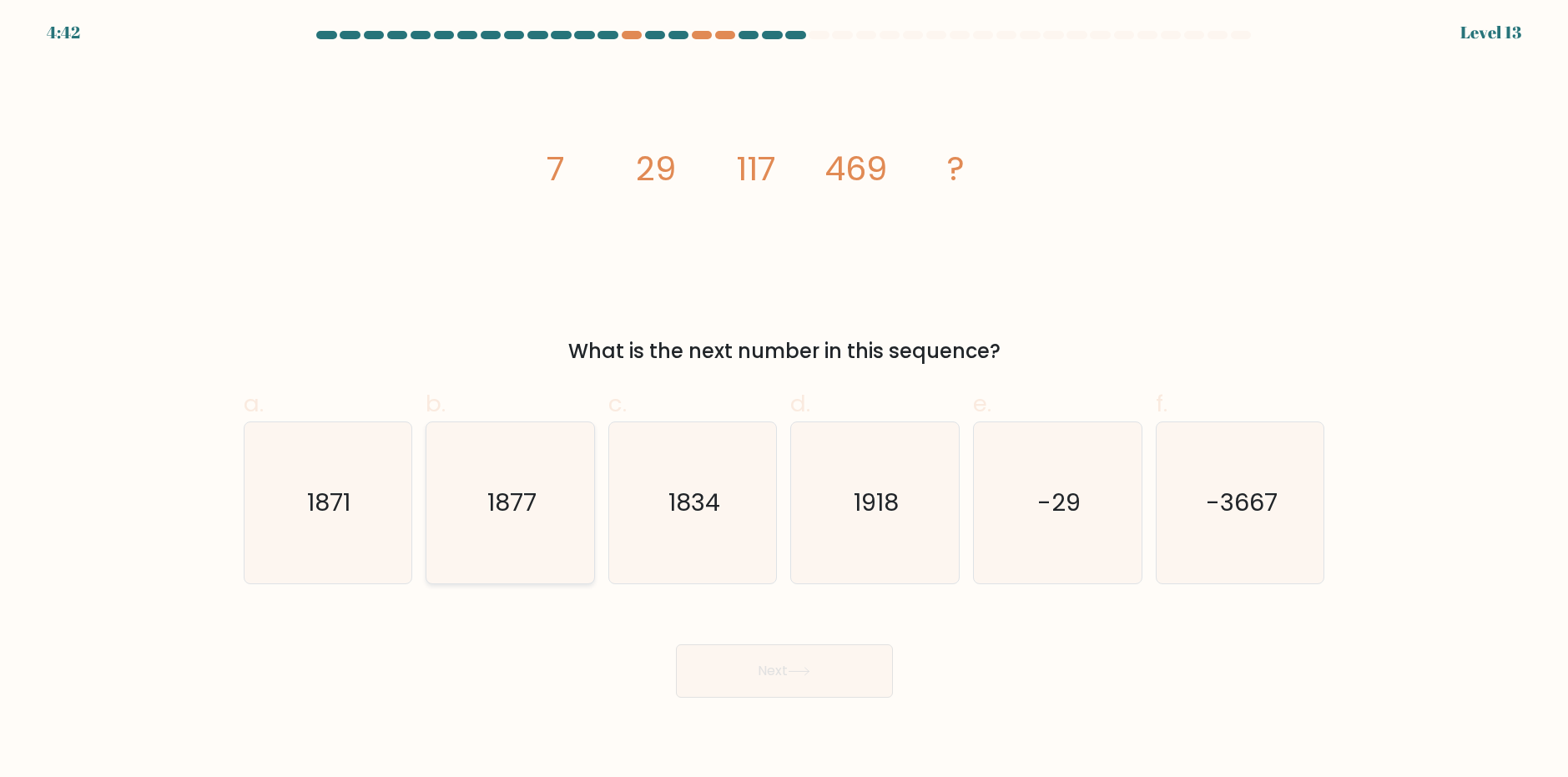
click at [535, 509] on text "1877" at bounding box center [512, 502] width 49 height 33
click at [784, 400] on input "b. 1877" at bounding box center [784, 394] width 1 height 11
radio input "true"
click at [778, 664] on button "Next" at bounding box center [784, 671] width 217 height 53
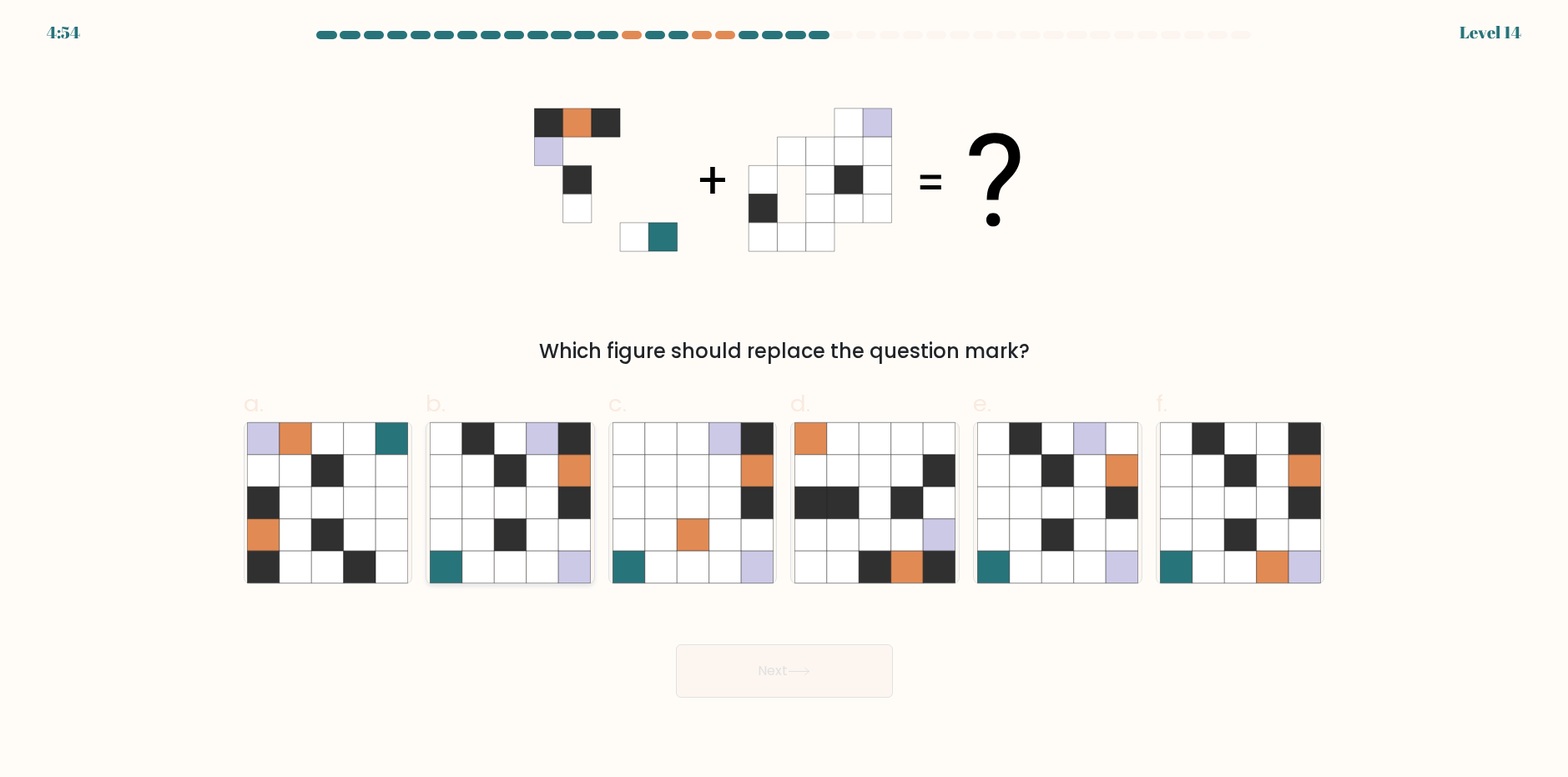
click at [477, 542] on icon at bounding box center [478, 534] width 32 height 32
click at [784, 400] on input "b." at bounding box center [784, 394] width 1 height 11
radio input "true"
click at [758, 678] on button "Next" at bounding box center [784, 671] width 217 height 53
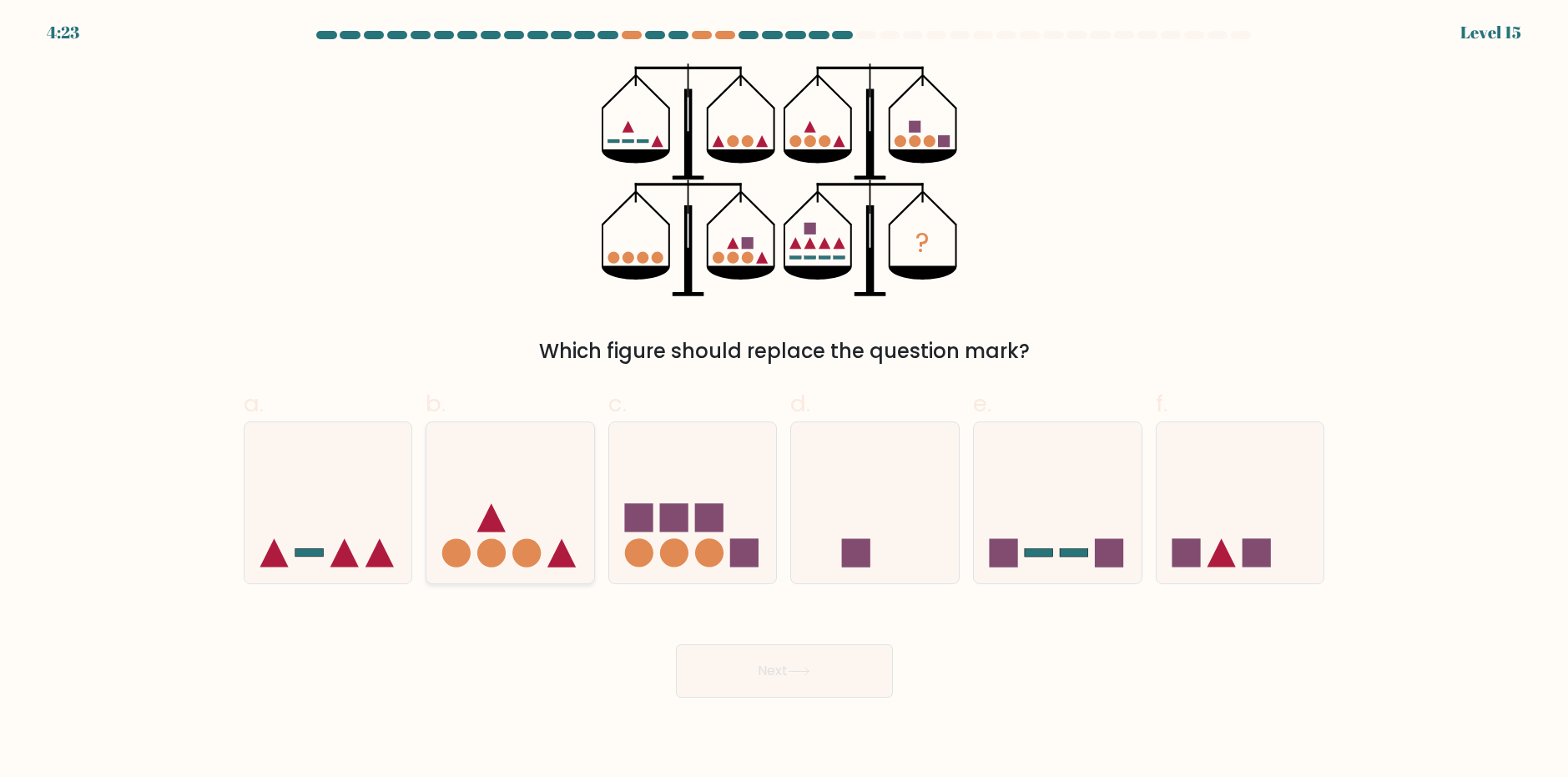
click at [517, 539] on icon at bounding box center [510, 502] width 167 height 138
click at [784, 400] on input "b." at bounding box center [784, 394] width 1 height 11
radio input "true"
click at [778, 672] on button "Next" at bounding box center [784, 671] width 217 height 53
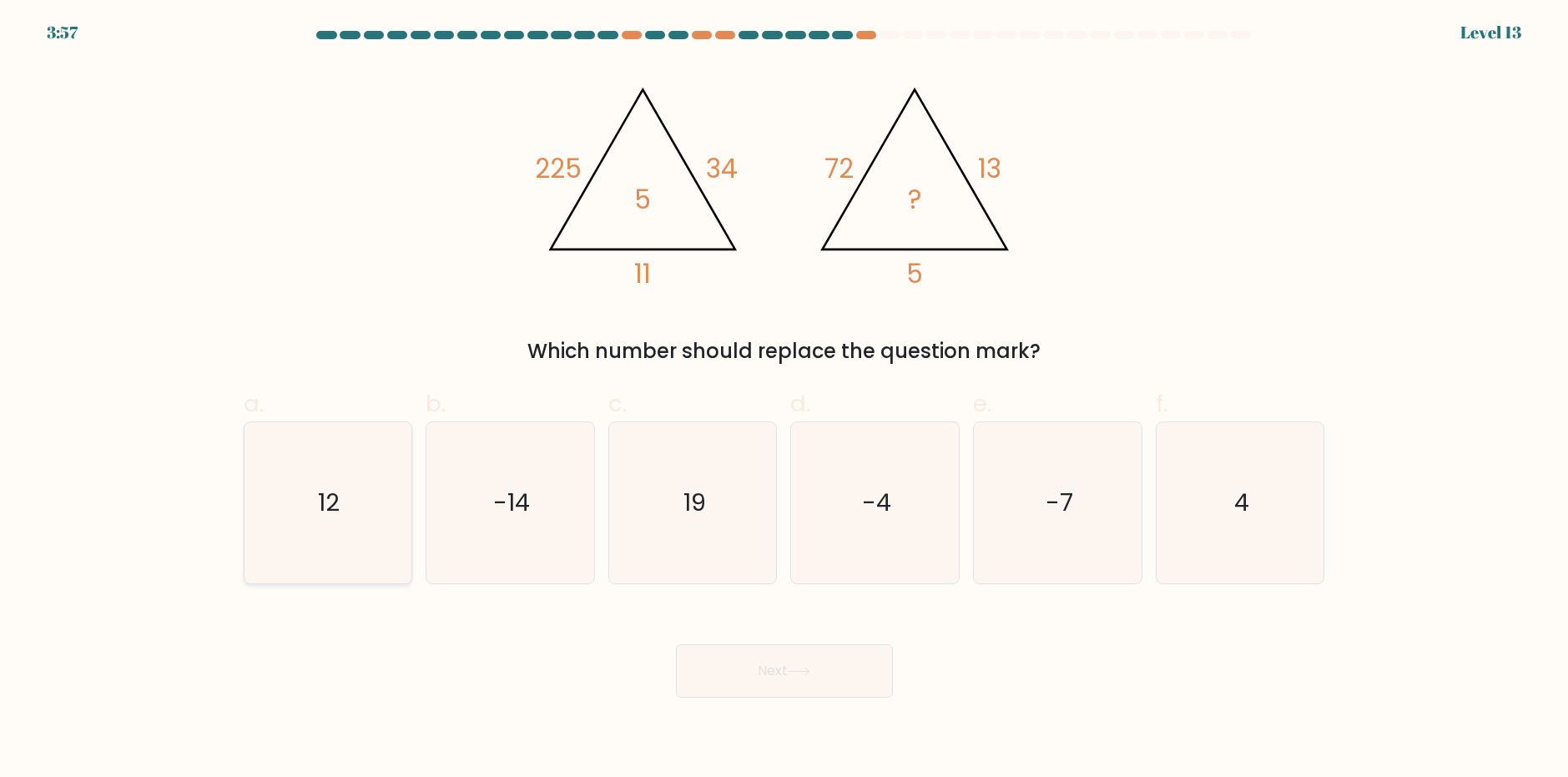
click at [340, 462] on icon "12" at bounding box center [328, 502] width 161 height 161
click at [784, 400] on input "a. 12" at bounding box center [784, 394] width 1 height 11
radio input "true"
click at [780, 685] on button "Next" at bounding box center [784, 671] width 217 height 53
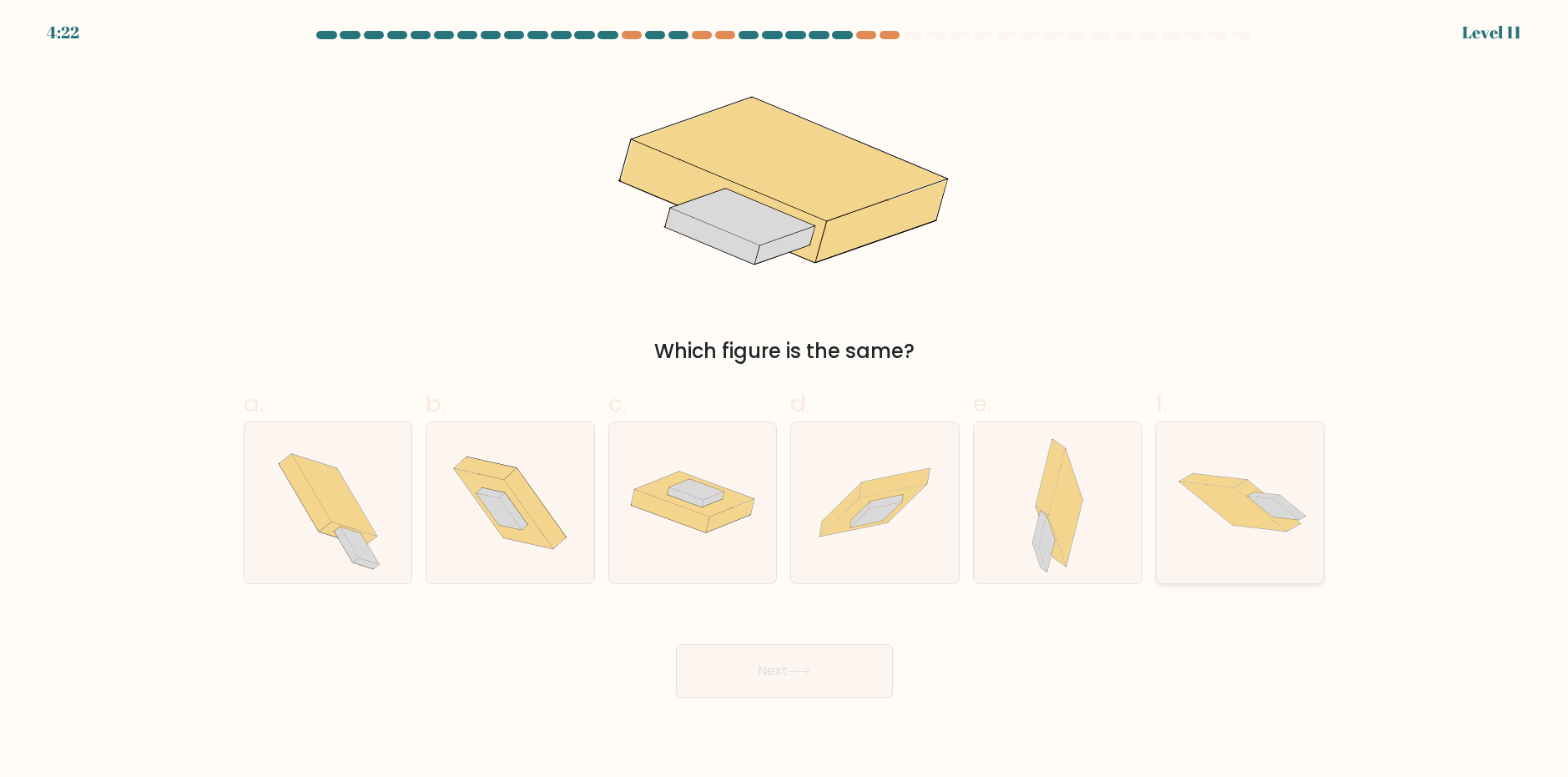
click at [1276, 521] on icon at bounding box center [1267, 505] width 67 height 51
click at [785, 400] on input "f." at bounding box center [784, 394] width 1 height 11
radio input "true"
click at [844, 665] on button "Next" at bounding box center [784, 671] width 217 height 53
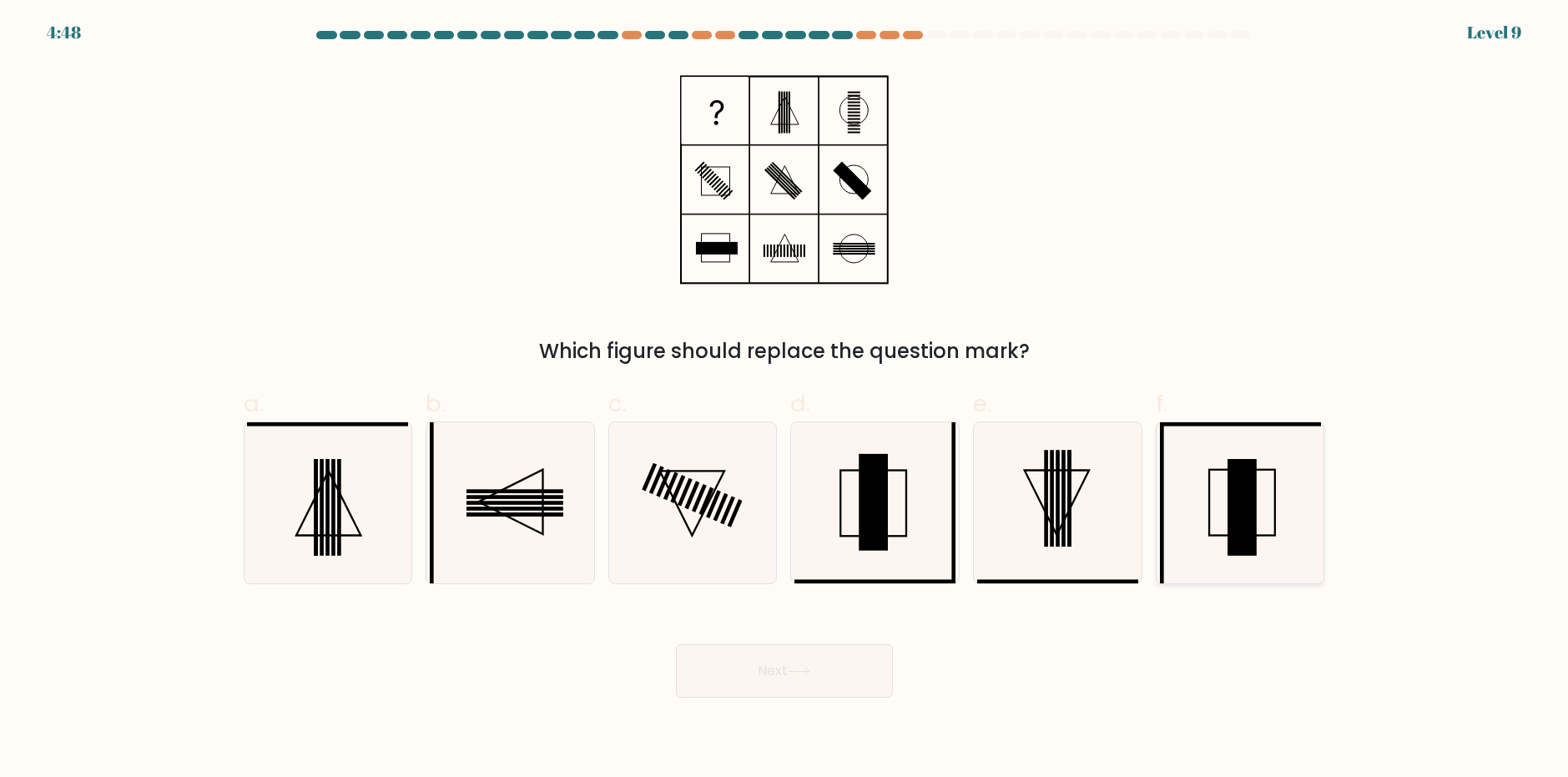
click at [1273, 540] on icon at bounding box center [1240, 502] width 161 height 161
click at [785, 400] on input "f." at bounding box center [784, 394] width 1 height 11
radio input "true"
click at [842, 691] on button "Next" at bounding box center [784, 671] width 217 height 53
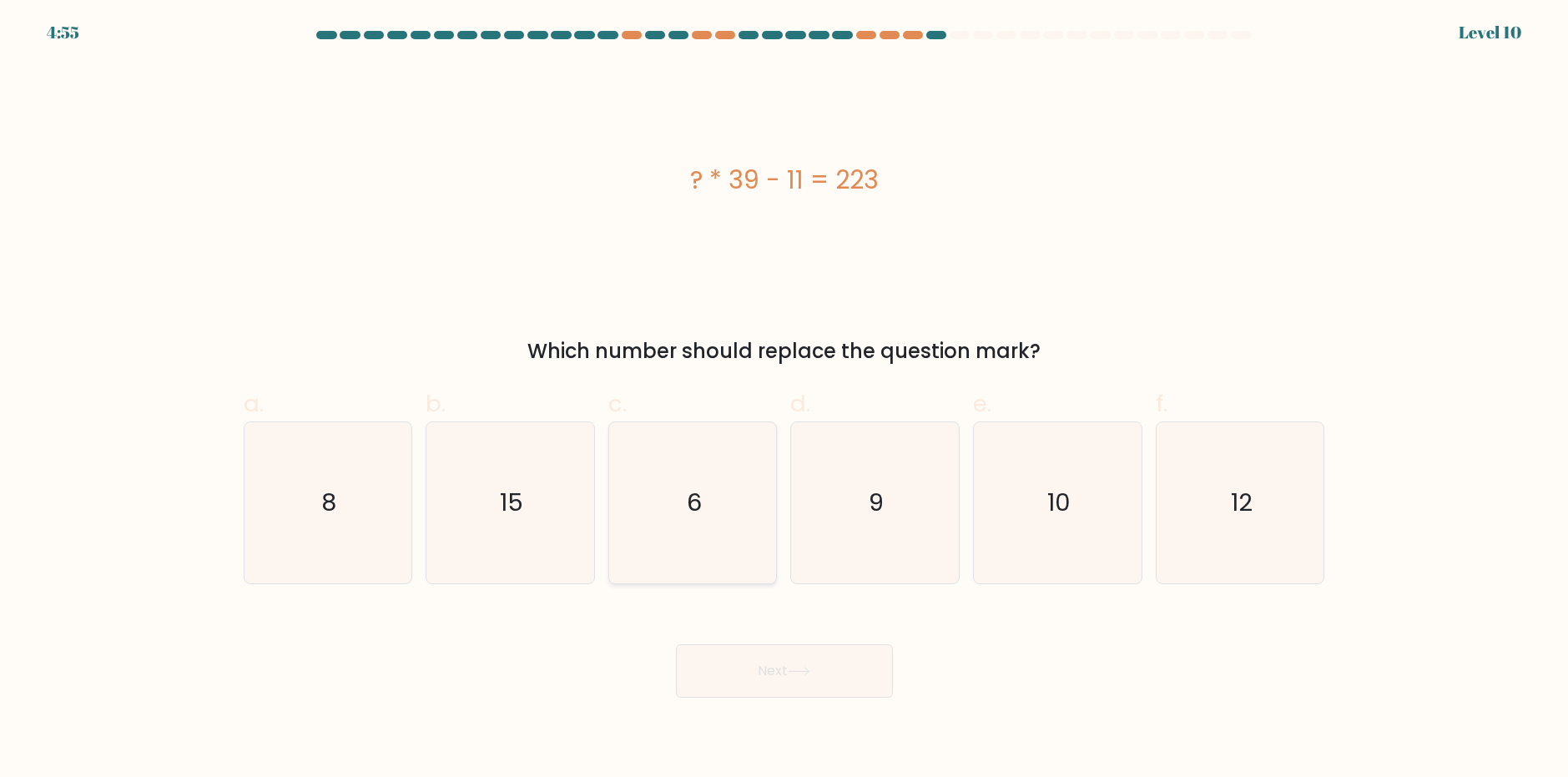
click at [690, 479] on icon "6" at bounding box center [693, 502] width 161 height 161
click at [784, 400] on input "c. 6" at bounding box center [784, 394] width 1 height 11
radio input "true"
click at [772, 680] on button "Next" at bounding box center [784, 671] width 217 height 53
click at [808, 668] on icon at bounding box center [799, 672] width 23 height 9
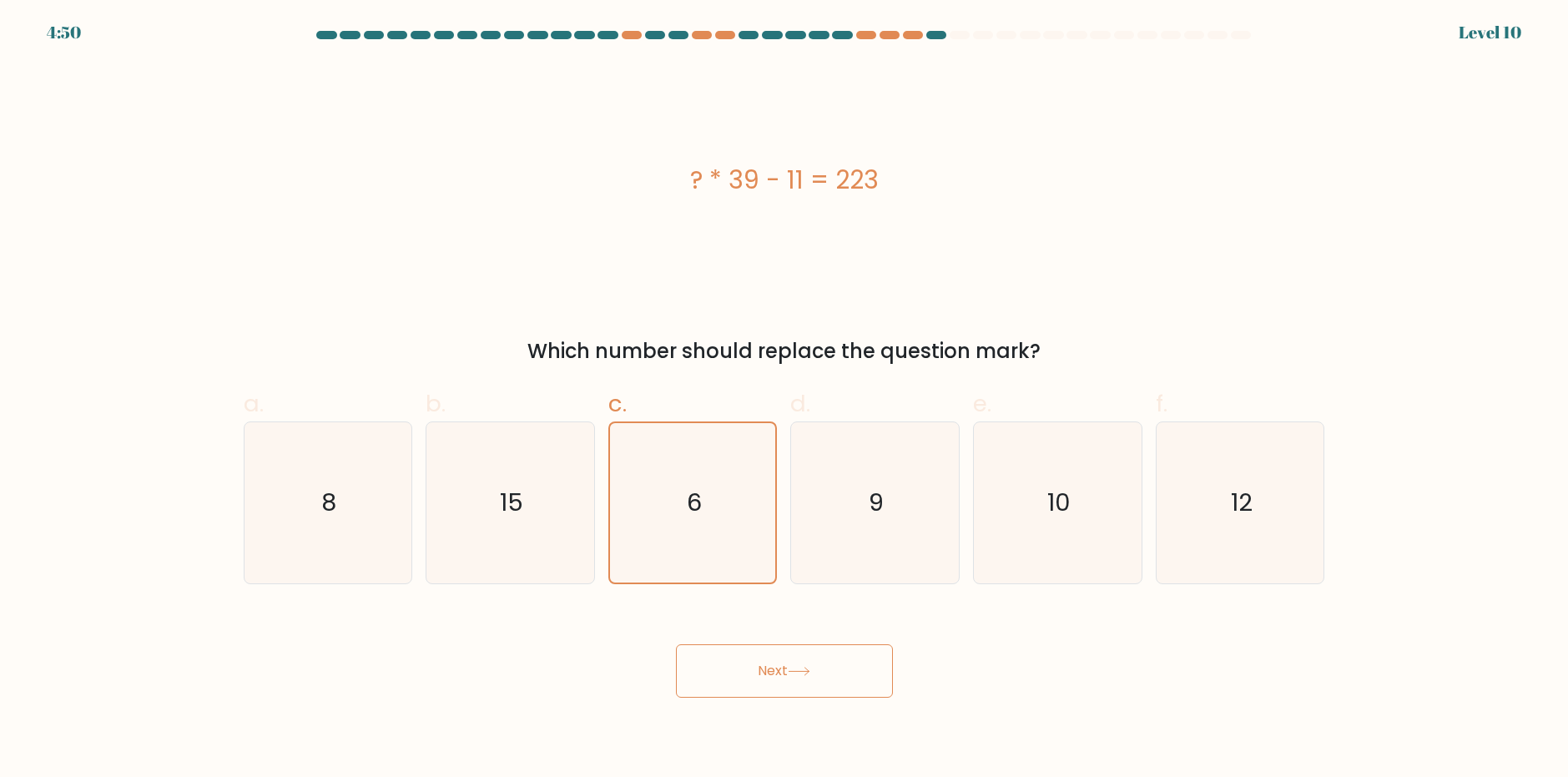
click at [779, 669] on button "Next" at bounding box center [784, 671] width 217 height 53
click at [780, 675] on button "Next" at bounding box center [784, 671] width 217 height 53
click at [807, 678] on button "Next" at bounding box center [784, 671] width 217 height 53
click at [808, 679] on button "Next" at bounding box center [784, 671] width 217 height 53
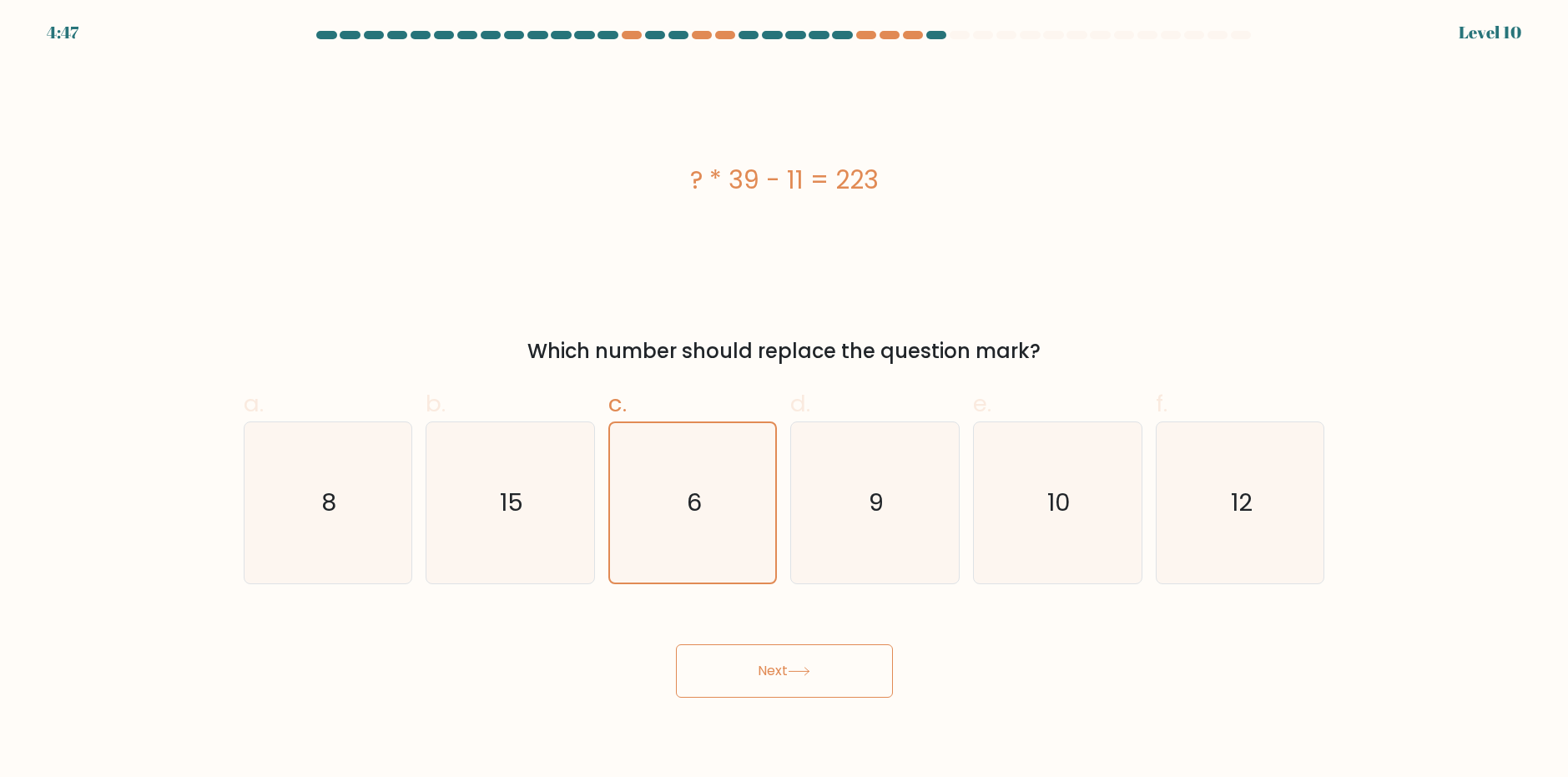
click at [808, 679] on button "Next" at bounding box center [784, 671] width 217 height 53
click at [908, 37] on div at bounding box center [913, 35] width 20 height 8
click at [936, 38] on div at bounding box center [936, 35] width 20 height 8
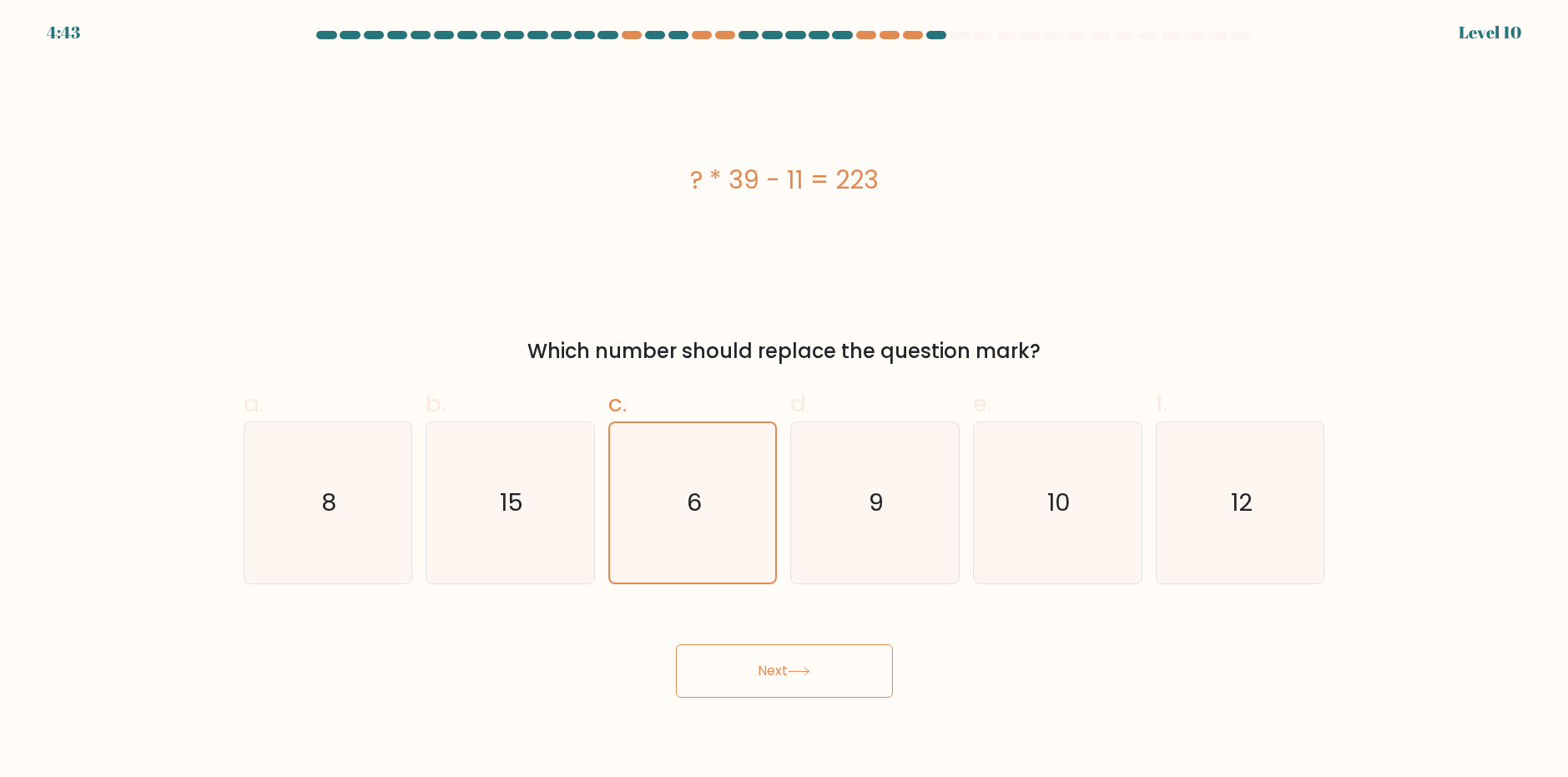
click at [933, 36] on div at bounding box center [936, 35] width 20 height 8
click at [530, 522] on icon "15" at bounding box center [510, 502] width 161 height 161
click at [784, 400] on input "b. 15" at bounding box center [784, 394] width 1 height 11
radio input "true"
click at [650, 508] on icon "6" at bounding box center [693, 502] width 161 height 161
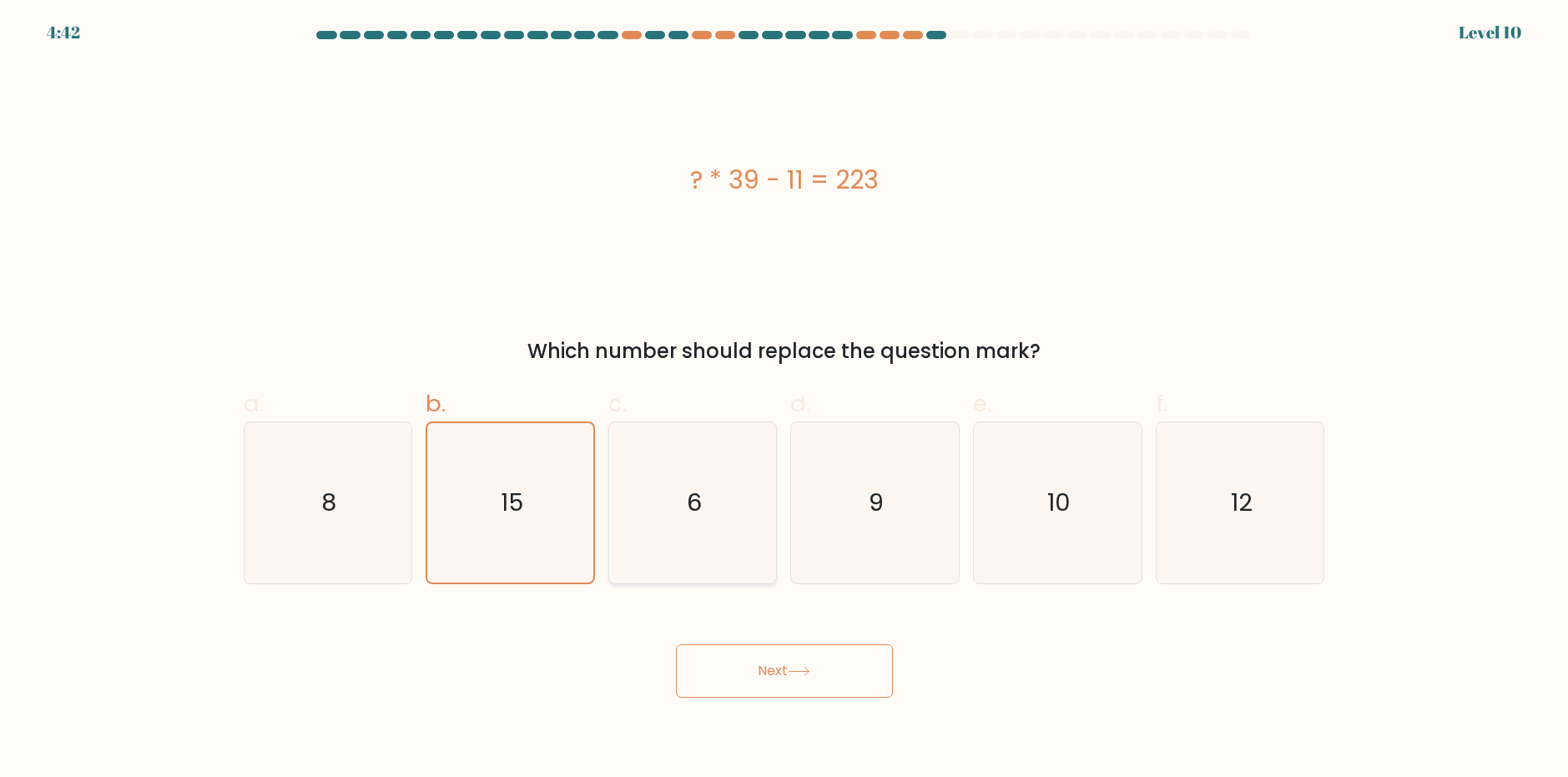
click at [784, 400] on input "c. 6" at bounding box center [784, 394] width 1 height 11
radio input "true"
click at [781, 665] on button "Next" at bounding box center [784, 671] width 217 height 53
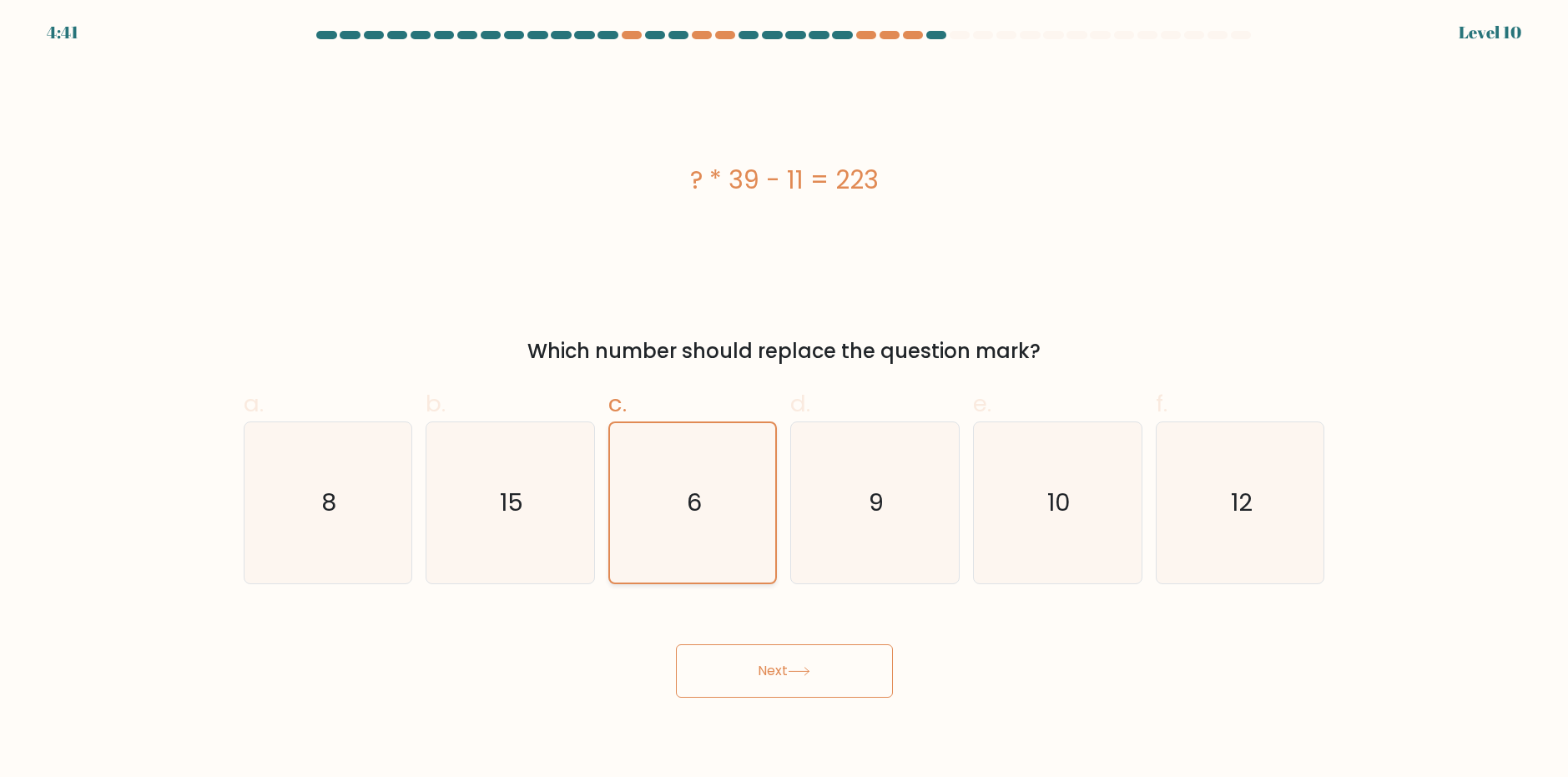
click at [700, 463] on icon "6" at bounding box center [693, 502] width 159 height 159
click at [784, 400] on input "c. 6" at bounding box center [784, 394] width 1 height 11
click at [539, 489] on icon "15" at bounding box center [510, 502] width 161 height 161
click at [784, 400] on input "b. 15" at bounding box center [784, 394] width 1 height 11
radio input "true"
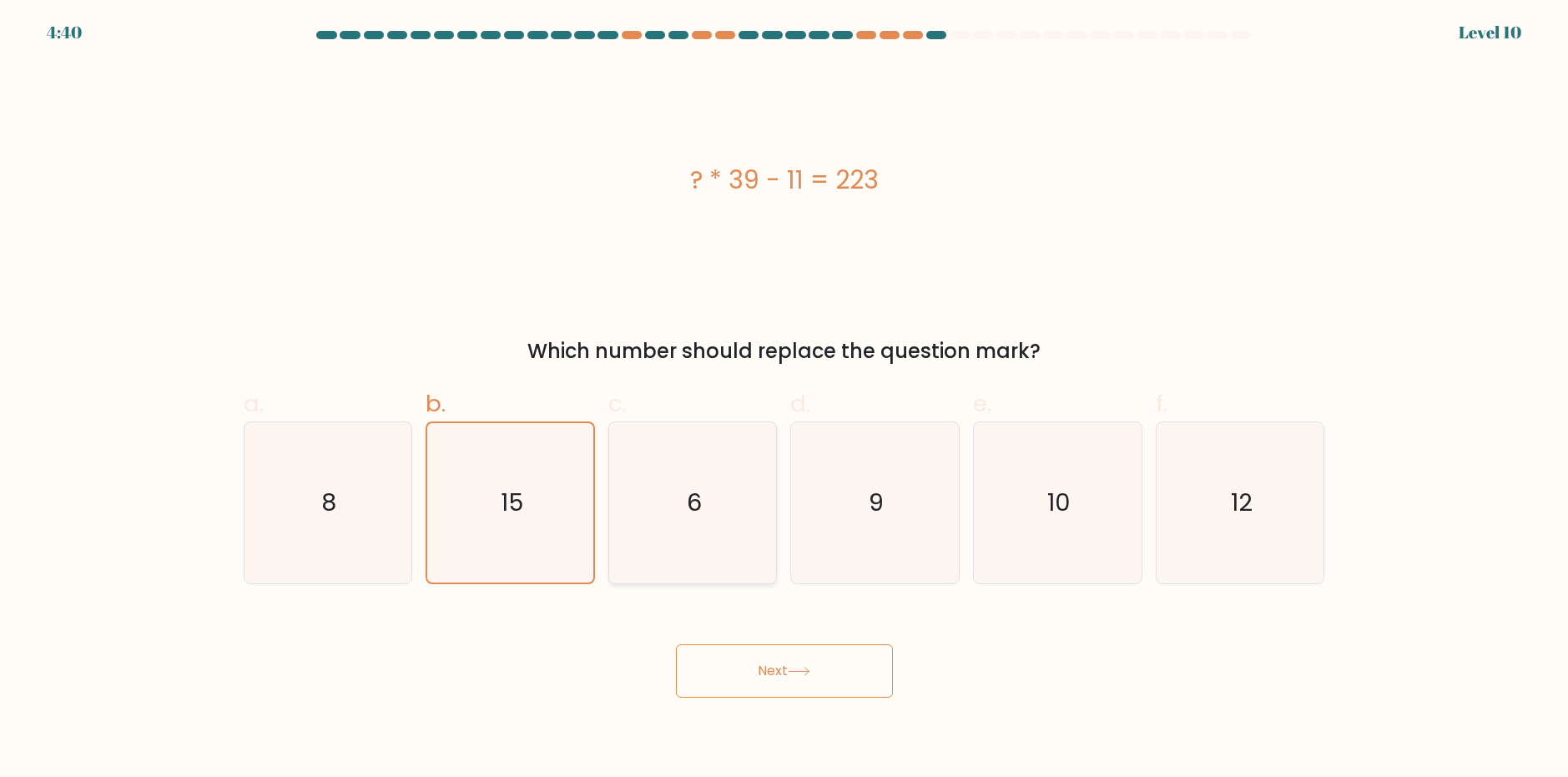
click at [674, 487] on icon "6" at bounding box center [693, 502] width 161 height 161
click at [784, 400] on input "c. 6" at bounding box center [784, 394] width 1 height 11
radio input "true"
click at [385, 520] on icon "8" at bounding box center [328, 502] width 161 height 161
click at [784, 400] on input "a. 8" at bounding box center [784, 394] width 1 height 11
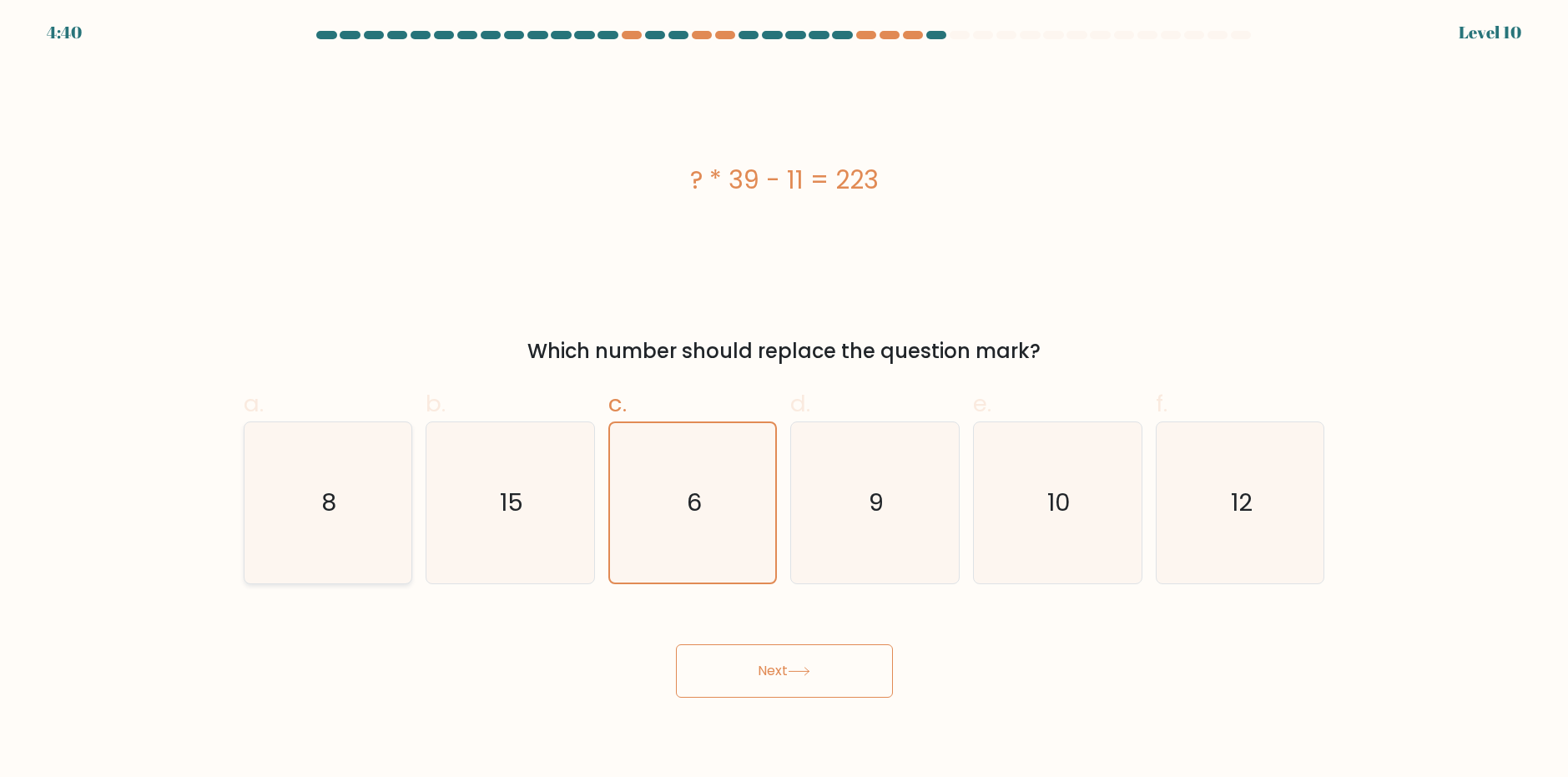
radio input "true"
click at [532, 515] on icon "15" at bounding box center [510, 502] width 161 height 161
click at [784, 400] on input "b. 15" at bounding box center [784, 394] width 1 height 11
radio input "true"
drag, startPoint x: 701, startPoint y: 526, endPoint x: 523, endPoint y: 533, distance: 178.1
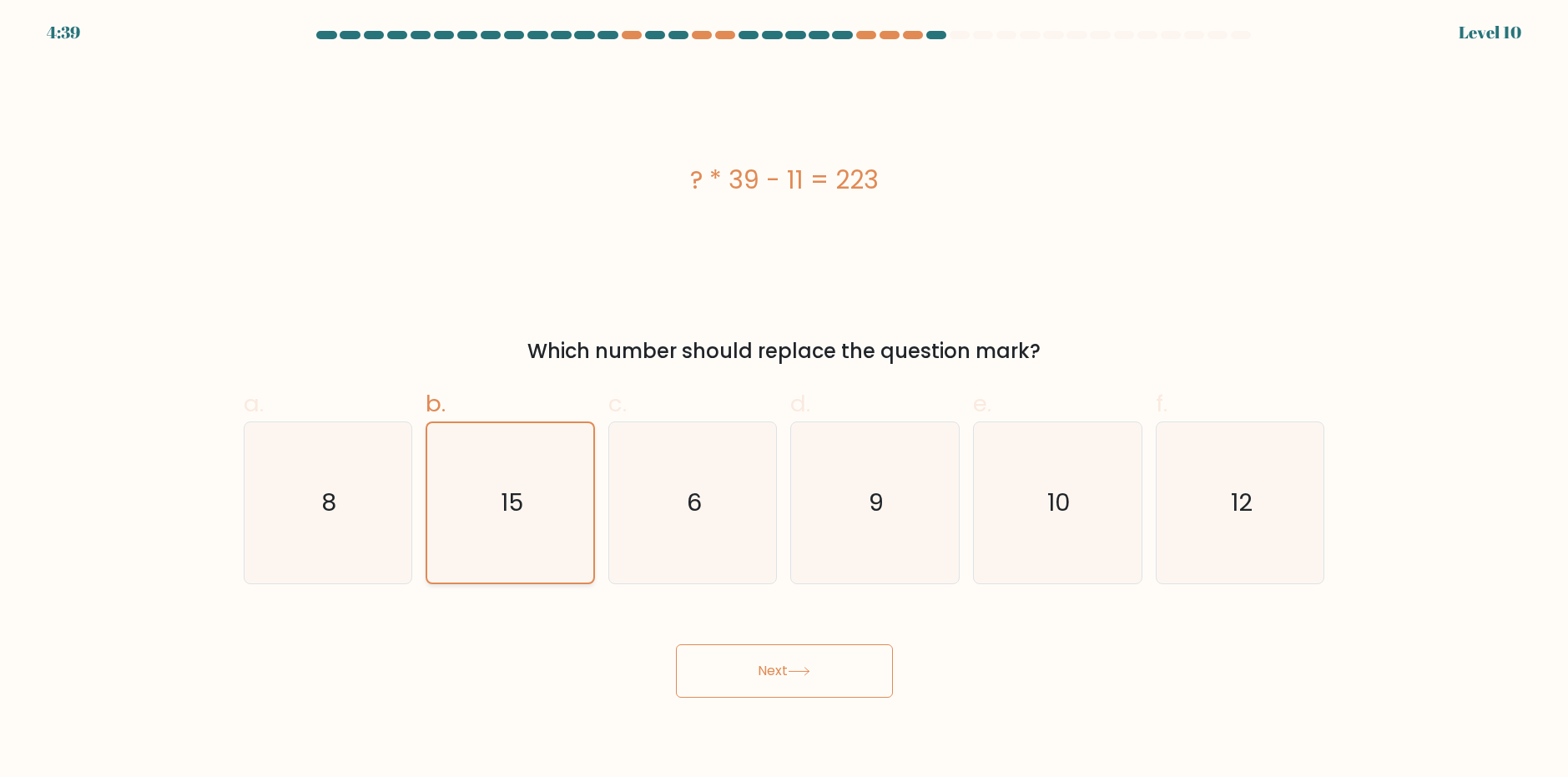
click at [700, 526] on icon "6" at bounding box center [693, 502] width 161 height 161
click at [784, 400] on input "c. 6" at bounding box center [784, 394] width 1 height 11
radio input "true"
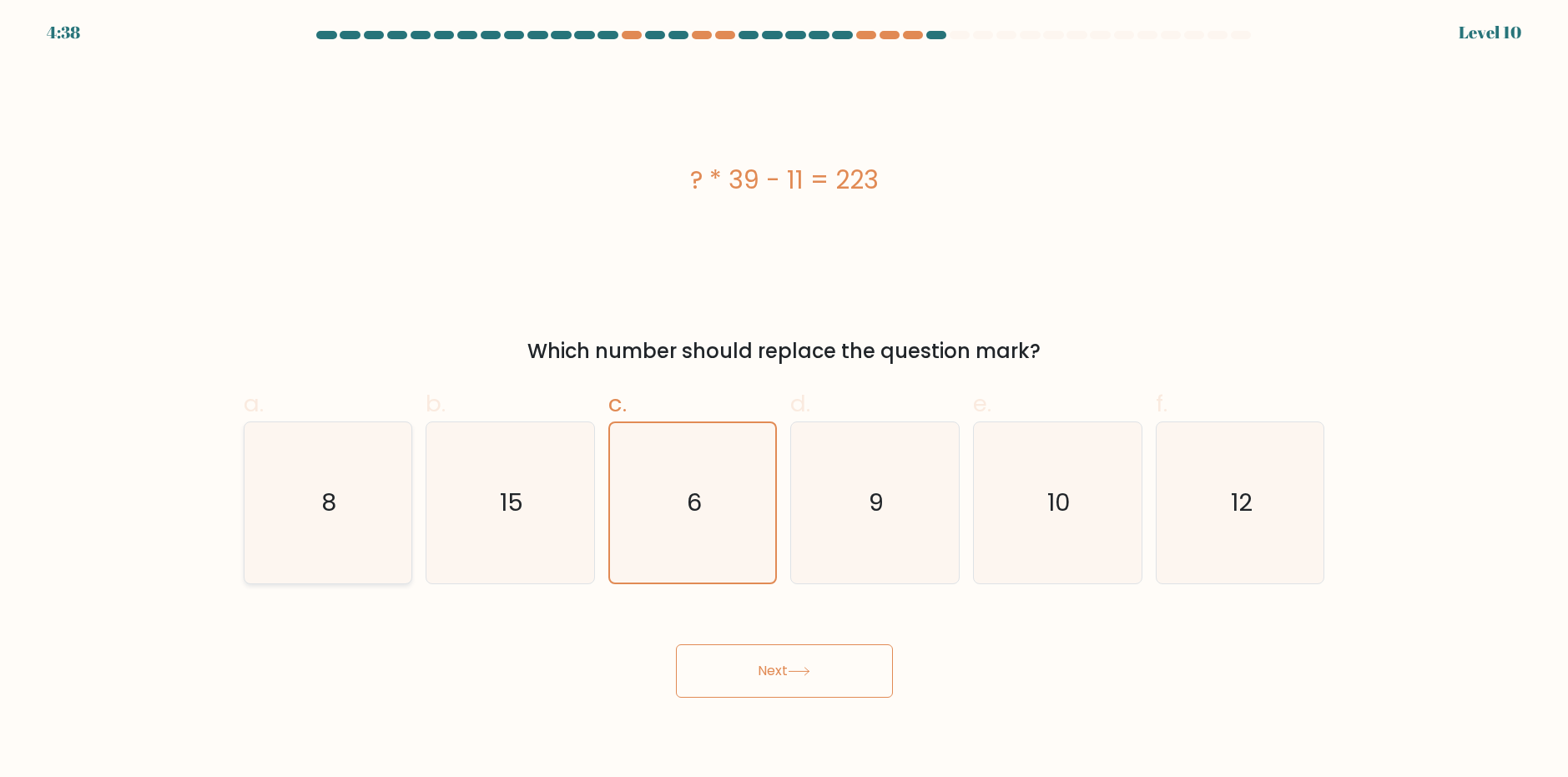
click at [354, 516] on icon "8" at bounding box center [328, 502] width 161 height 161
click at [784, 400] on input "a. 8" at bounding box center [784, 394] width 1 height 11
radio input "true"
click at [779, 687] on button "Next" at bounding box center [784, 671] width 217 height 53
click at [712, 522] on icon "6" at bounding box center [693, 502] width 161 height 161
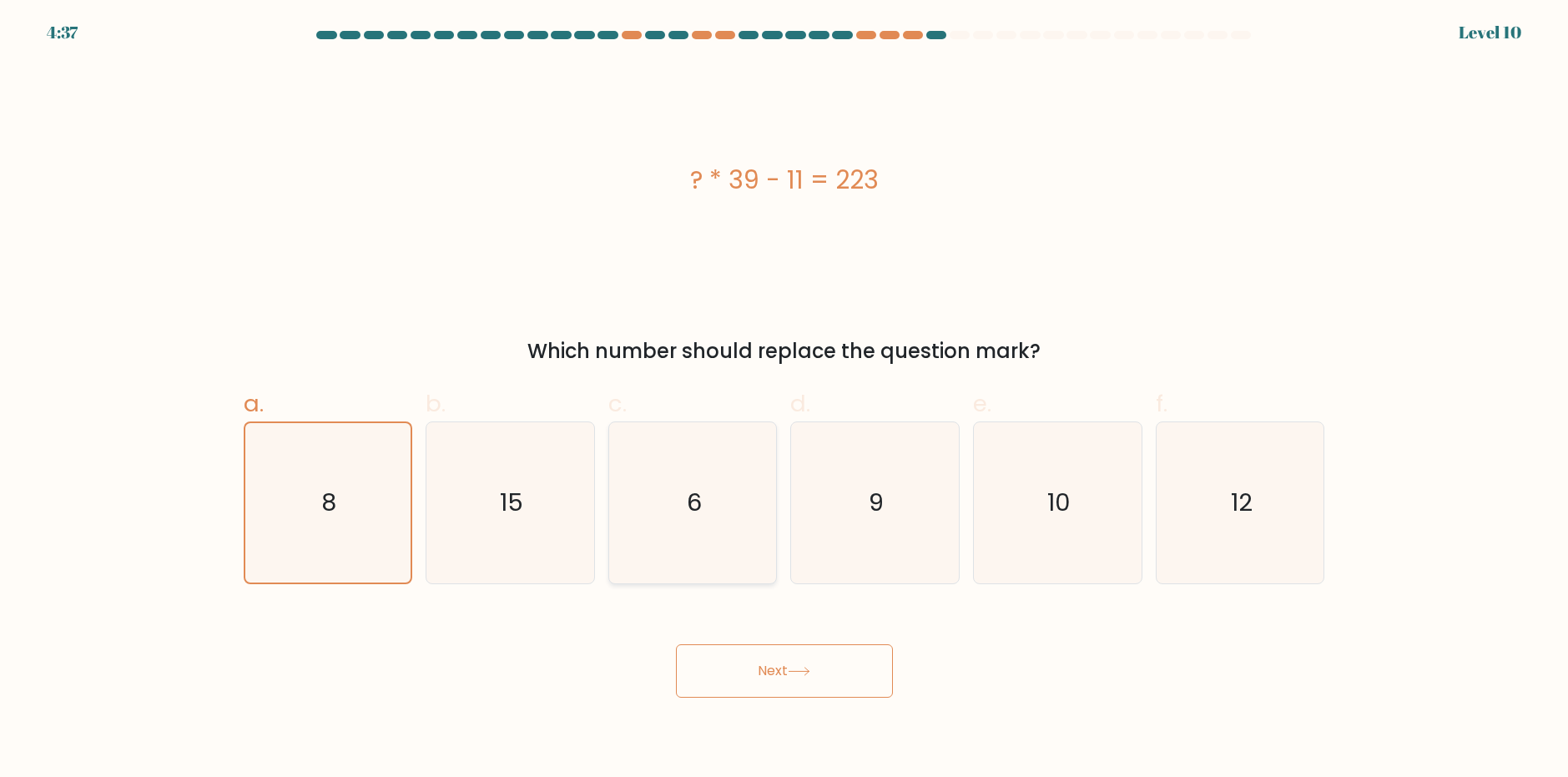
click at [784, 400] on input "c. 6" at bounding box center [784, 394] width 1 height 11
radio input "true"
click at [772, 675] on button "Next" at bounding box center [784, 671] width 217 height 53
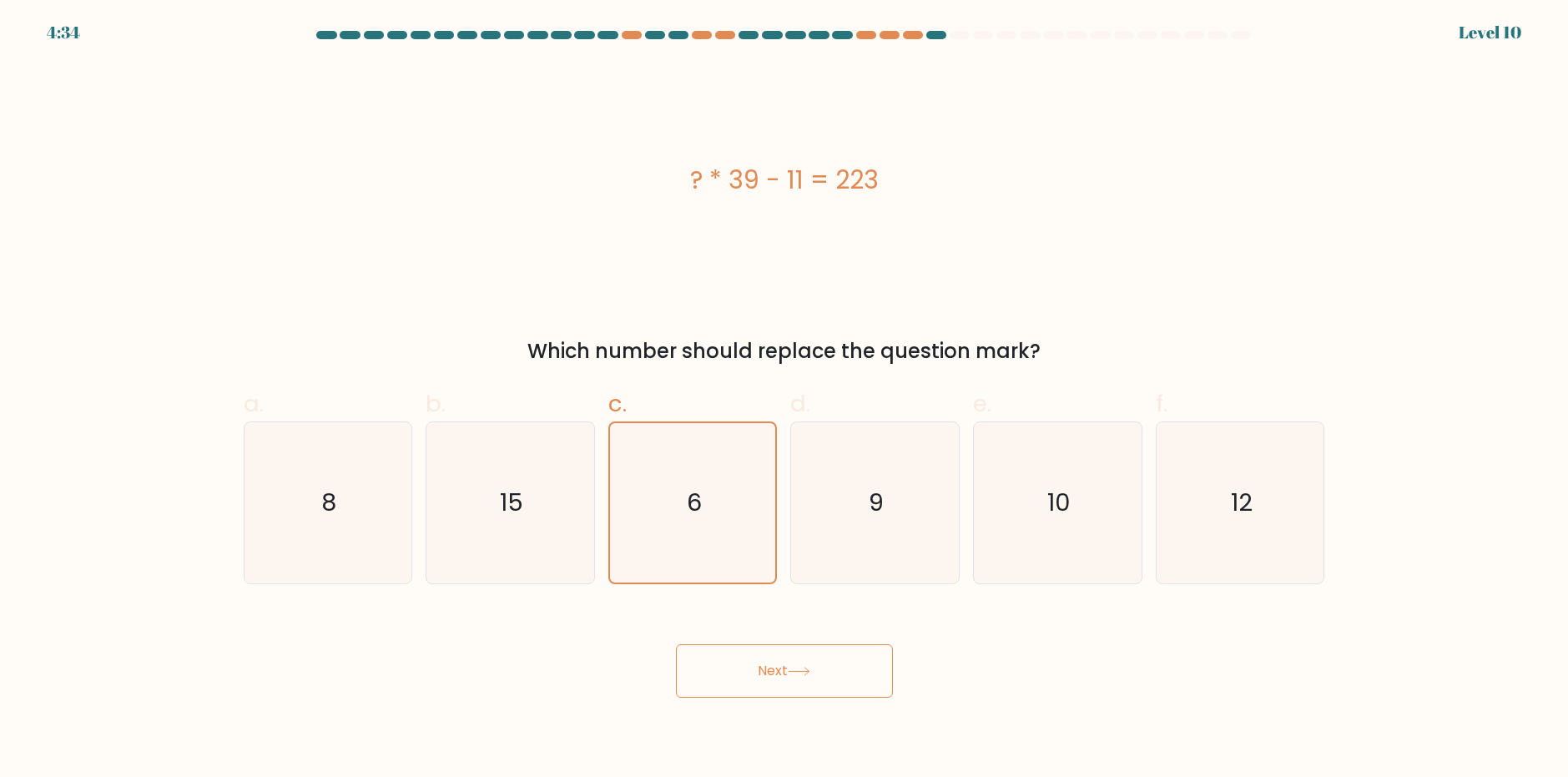
drag, startPoint x: 785, startPoint y: 669, endPoint x: 745, endPoint y: 669, distance: 40.0
click at [745, 669] on button "Next" at bounding box center [784, 671] width 217 height 53
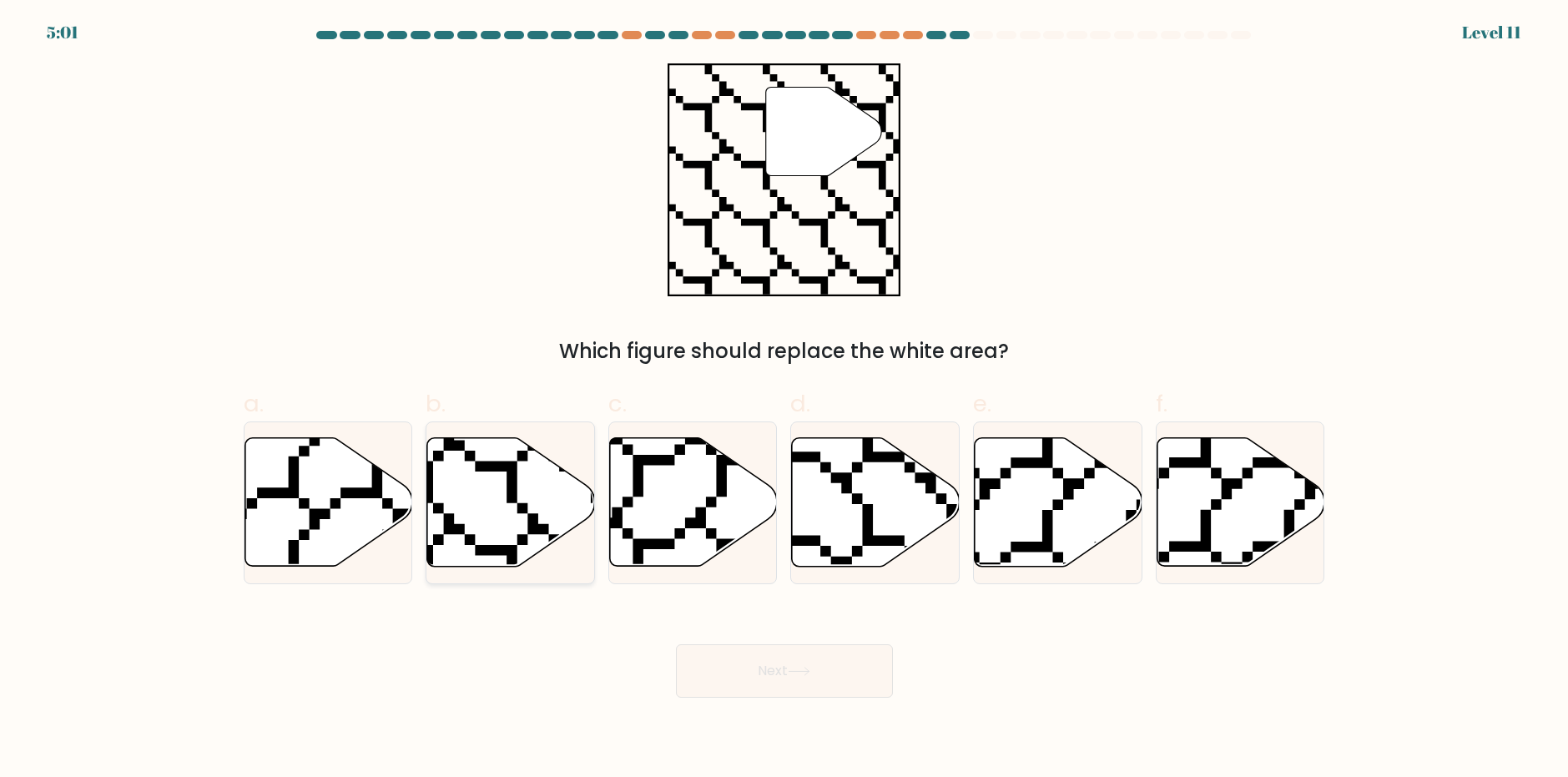
click at [538, 482] on icon at bounding box center [510, 502] width 167 height 128
click at [784, 400] on input "b." at bounding box center [784, 394] width 1 height 11
radio input "true"
click at [773, 665] on button "Next" at bounding box center [784, 671] width 217 height 53
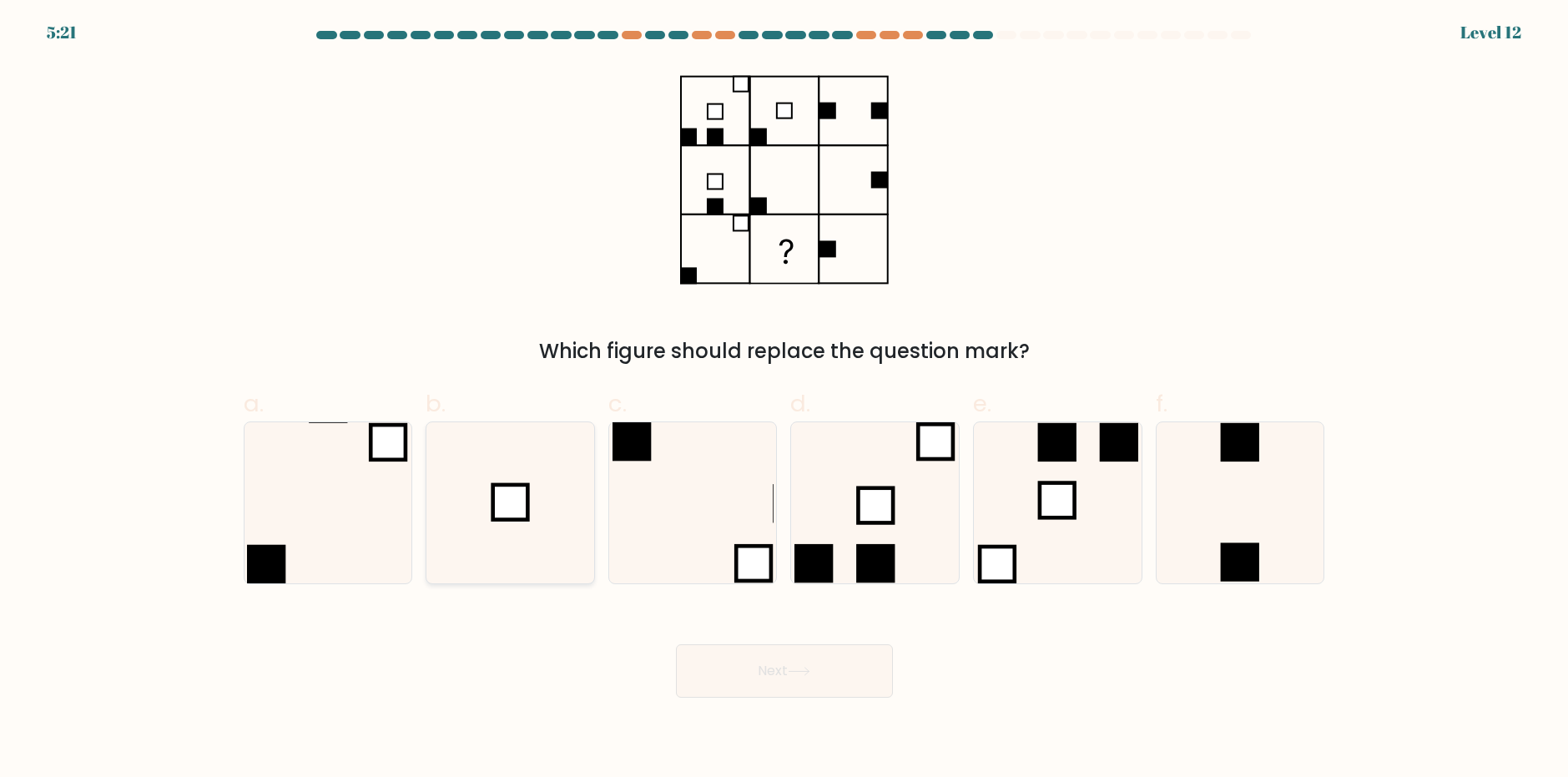
click at [502, 529] on icon at bounding box center [510, 502] width 161 height 161
click at [784, 400] on input "b." at bounding box center [784, 394] width 1 height 11
radio input "true"
click at [762, 669] on button "Next" at bounding box center [784, 671] width 217 height 53
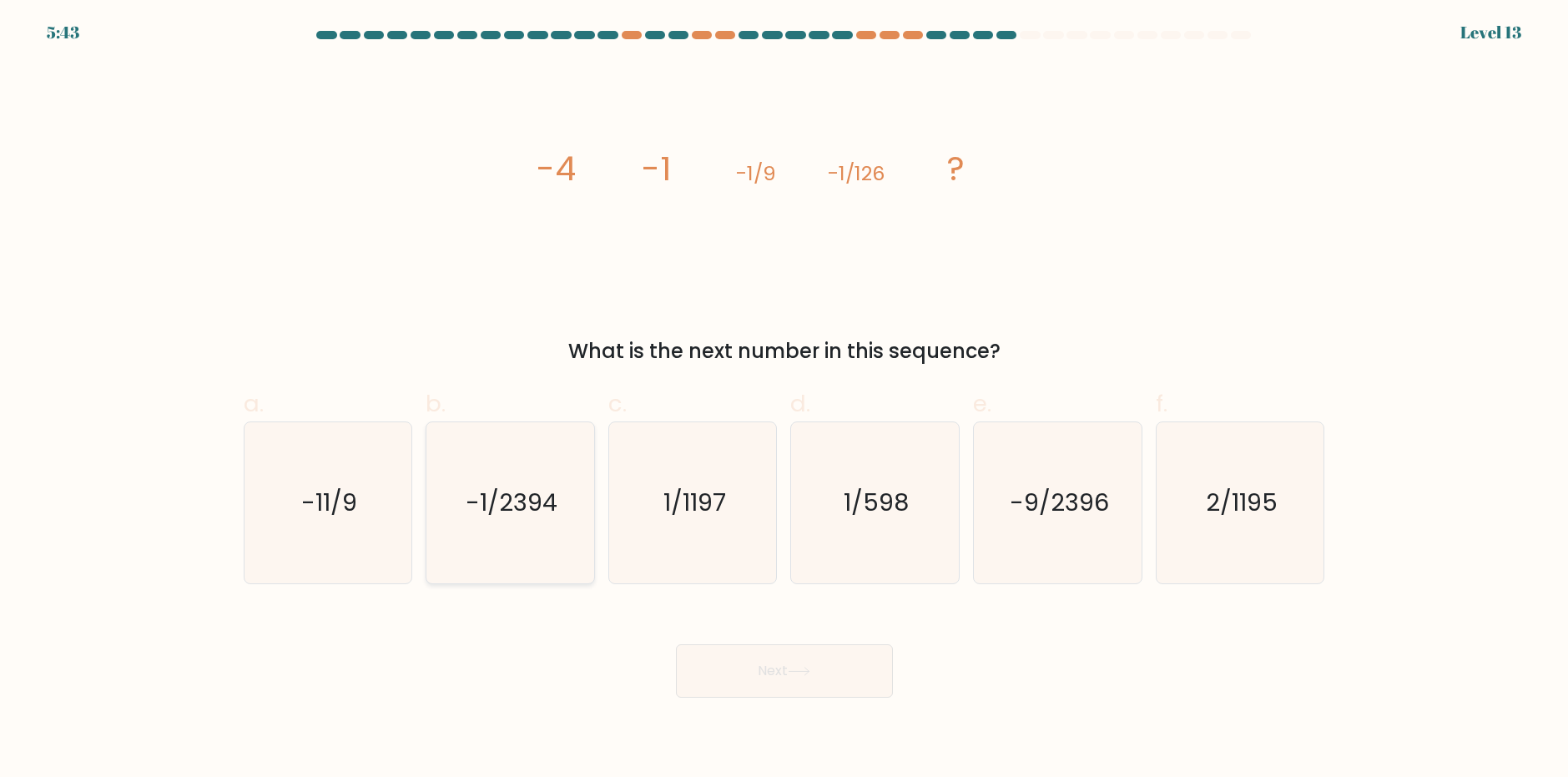
click at [542, 513] on text "-1/2394" at bounding box center [511, 502] width 91 height 33
click at [784, 400] on input "b. -1/2394" at bounding box center [784, 394] width 1 height 11
radio input "true"
click at [792, 674] on icon at bounding box center [799, 672] width 23 height 9
click at [522, 510] on text "-1/2394" at bounding box center [511, 502] width 91 height 33
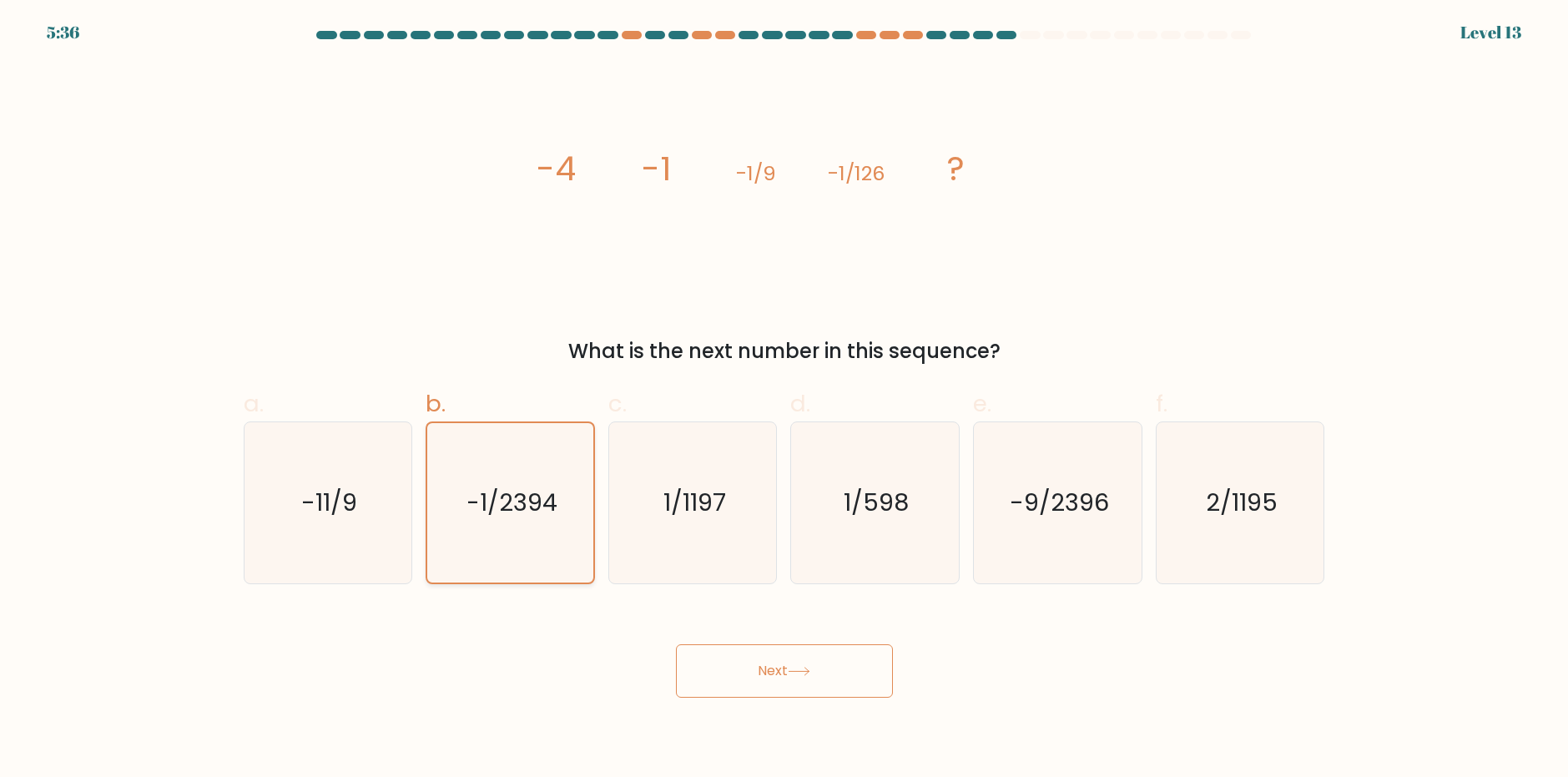
click at [784, 400] on input "b. -1/2394" at bounding box center [784, 394] width 1 height 11
click at [818, 673] on button "Next" at bounding box center [784, 671] width 217 height 53
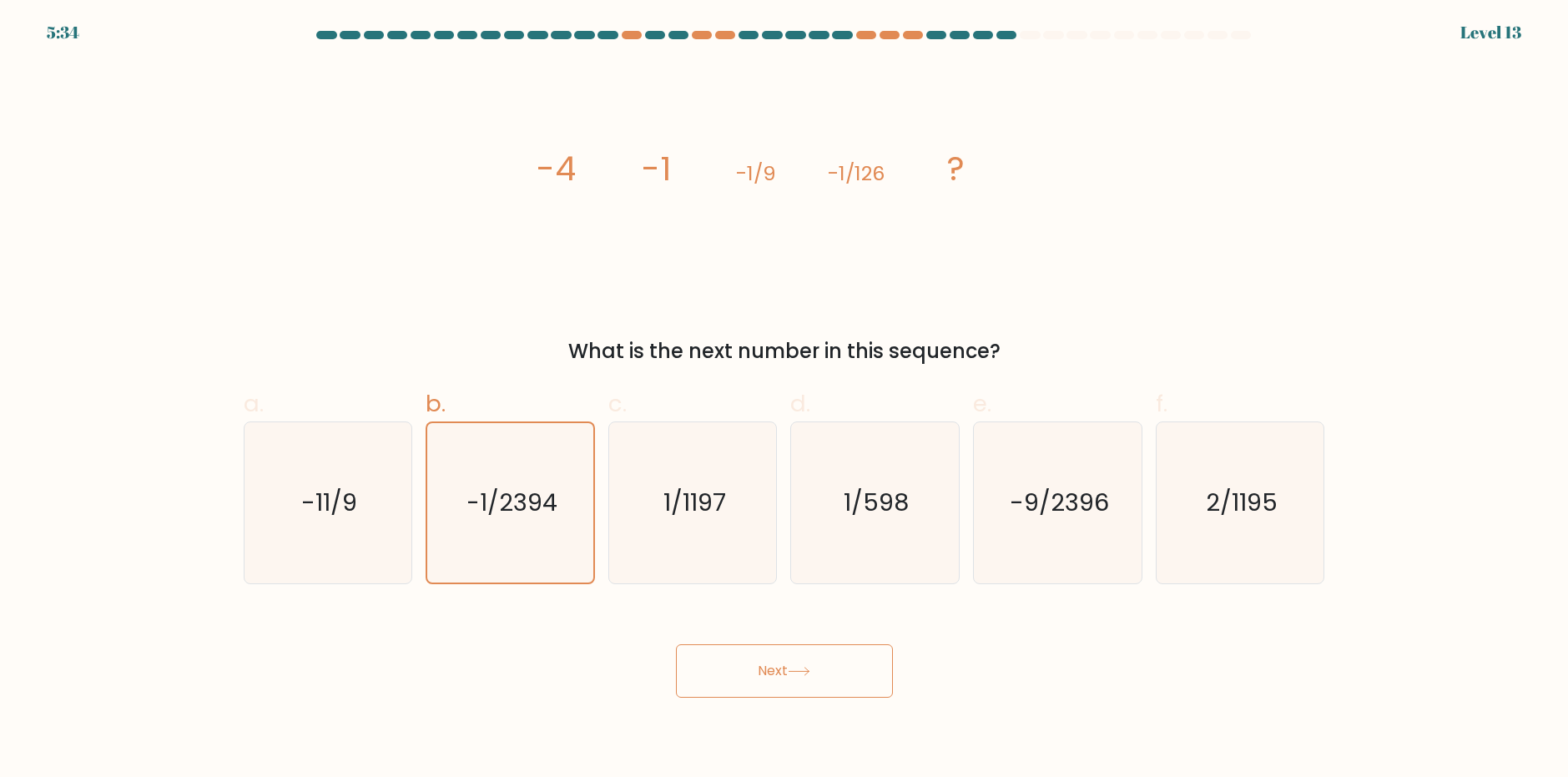
click at [818, 672] on button "Next" at bounding box center [784, 671] width 217 height 53
click at [819, 672] on button "Next" at bounding box center [784, 671] width 217 height 53
click at [780, 664] on button "Next" at bounding box center [784, 671] width 217 height 53
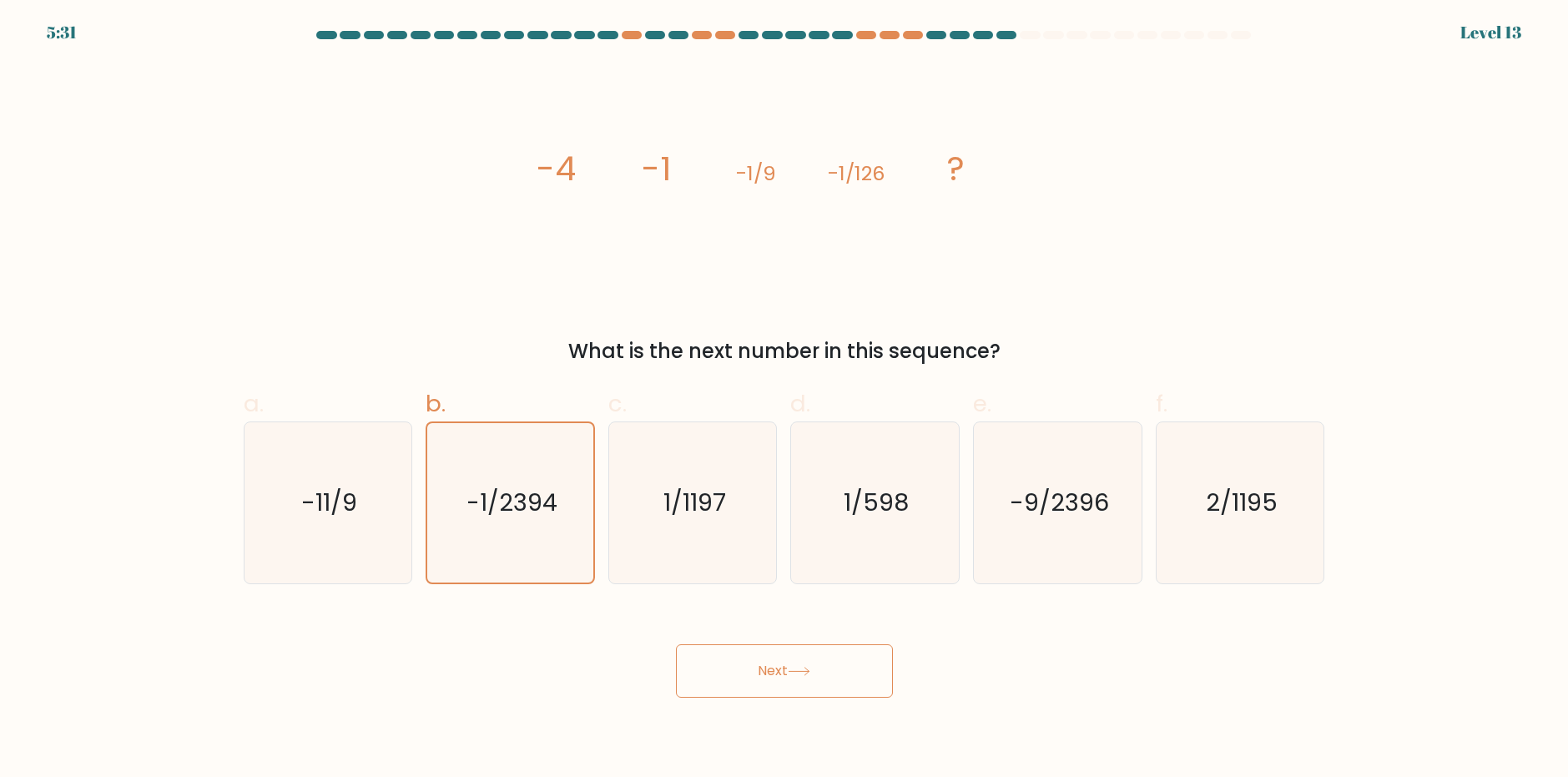
click at [780, 664] on button "Next" at bounding box center [784, 671] width 217 height 53
click at [775, 664] on button "Next" at bounding box center [784, 671] width 217 height 53
click at [773, 672] on button "Next" at bounding box center [784, 671] width 217 height 53
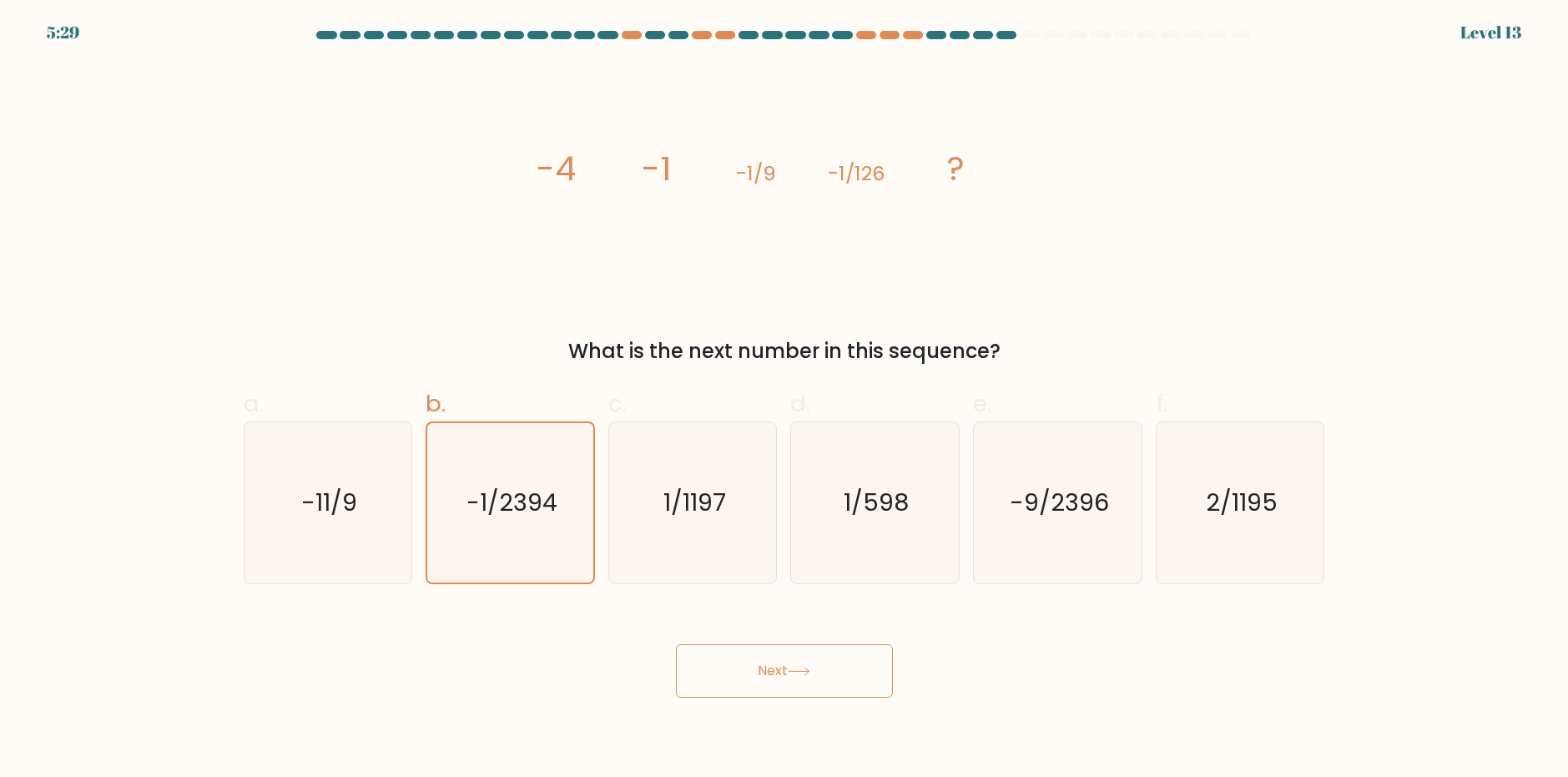
click at [773, 672] on button "Next" at bounding box center [784, 671] width 217 height 53
click at [381, 474] on icon "-11/9" at bounding box center [328, 502] width 161 height 161
click at [784, 400] on input "a. -11/9" at bounding box center [784, 394] width 1 height 11
radio input "true"
click at [512, 499] on text "-1/2394" at bounding box center [511, 502] width 91 height 33
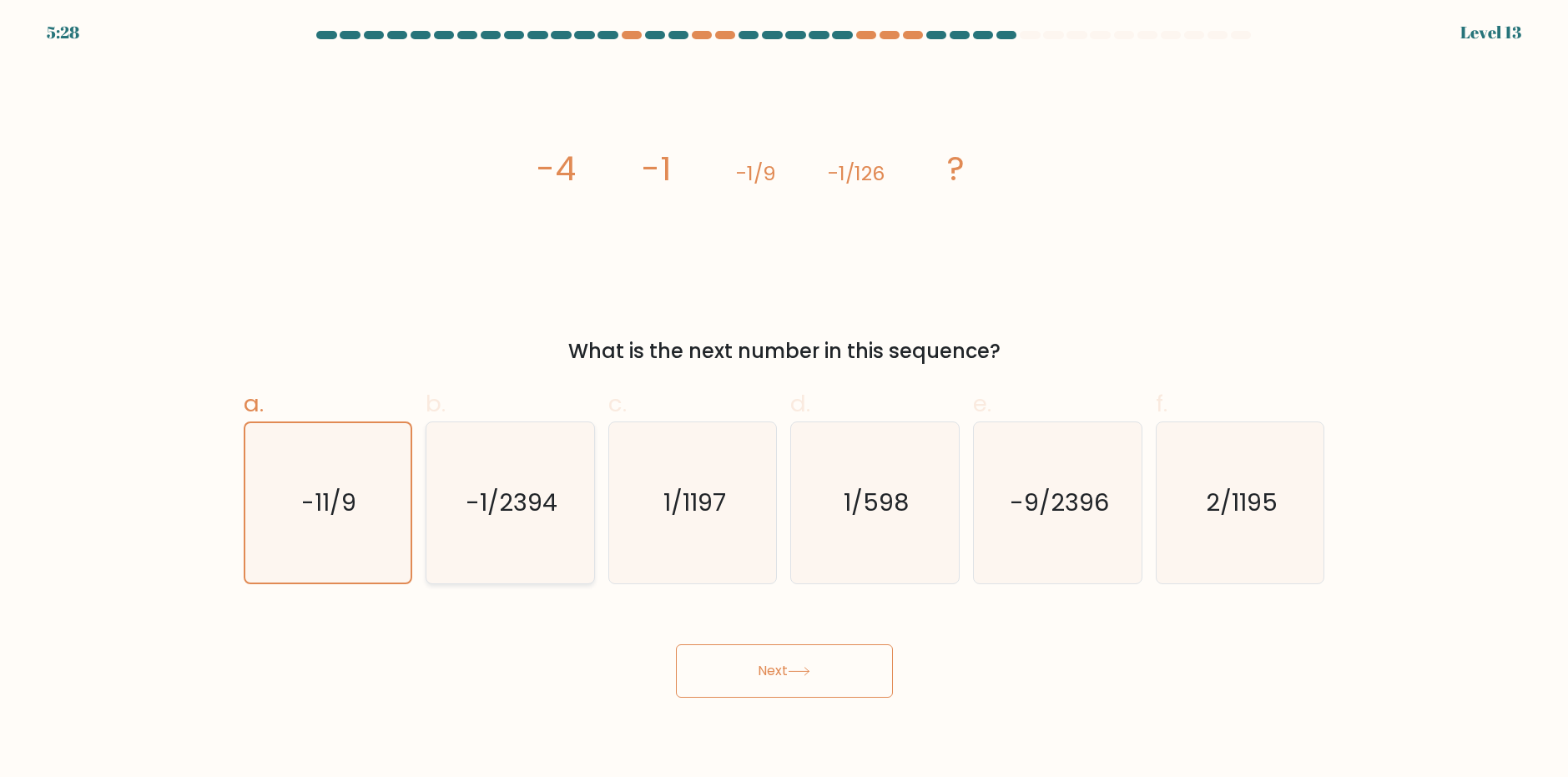
click at [784, 400] on input "b. -1/2394" at bounding box center [784, 394] width 1 height 11
radio input "true"
click at [756, 671] on button "Next" at bounding box center [784, 671] width 217 height 53
click at [760, 674] on button "Next" at bounding box center [784, 671] width 217 height 53
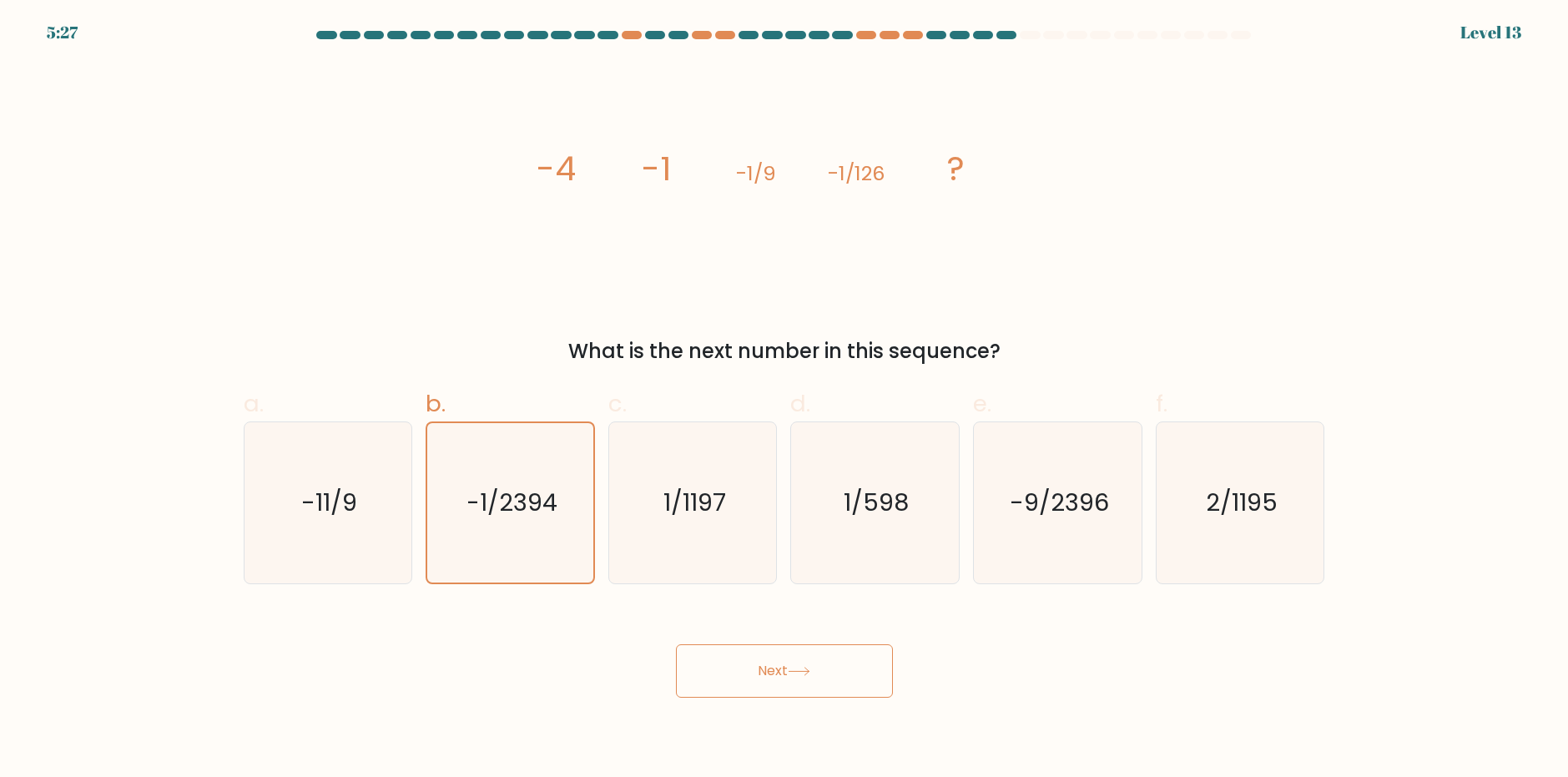
click at [760, 674] on button "Next" at bounding box center [784, 671] width 217 height 53
click at [761, 688] on button "Next" at bounding box center [784, 671] width 217 height 53
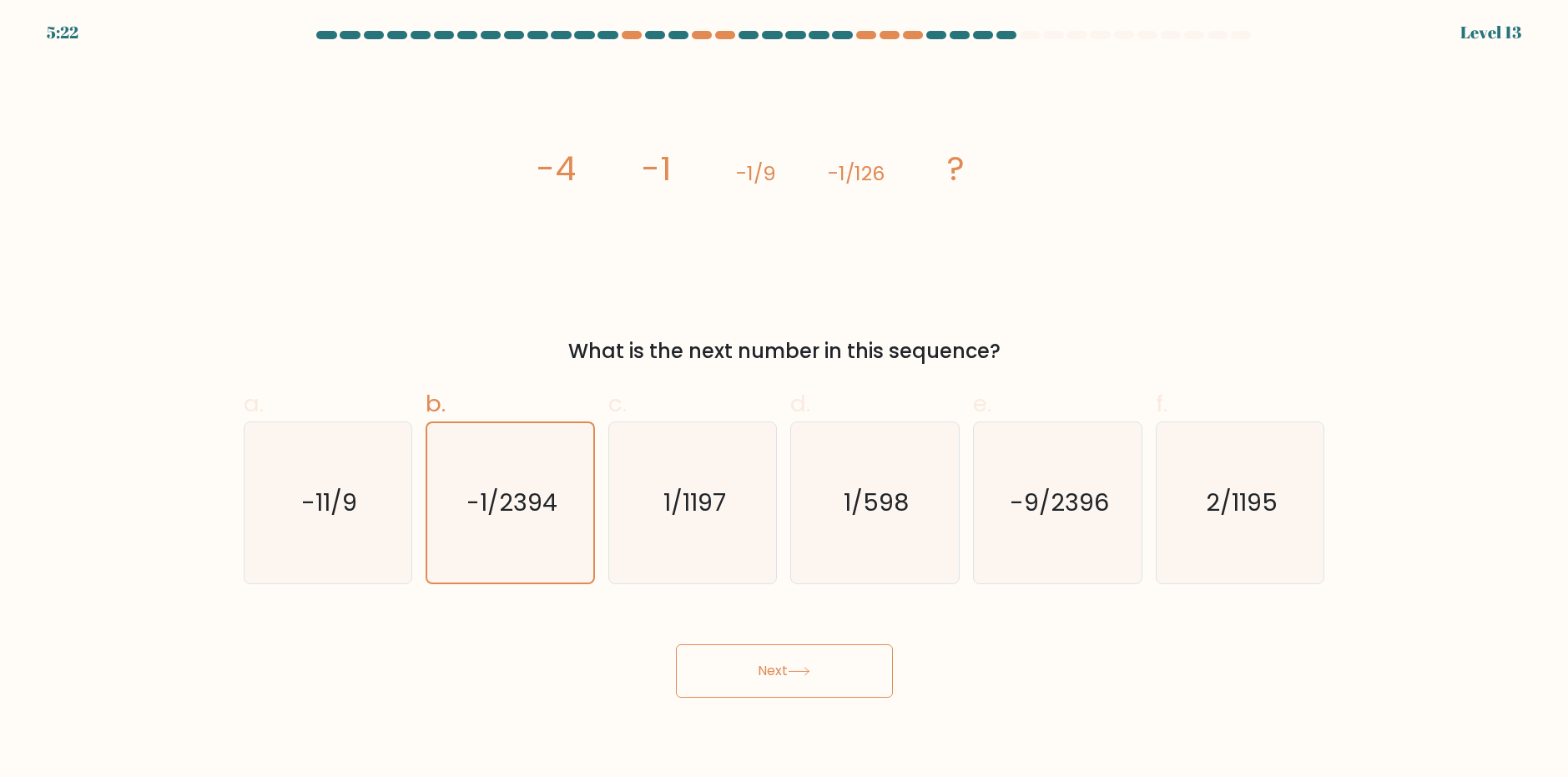
click at [765, 669] on button "Next" at bounding box center [784, 671] width 217 height 53
drag, startPoint x: 765, startPoint y: 669, endPoint x: 823, endPoint y: 685, distance: 60.2
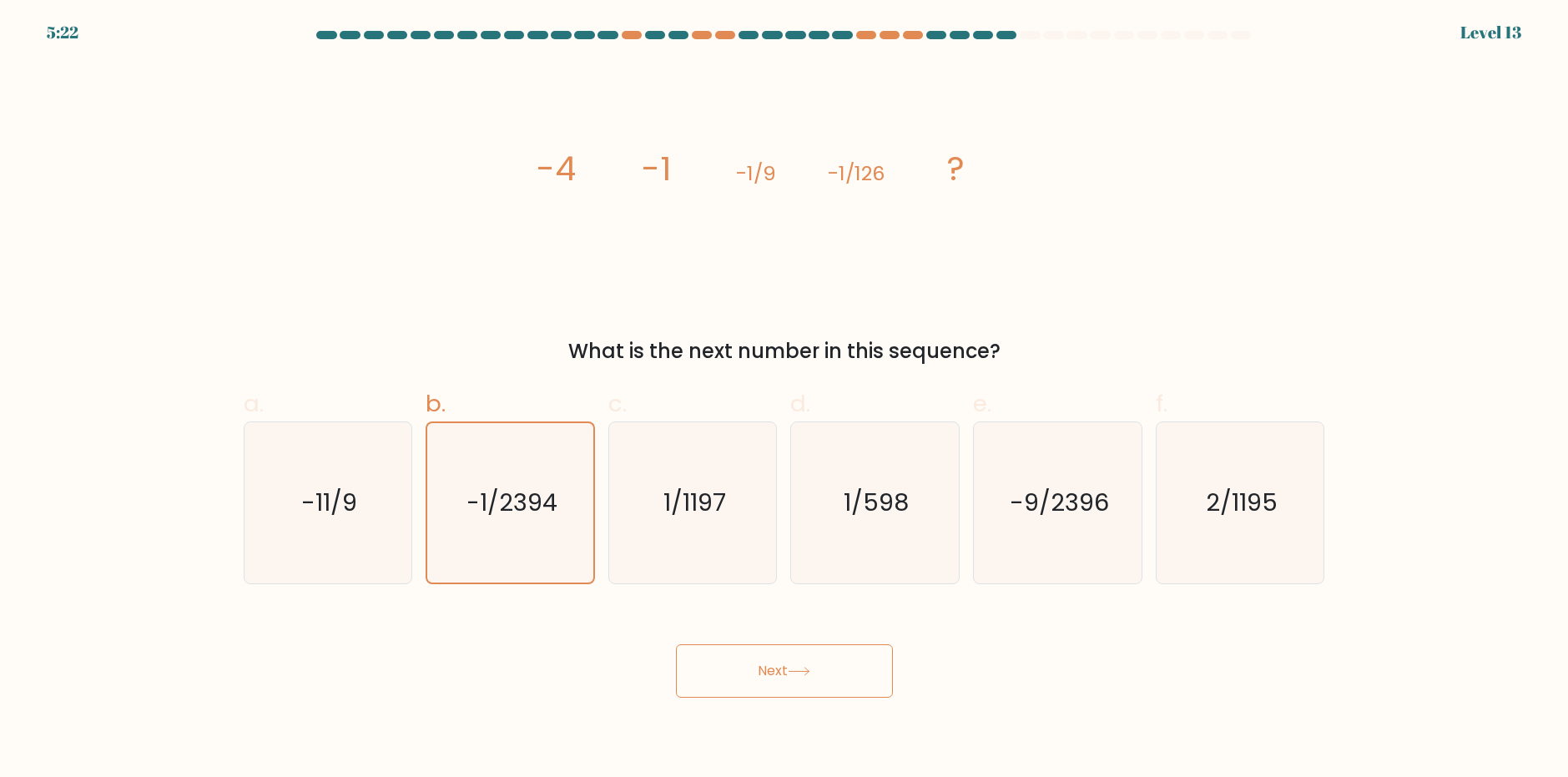
click at [768, 670] on button "Next" at bounding box center [784, 671] width 217 height 53
click at [787, 673] on button "Next" at bounding box center [784, 671] width 217 height 53
click at [789, 673] on button "Next" at bounding box center [784, 671] width 217 height 53
click at [792, 674] on button "Next" at bounding box center [784, 671] width 217 height 53
click at [795, 674] on icon at bounding box center [799, 672] width 23 height 9
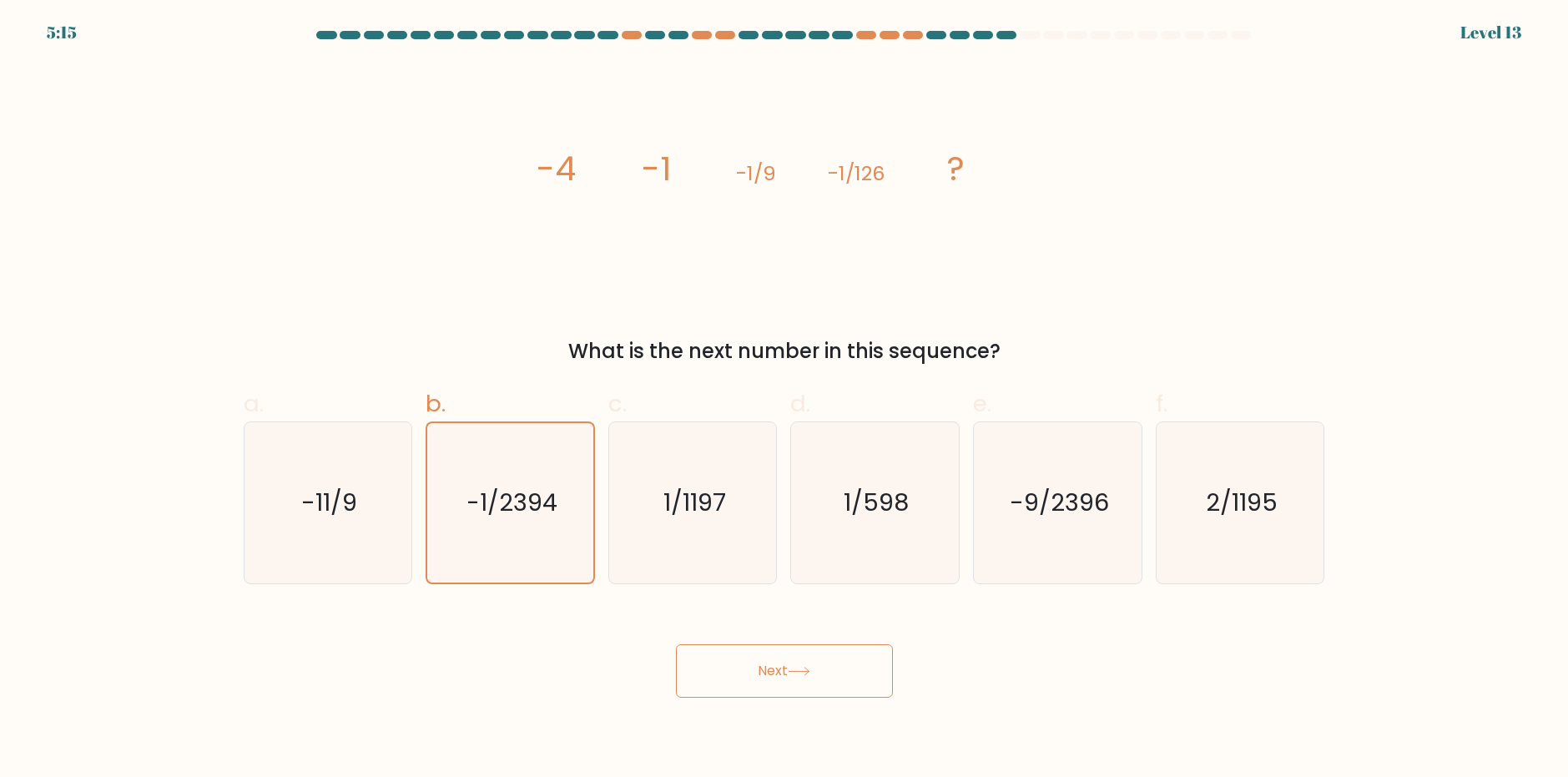
click at [795, 674] on icon at bounding box center [799, 672] width 23 height 9
click at [794, 669] on icon at bounding box center [799, 672] width 23 height 9
click at [795, 670] on icon at bounding box center [799, 672] width 23 height 9
click at [801, 684] on button "Next" at bounding box center [784, 671] width 217 height 53
click at [791, 675] on button "Next" at bounding box center [784, 671] width 217 height 53
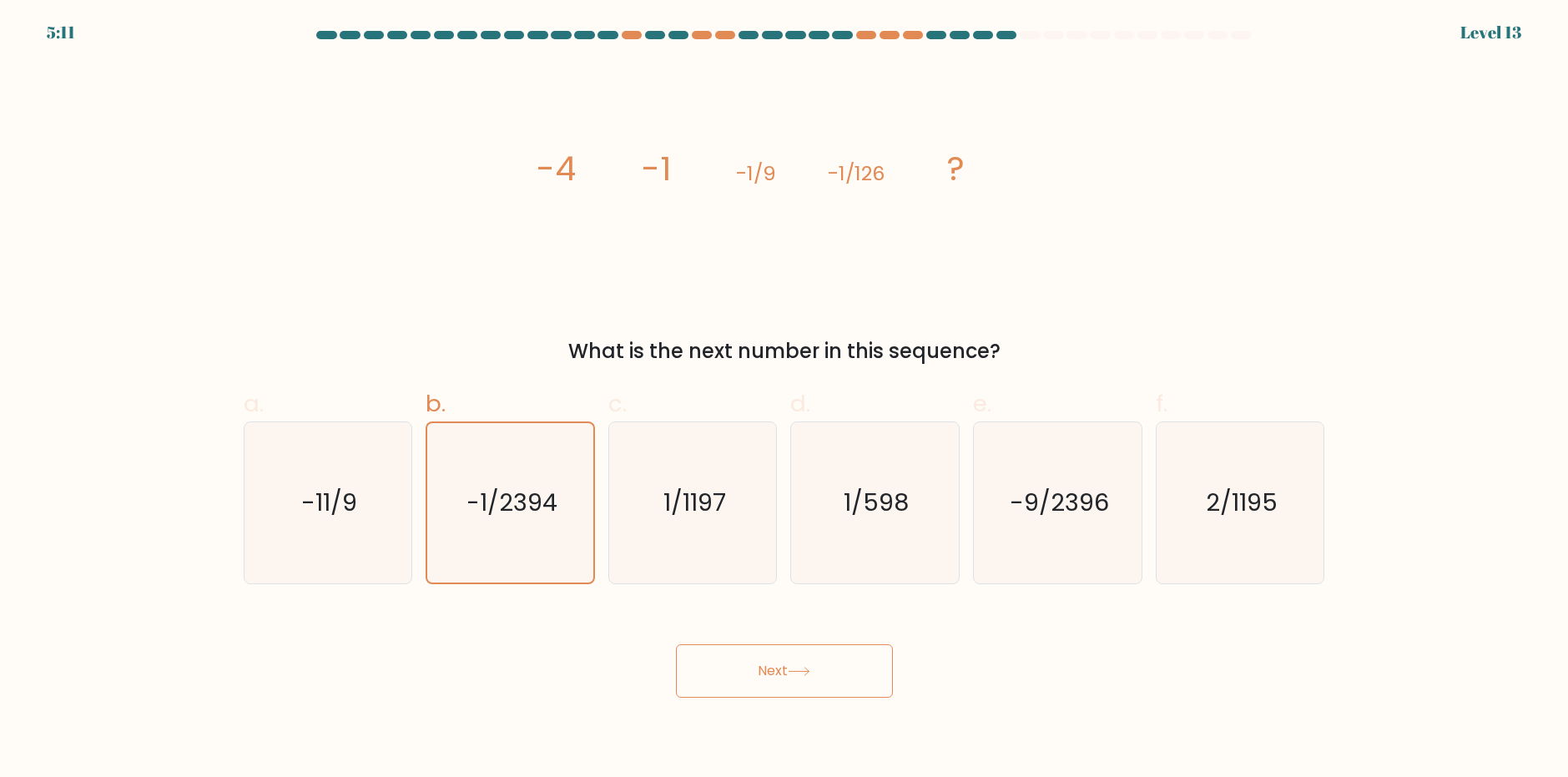
click at [791, 675] on button "Next" at bounding box center [784, 671] width 217 height 53
click at [536, 501] on text "-1/2394" at bounding box center [511, 502] width 91 height 33
click at [784, 400] on input "b. -1/2394" at bounding box center [784, 394] width 1 height 11
click at [536, 501] on text "-1/2394" at bounding box center [511, 502] width 91 height 33
click at [784, 400] on input "b. -1/2394" at bounding box center [784, 394] width 1 height 11
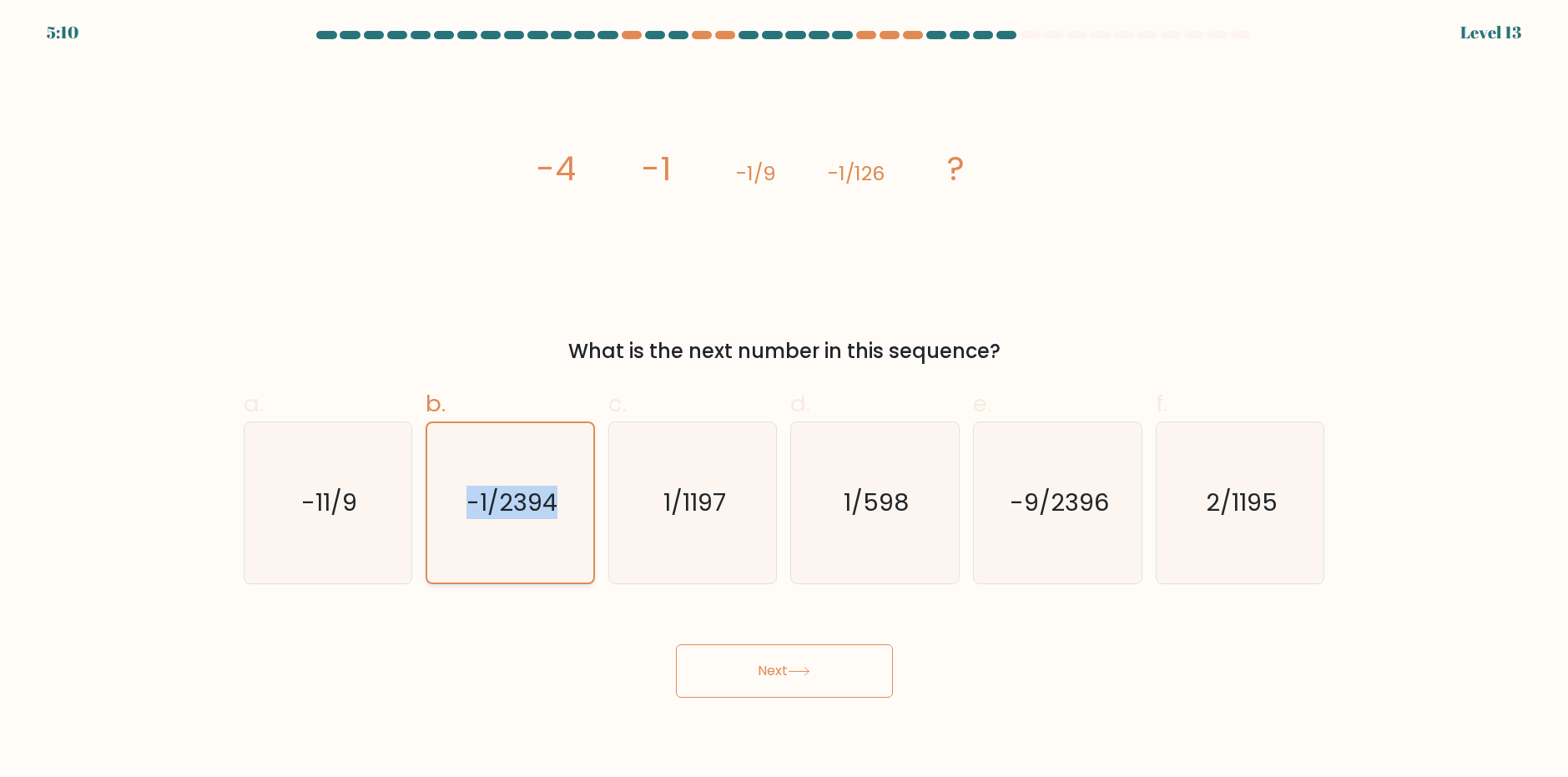
click at [537, 501] on text "-1/2394" at bounding box center [511, 502] width 91 height 33
click at [784, 400] on input "b. -1/2394" at bounding box center [784, 394] width 1 height 11
click at [555, 579] on icon "-1/2394" at bounding box center [510, 502] width 159 height 159
click at [784, 400] on input "b. -1/2394" at bounding box center [784, 394] width 1 height 11
click at [716, 281] on icon "image/svg+xml -4 -1 -1/9 -1/126 ?" at bounding box center [784, 179] width 500 height 232
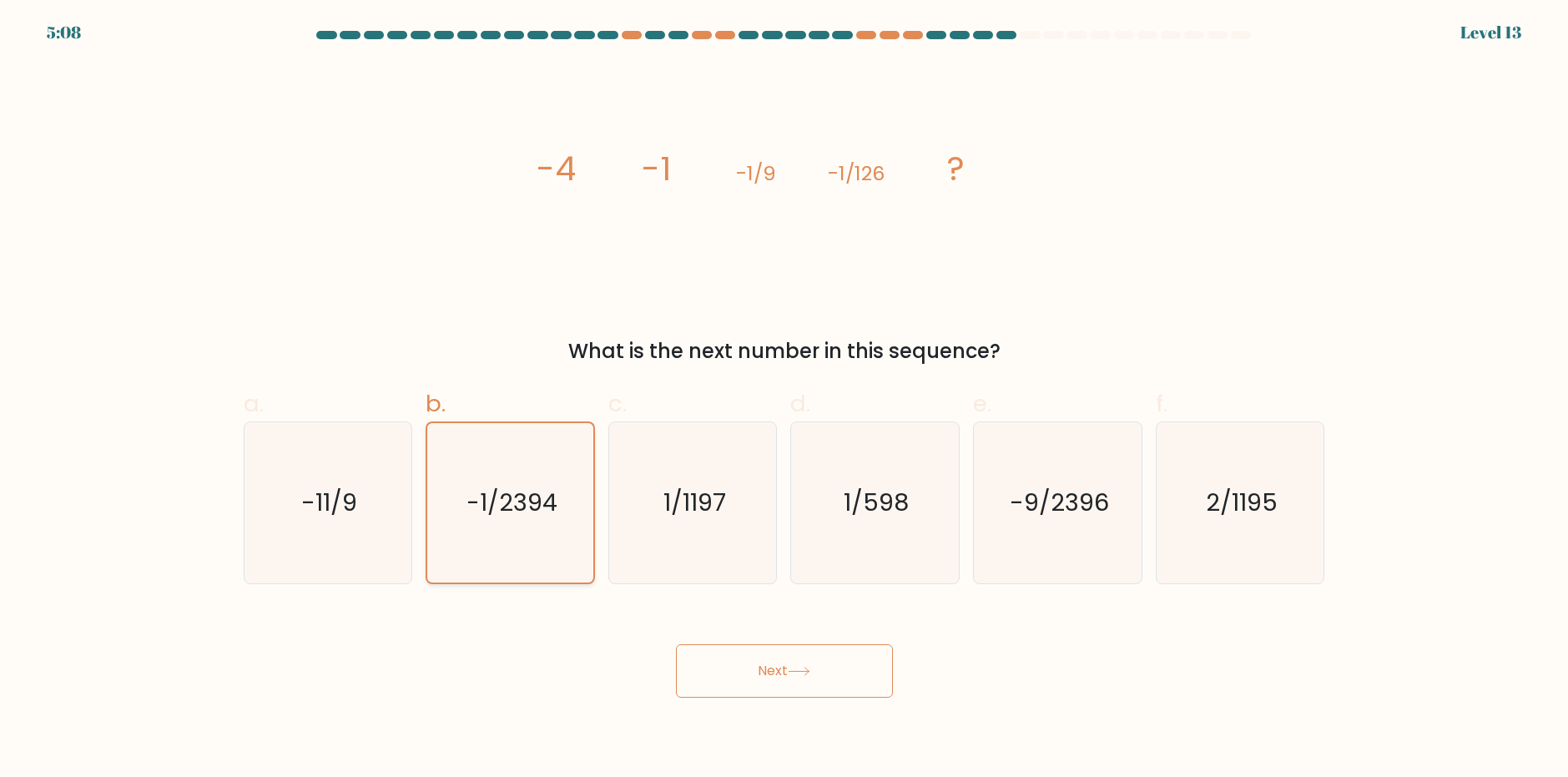
click at [465, 503] on icon "-1/2394" at bounding box center [510, 502] width 159 height 159
click at [784, 400] on input "b. -1/2394" at bounding box center [784, 394] width 1 height 11
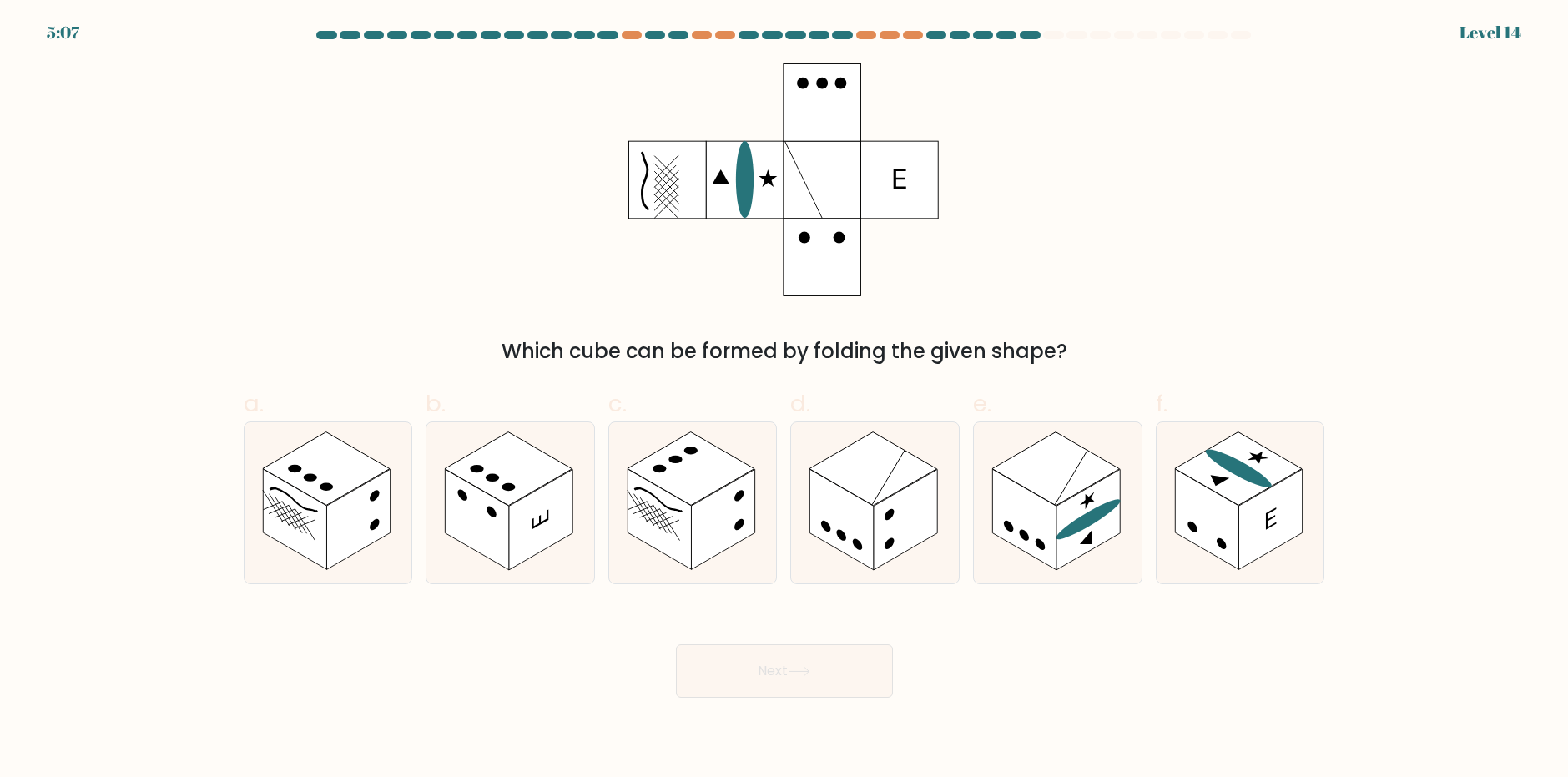
click at [771, 666] on button "Next" at bounding box center [784, 671] width 217 height 53
click at [1050, 659] on div "Next" at bounding box center [784, 651] width 1101 height 93
click at [1065, 521] on rect at bounding box center [1088, 520] width 63 height 101
click at [785, 400] on input "e." at bounding box center [784, 394] width 1 height 11
radio input "true"
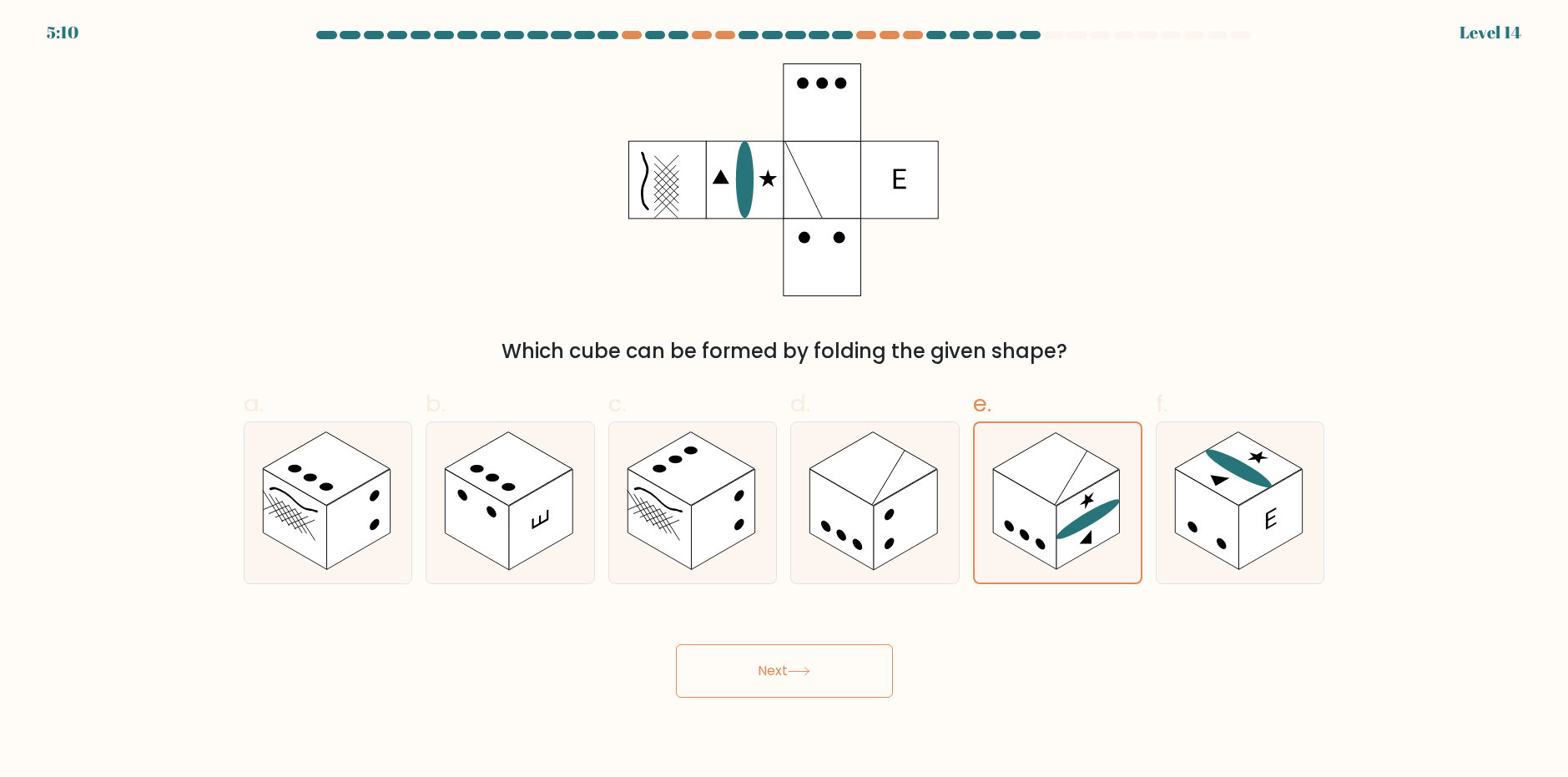
click at [784, 667] on button "Next" at bounding box center [784, 671] width 217 height 53
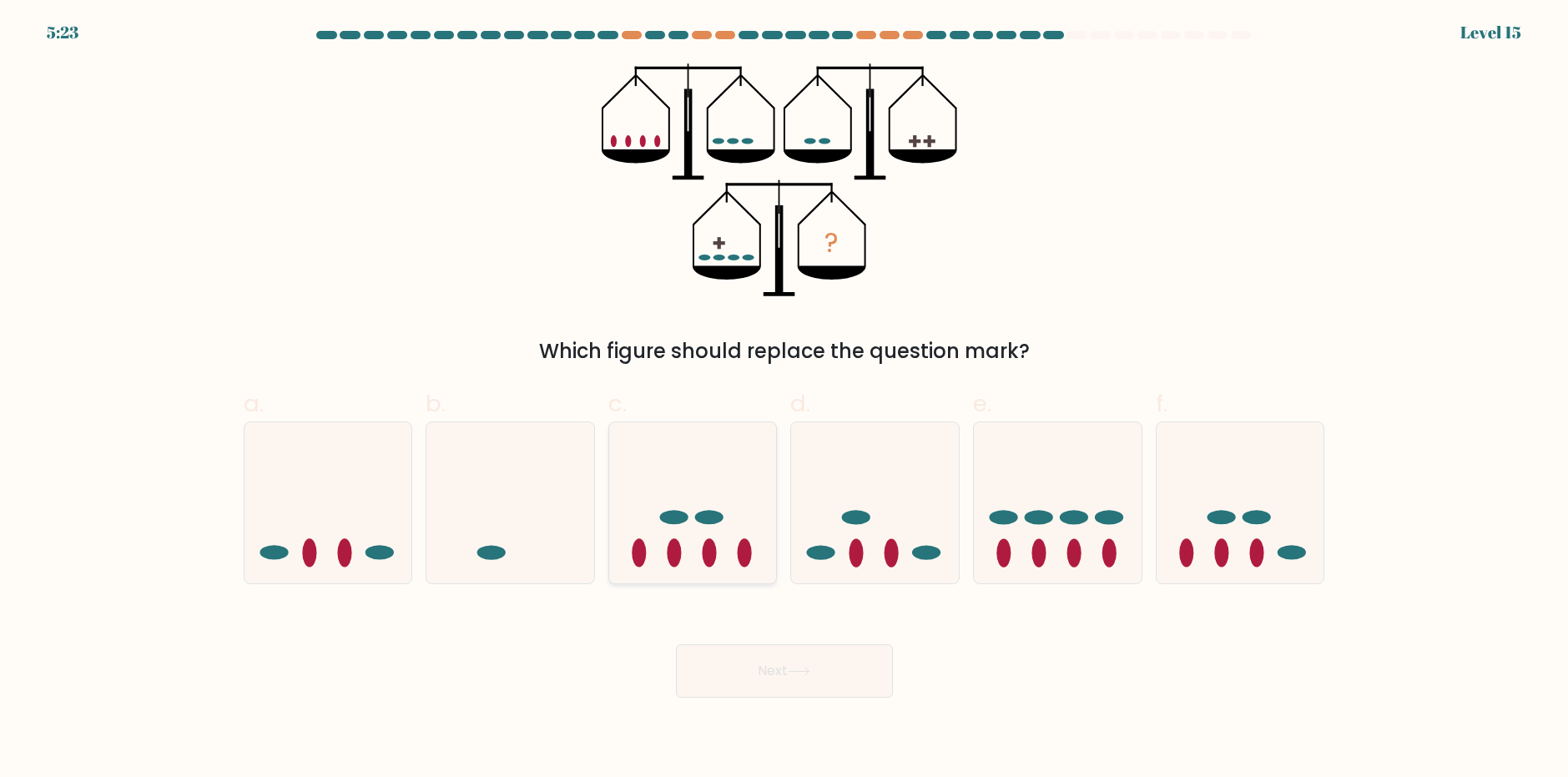
click at [692, 508] on icon at bounding box center [693, 502] width 167 height 138
click at [784, 400] on input "c." at bounding box center [784, 394] width 1 height 11
radio input "true"
click at [800, 667] on icon at bounding box center [799, 672] width 23 height 9
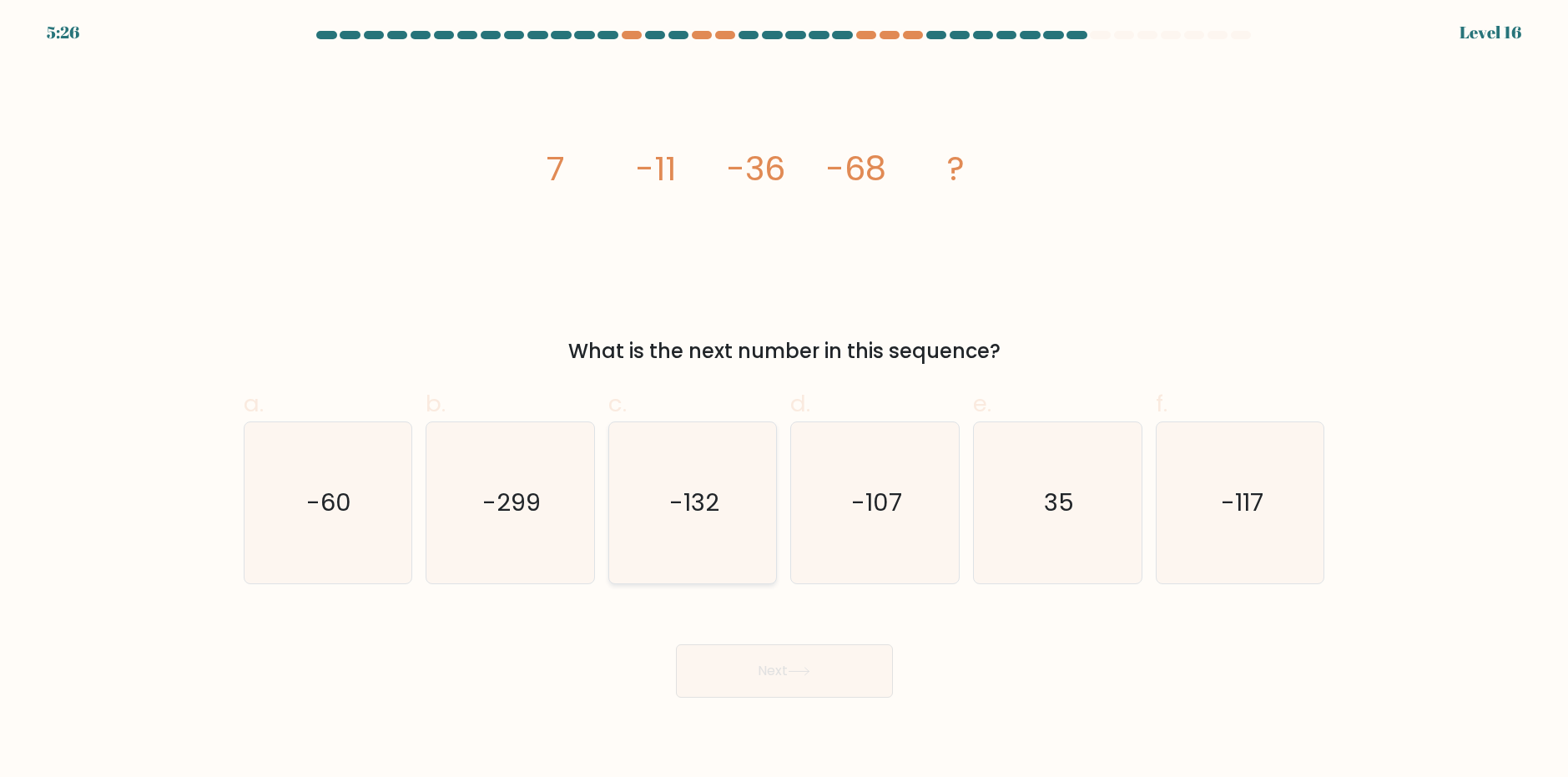
click at [734, 518] on icon "-132" at bounding box center [693, 502] width 161 height 161
click at [784, 400] on input "c. -132" at bounding box center [784, 394] width 1 height 11
radio input "true"
click at [832, 683] on button "Next" at bounding box center [784, 671] width 217 height 53
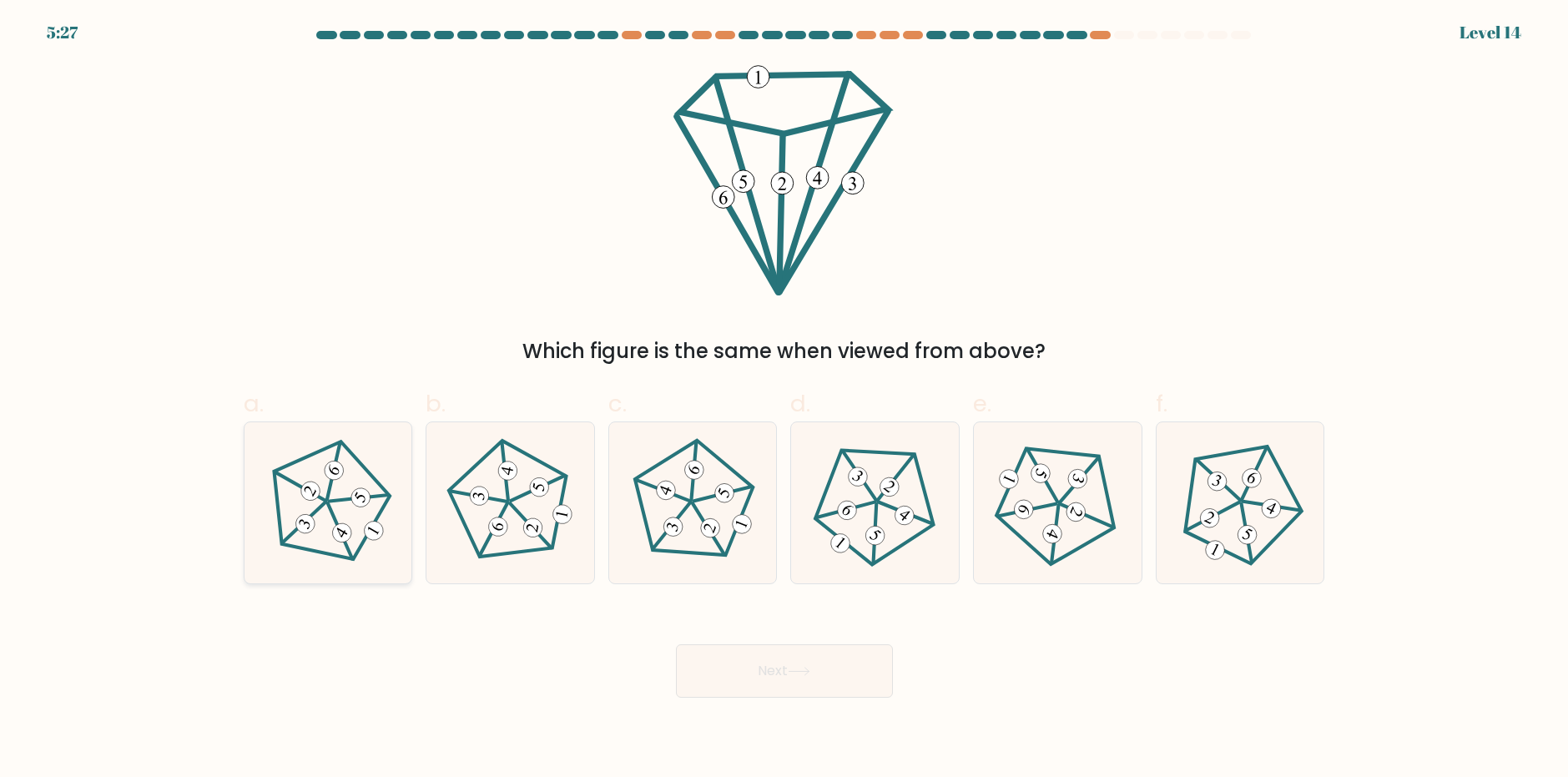
click at [353, 498] on 649 at bounding box center [360, 498] width 26 height 26
click at [784, 400] on input "a." at bounding box center [784, 394] width 1 height 11
radio input "true"
click at [710, 663] on button "Next" at bounding box center [784, 671] width 217 height 53
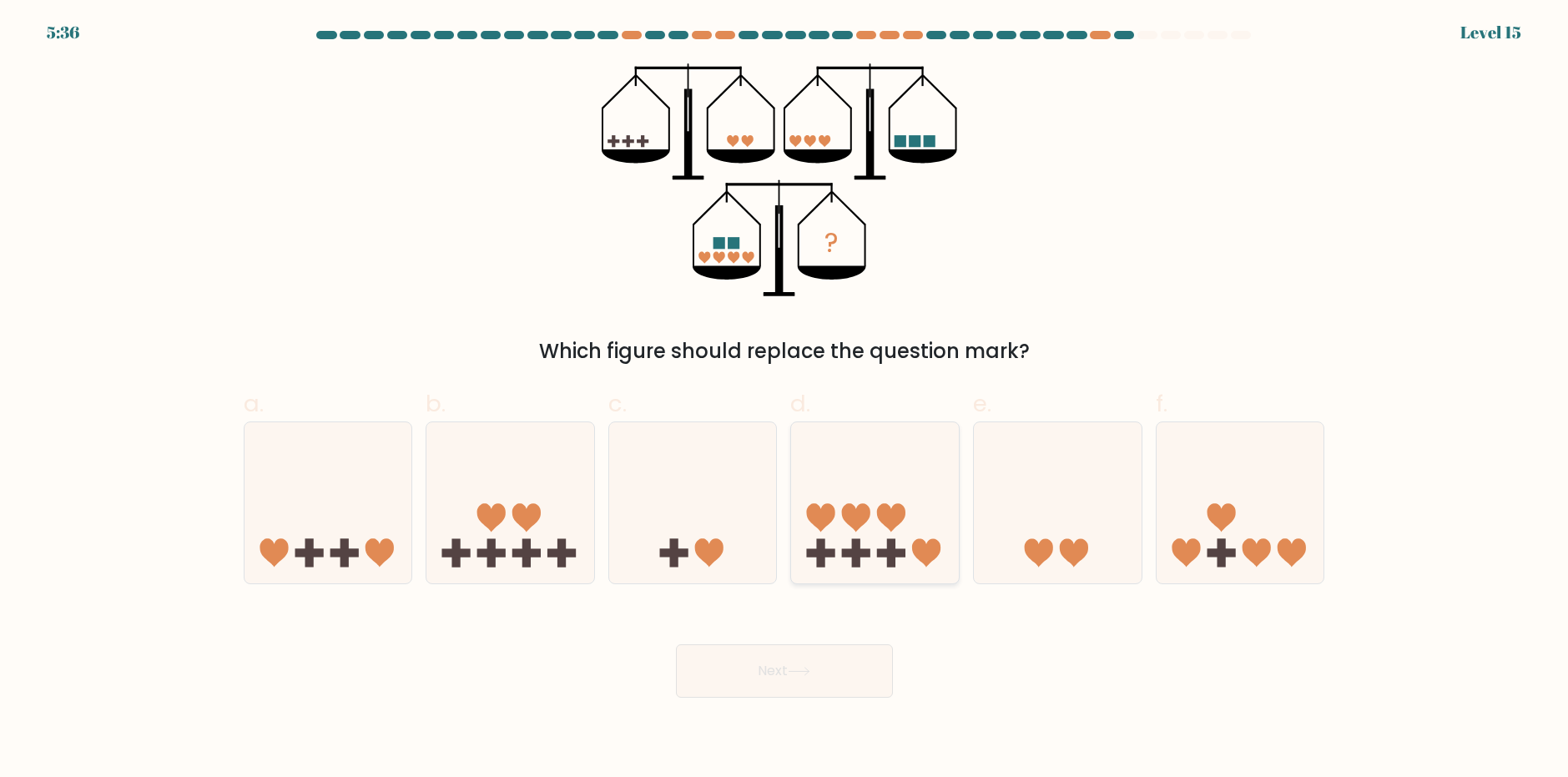
click at [883, 525] on icon at bounding box center [875, 502] width 167 height 138
click at [785, 400] on input "d." at bounding box center [784, 394] width 1 height 11
radio input "true"
click at [830, 663] on button "Next" at bounding box center [784, 671] width 217 height 53
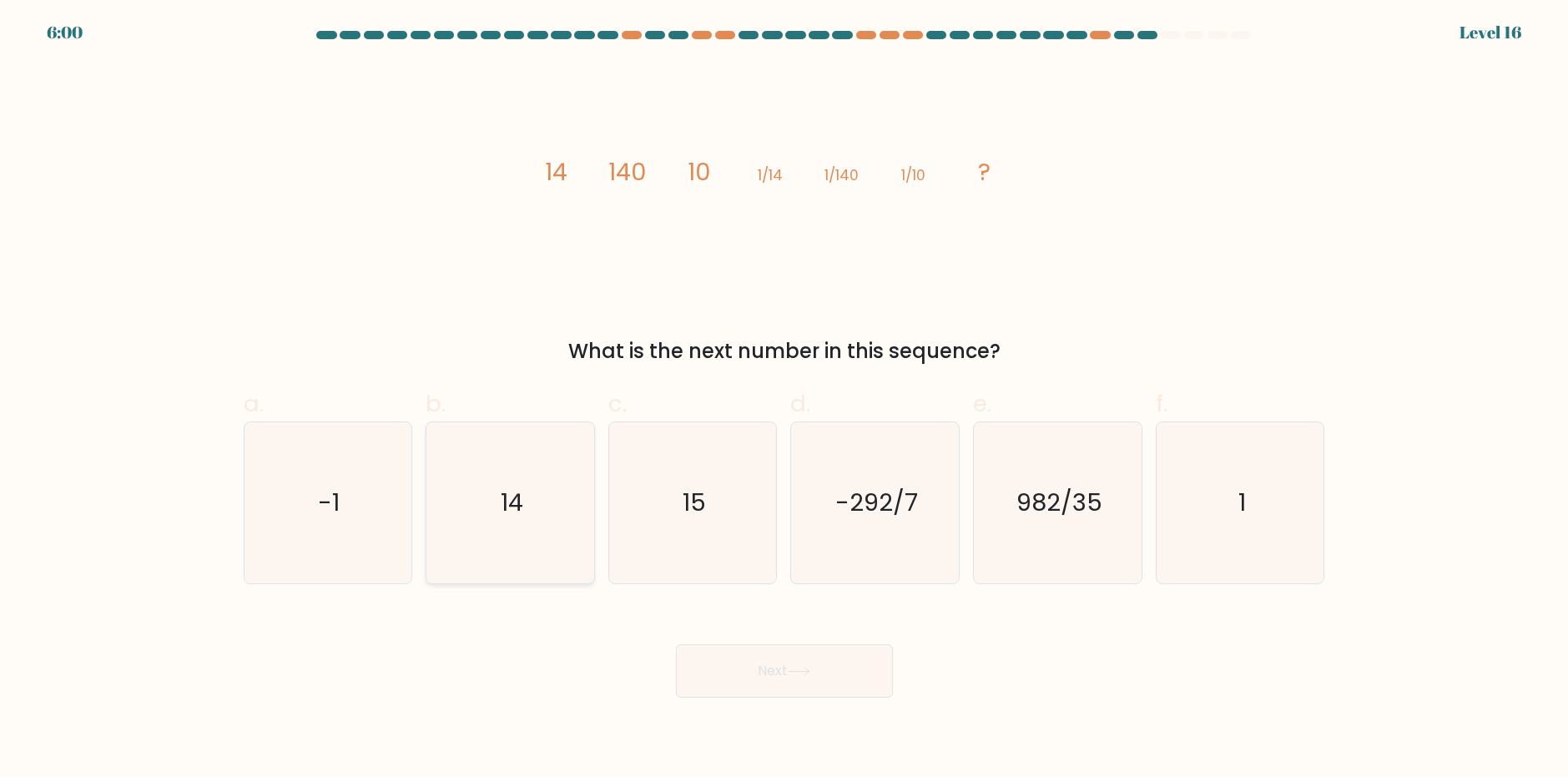
click at [510, 519] on icon "14" at bounding box center [510, 502] width 161 height 161
click at [784, 400] on input "b. 14" at bounding box center [784, 394] width 1 height 11
radio input "true"
click at [787, 688] on button "Next" at bounding box center [784, 671] width 217 height 53
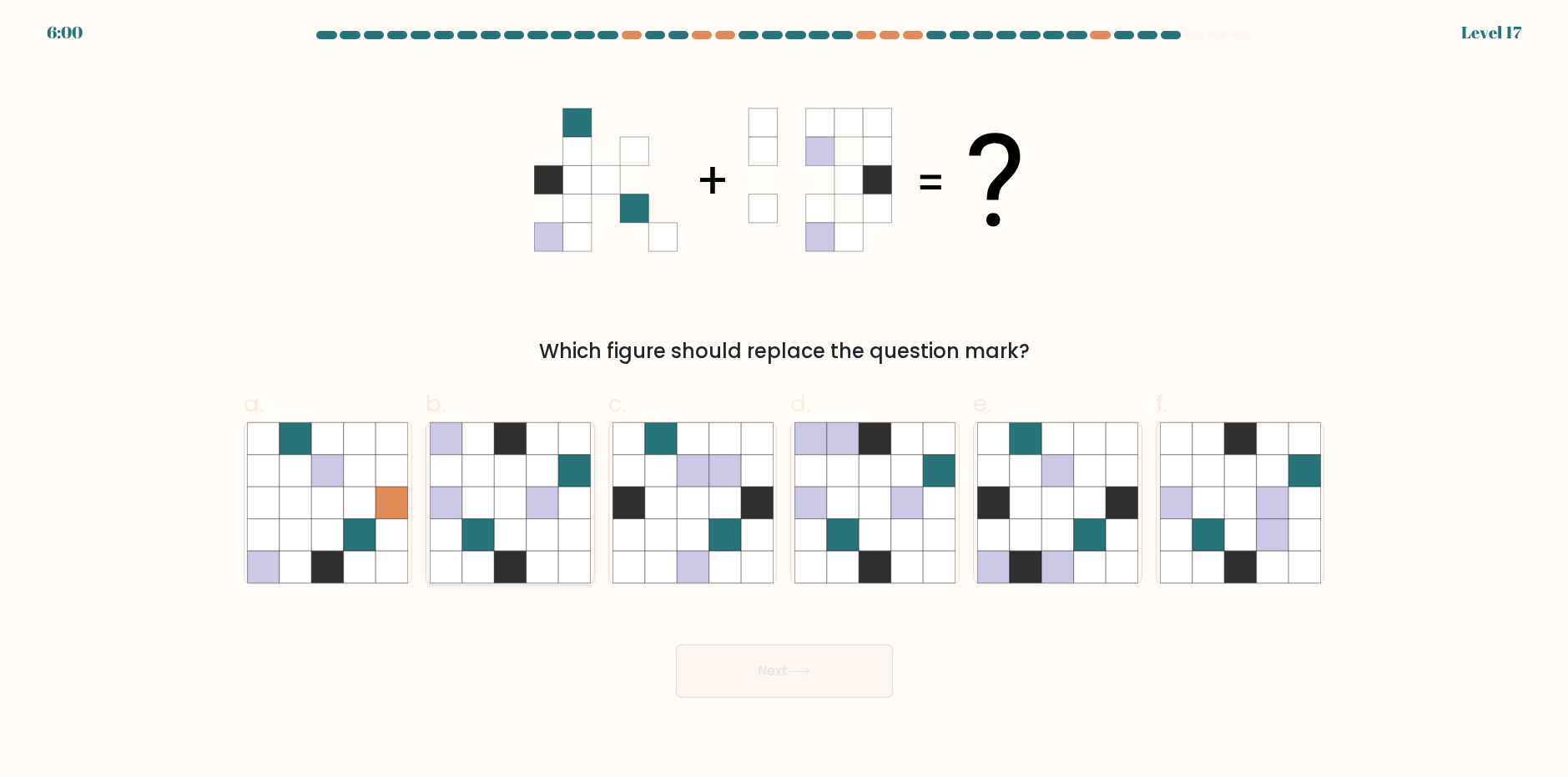
click at [492, 506] on icon at bounding box center [478, 502] width 32 height 32
click at [784, 400] on input "b." at bounding box center [784, 394] width 1 height 11
radio input "true"
click at [760, 669] on button "Next" at bounding box center [784, 671] width 217 height 53
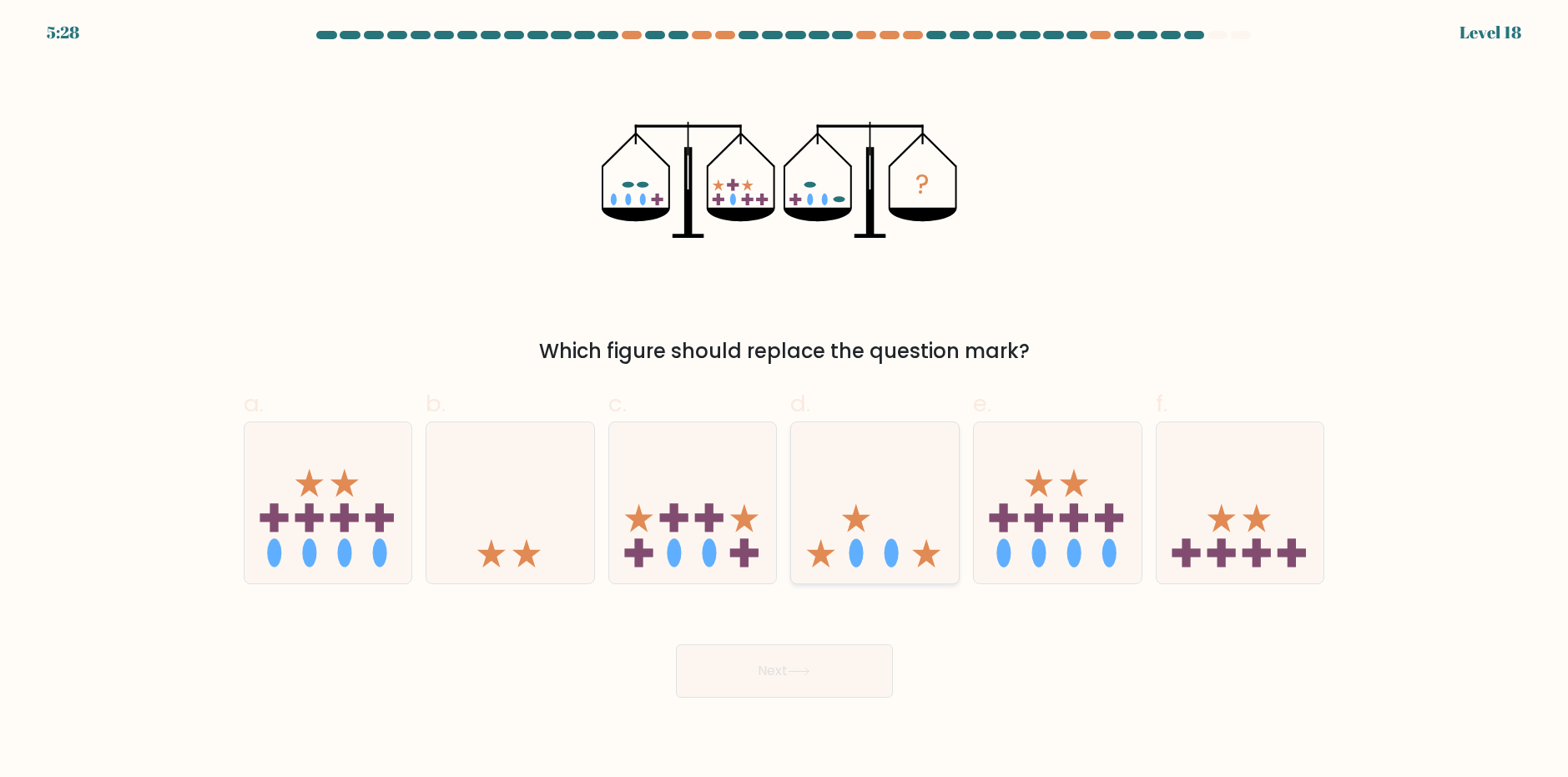
click at [872, 538] on icon at bounding box center [875, 502] width 167 height 138
click at [785, 400] on input "d." at bounding box center [784, 394] width 1 height 11
radio input "true"
click at [819, 669] on button "Next" at bounding box center [784, 671] width 217 height 53
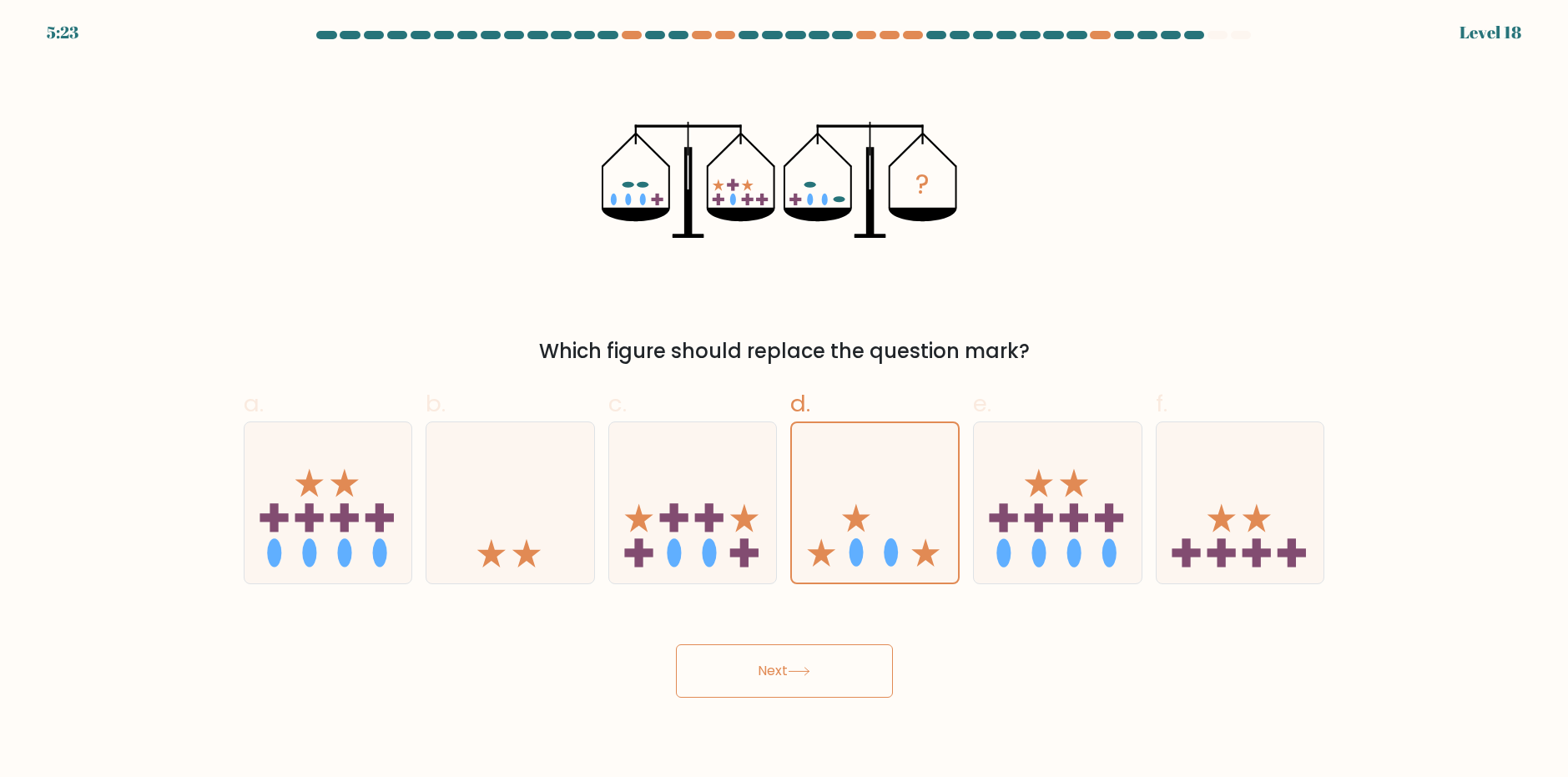
click at [823, 679] on button "Next" at bounding box center [784, 671] width 217 height 53
click at [789, 681] on button "Next" at bounding box center [784, 671] width 217 height 53
click at [788, 690] on button "Next" at bounding box center [784, 671] width 217 height 53
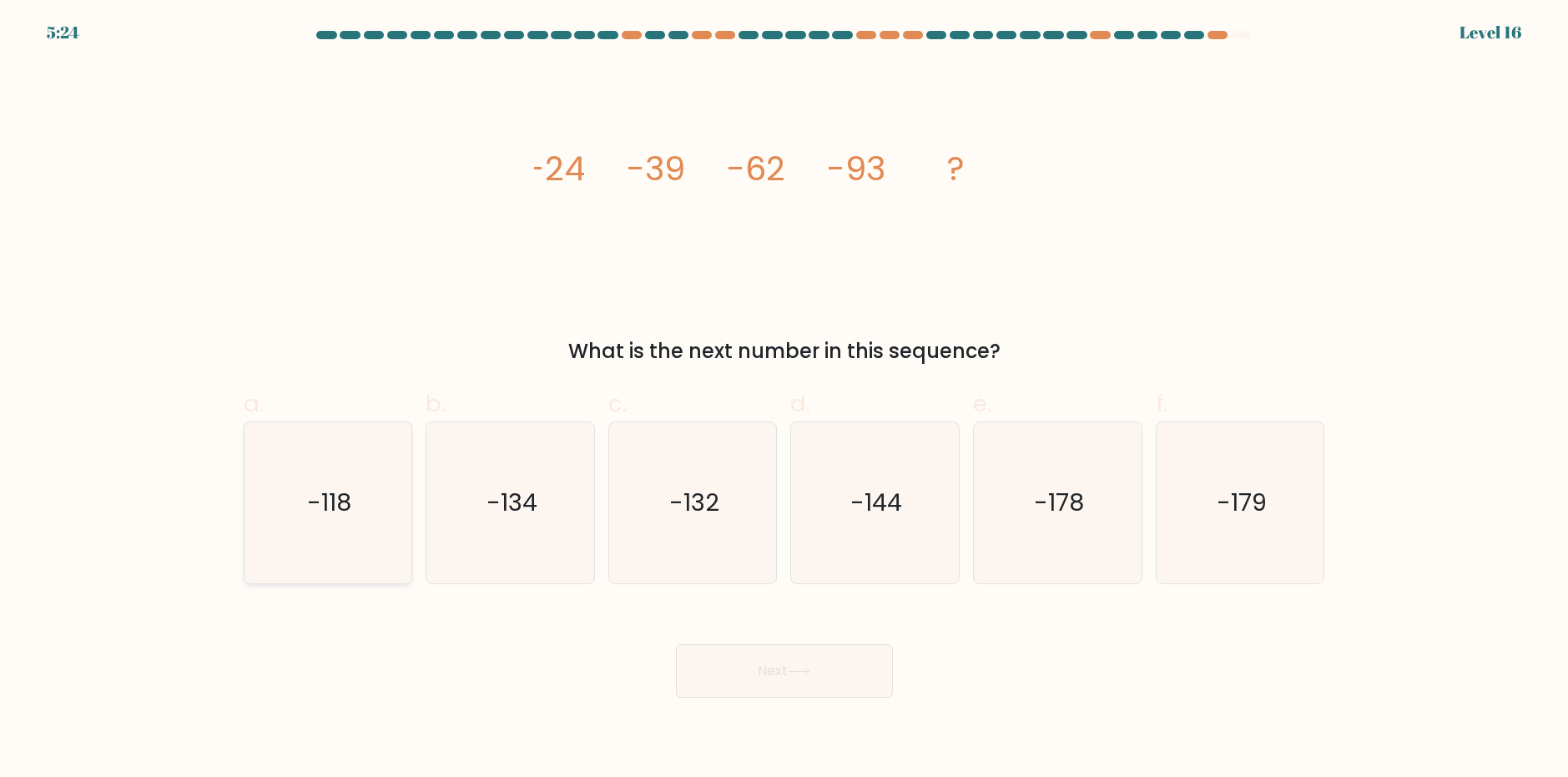
click at [325, 511] on text "-118" at bounding box center [329, 502] width 44 height 33
click at [784, 400] on input "a. -118" at bounding box center [784, 394] width 1 height 11
radio input "true"
click at [811, 675] on icon at bounding box center [799, 672] width 23 height 9
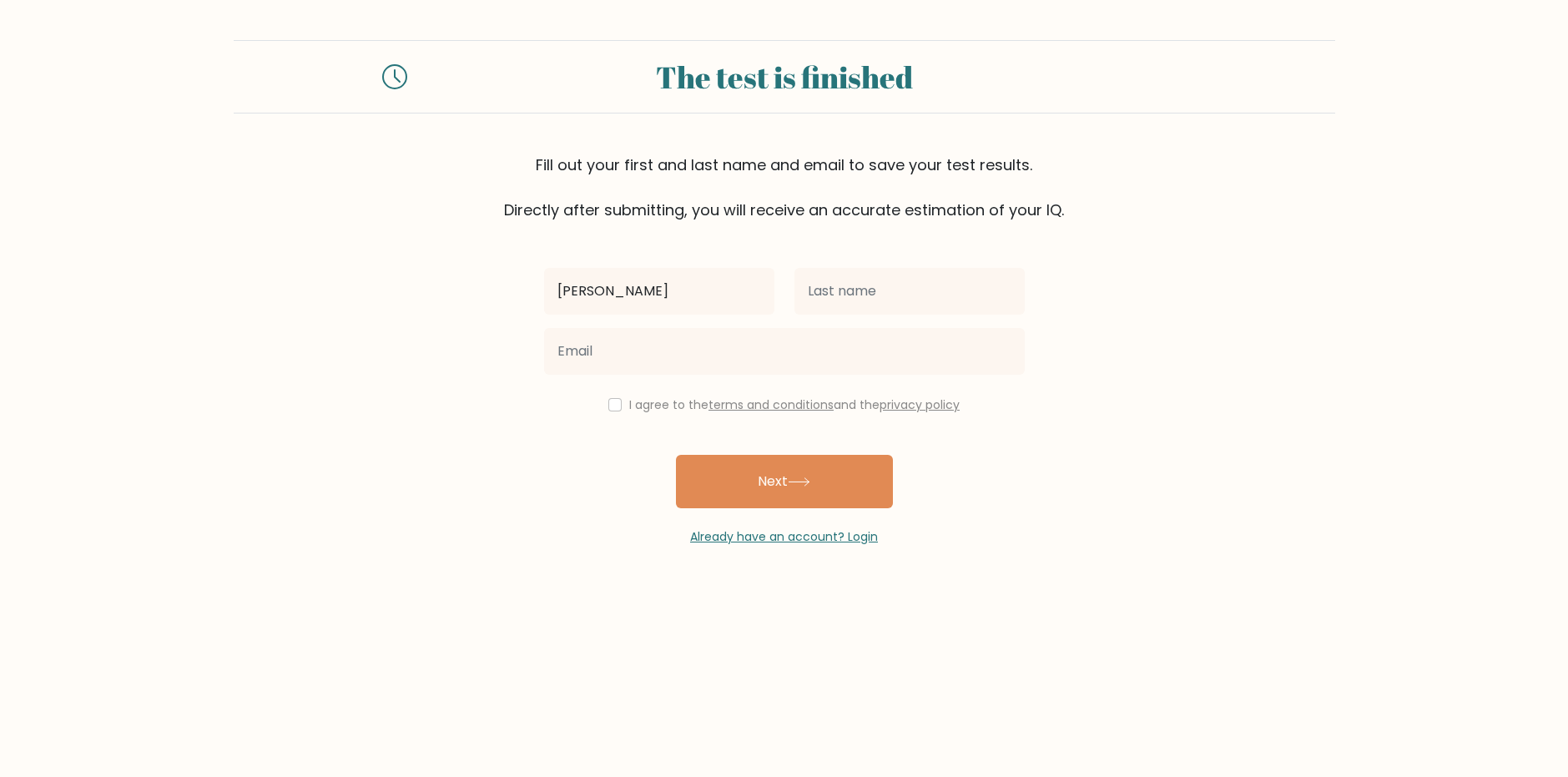
type input "Caitlyn"
click at [870, 285] on input "text" at bounding box center [909, 291] width 231 height 47
type input "Patrick"
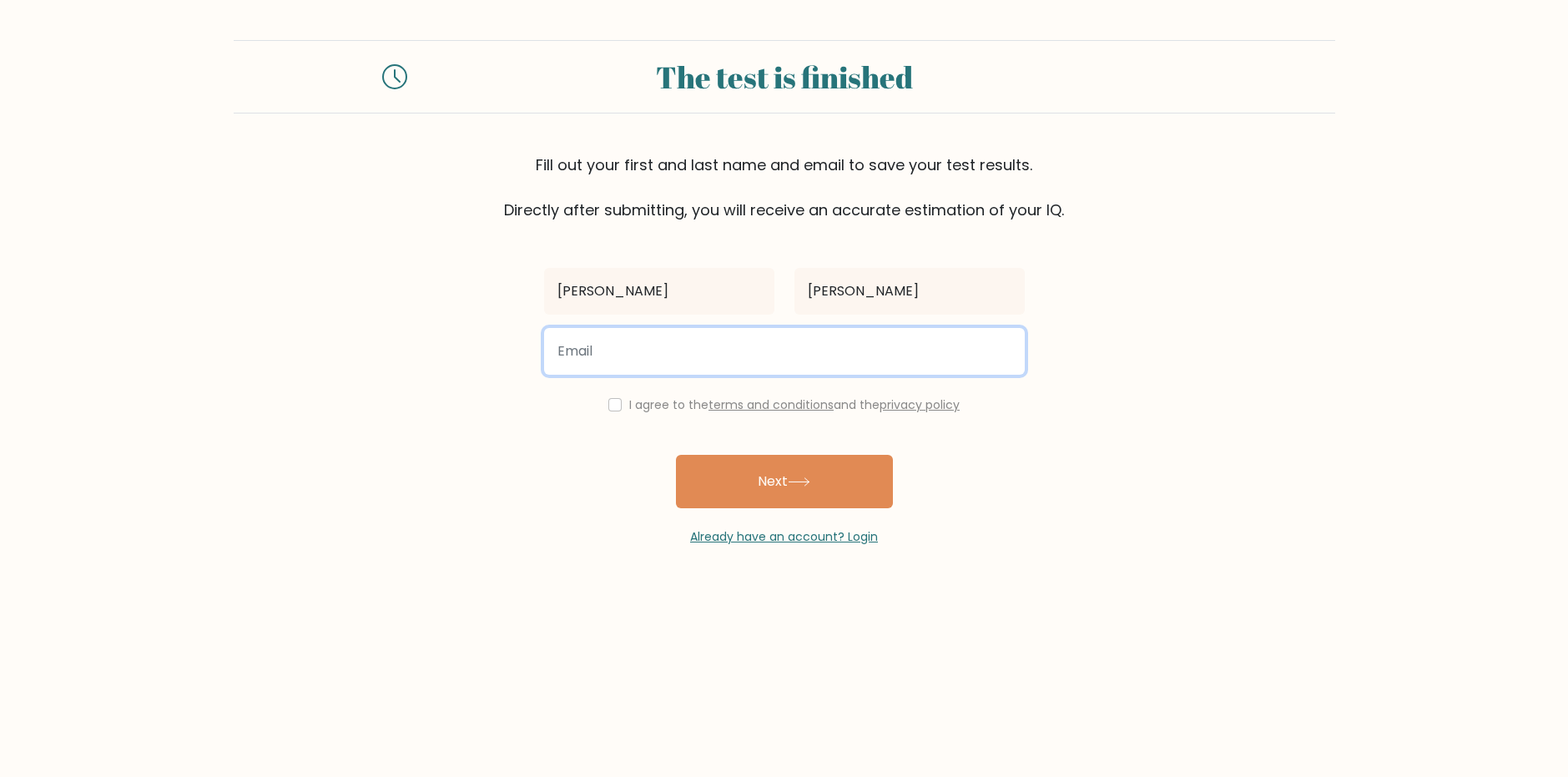
click at [834, 346] on input "email" at bounding box center [784, 351] width 480 height 47
type input "caitlynpatrick24@gmail.com"
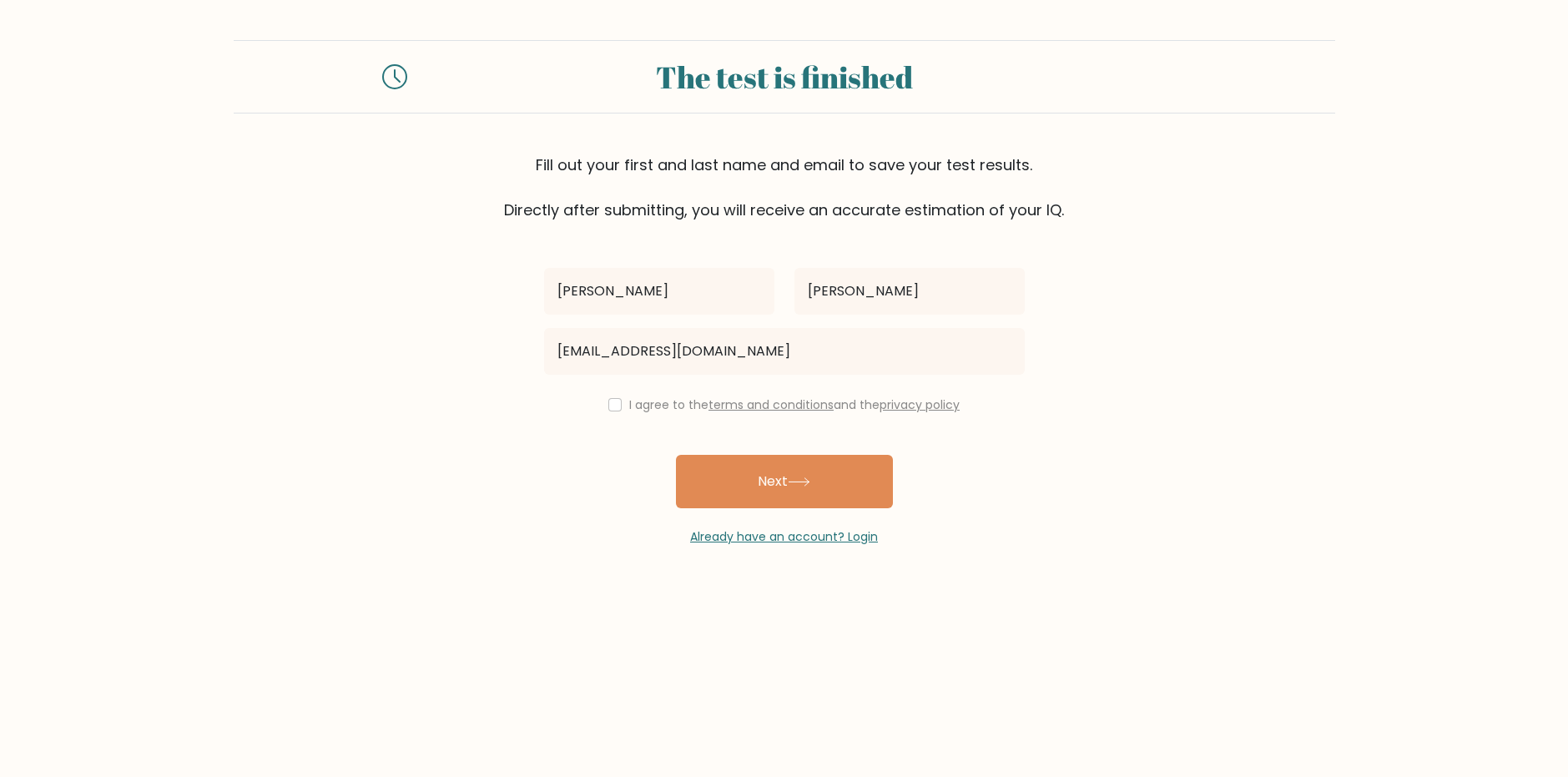
click at [601, 399] on div "I agree to the terms and conditions and the privacy policy" at bounding box center [784, 405] width 500 height 20
click at [608, 405] on input "checkbox" at bounding box center [615, 405] width 14 height 14
checkbox input "true"
click at [765, 472] on button "Next" at bounding box center [784, 481] width 217 height 53
click at [756, 478] on div "Caitlyn Patrick caitlynpatrick24@gmail.com I agree to the terms and conditions …" at bounding box center [784, 383] width 500 height 325
